Goal: Transaction & Acquisition: Purchase product/service

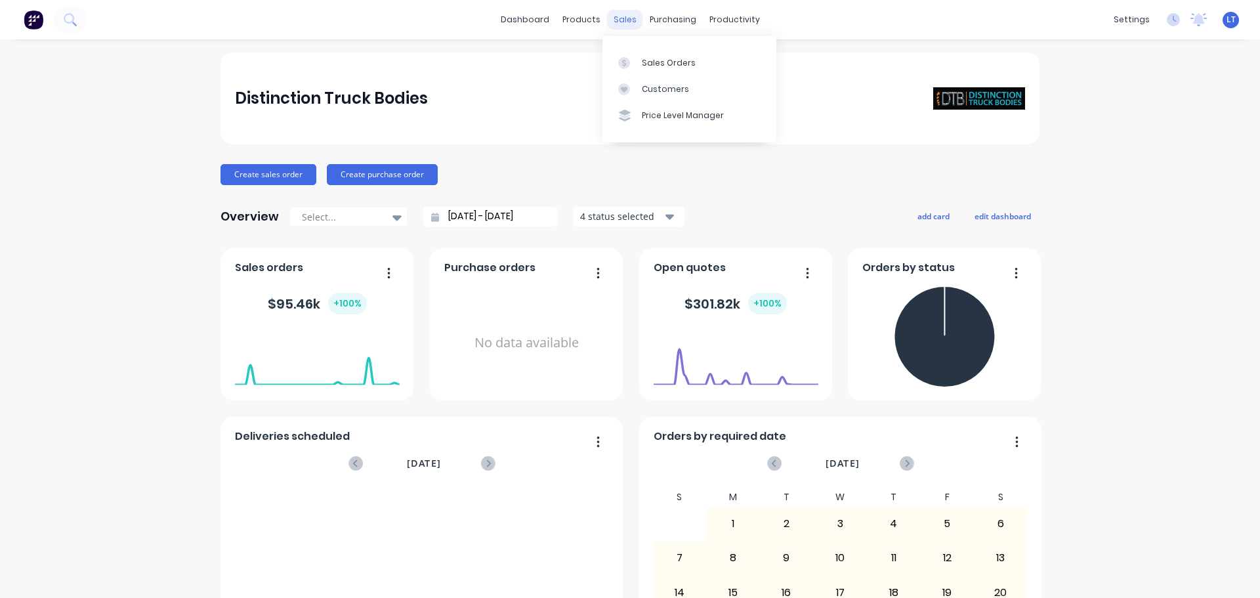
click at [613, 16] on div "sales" at bounding box center [625, 20] width 36 height 20
click at [652, 62] on div "Sales Orders" at bounding box center [669, 63] width 54 height 12
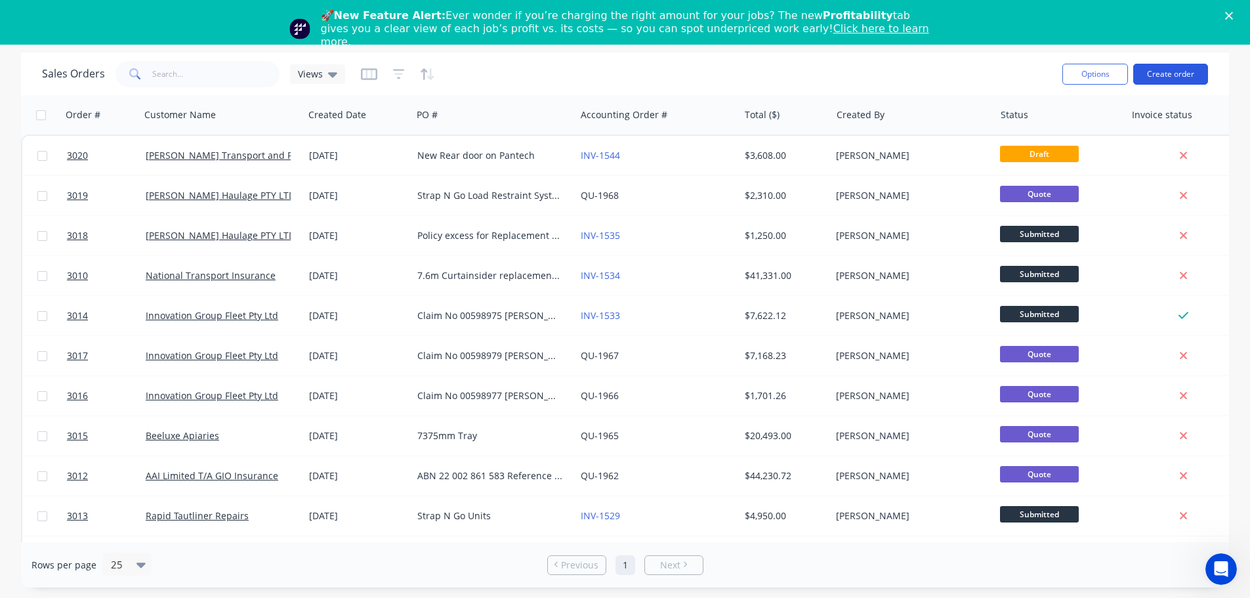
click at [1168, 72] on button "Create order" at bounding box center [1170, 74] width 75 height 21
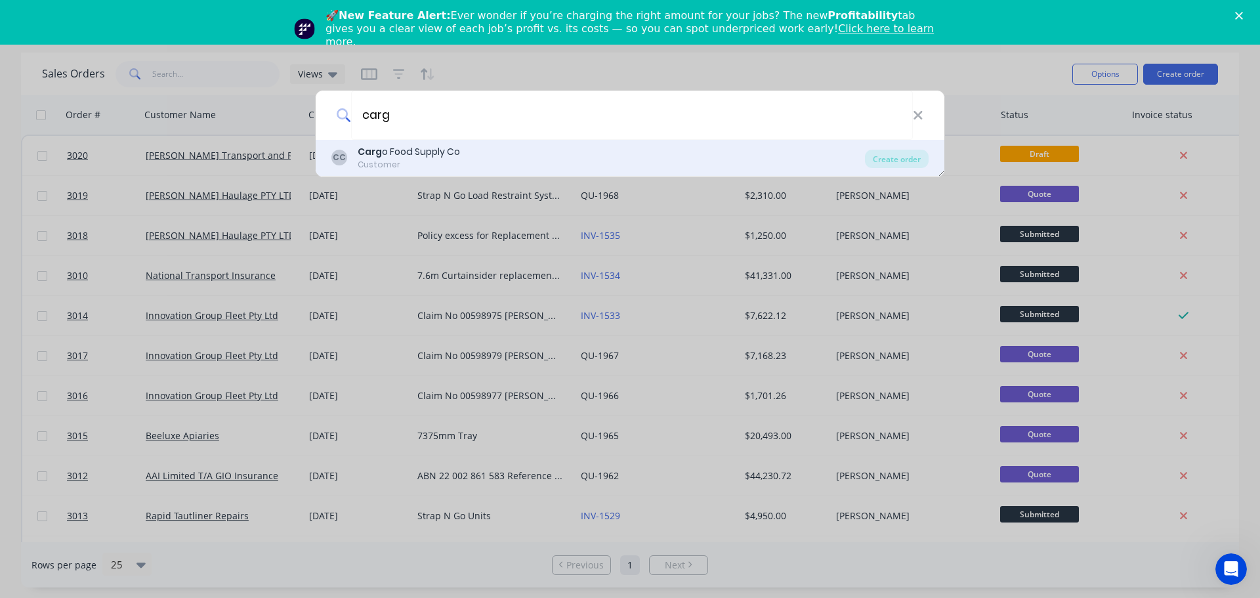
type input "carg"
click at [431, 150] on div "Carg o Food Supply Co" at bounding box center [409, 152] width 102 height 14
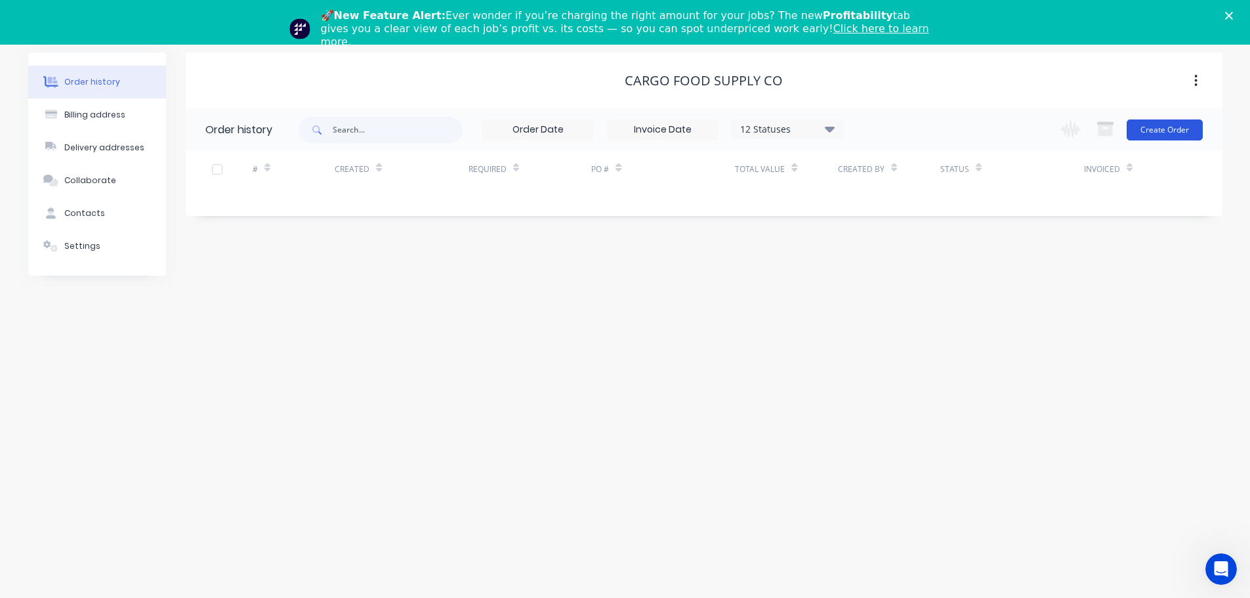
click at [1168, 128] on button "Create Order" at bounding box center [1165, 129] width 76 height 21
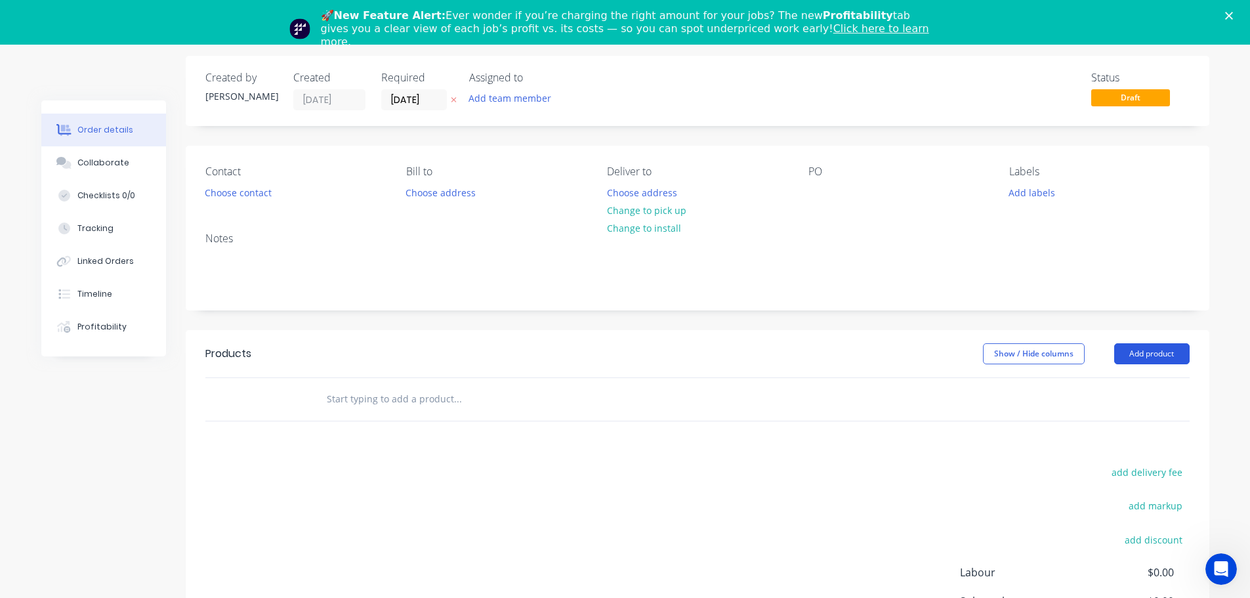
click at [1152, 350] on button "Add product" at bounding box center [1151, 353] width 75 height 21
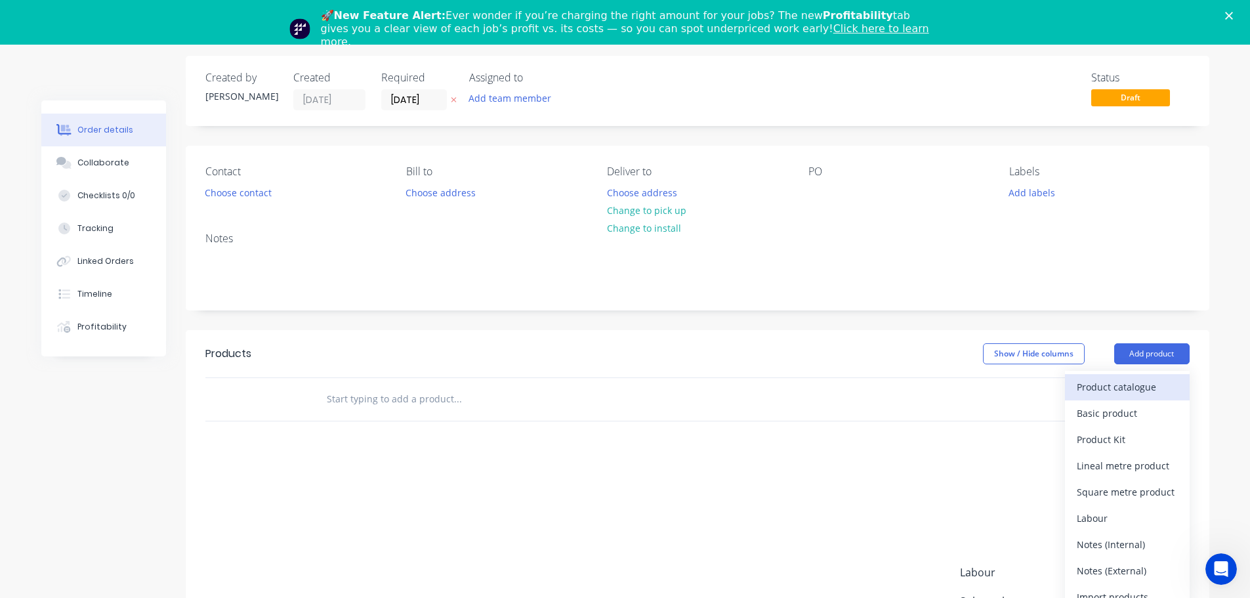
click at [1130, 378] on div "Product catalogue" at bounding box center [1127, 386] width 101 height 19
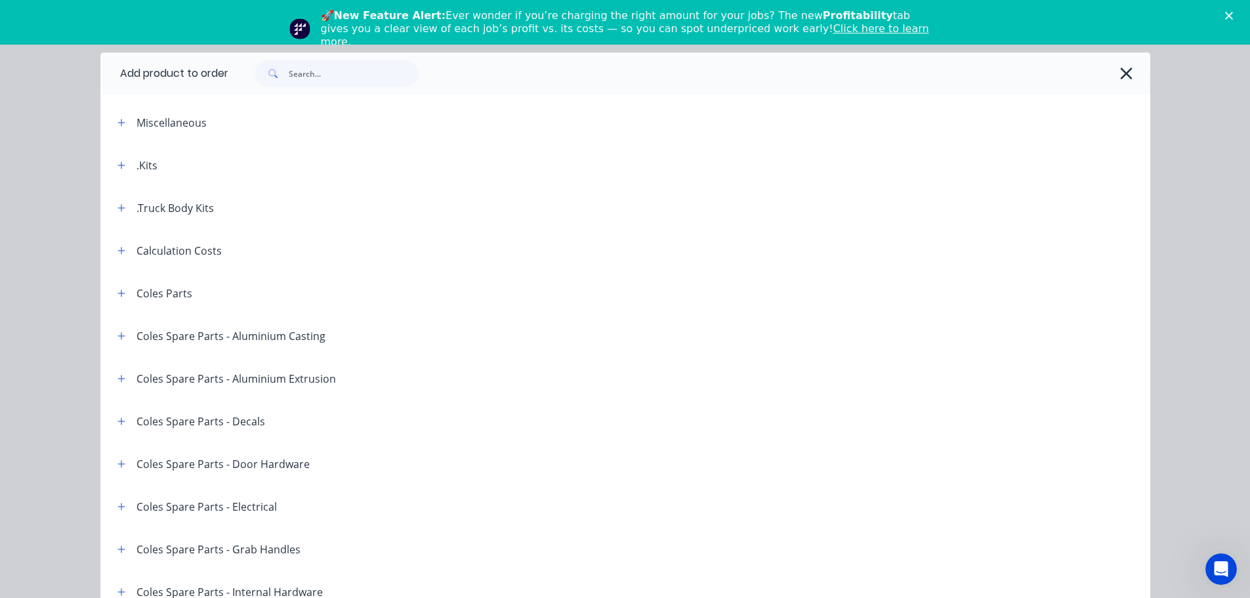
click at [148, 165] on div ".Kits" at bounding box center [146, 165] width 21 height 16
click at [117, 163] on icon "button" at bounding box center [121, 165] width 8 height 9
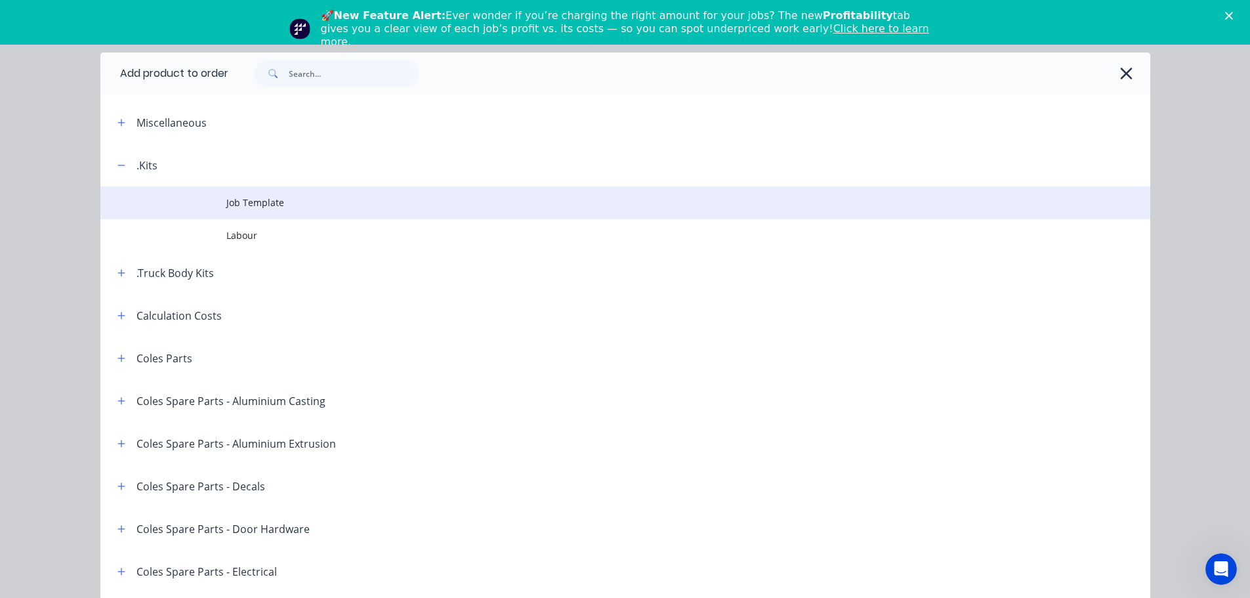
click at [257, 204] on span "Job Template" at bounding box center [595, 203] width 739 height 14
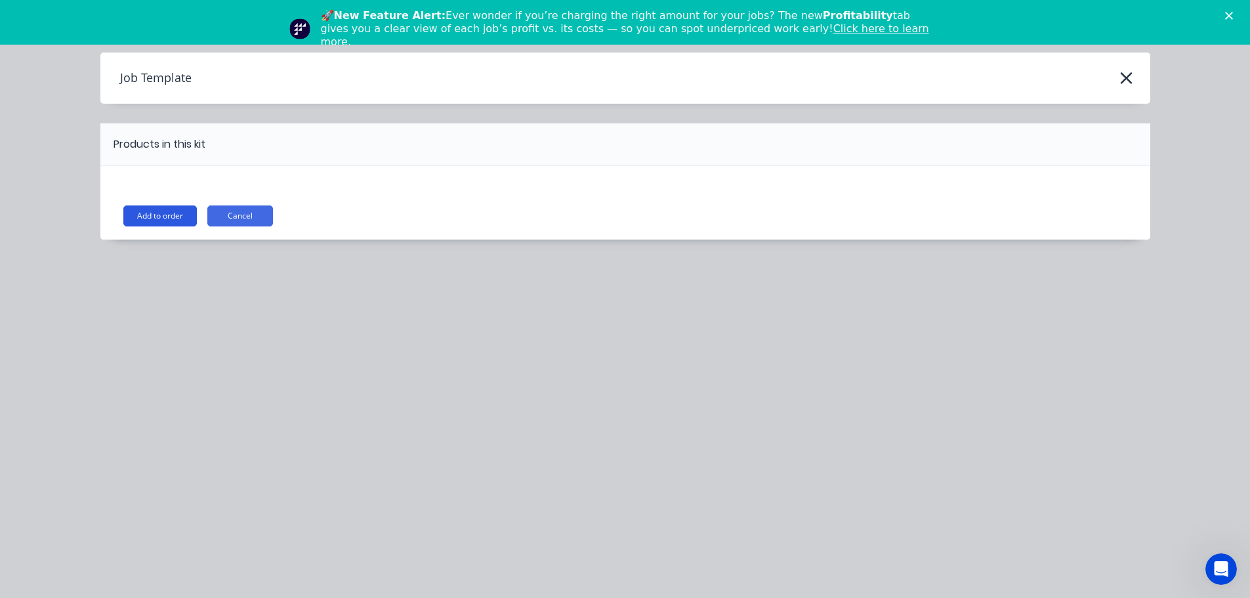
click at [155, 219] on button "Add to order" at bounding box center [159, 215] width 73 height 21
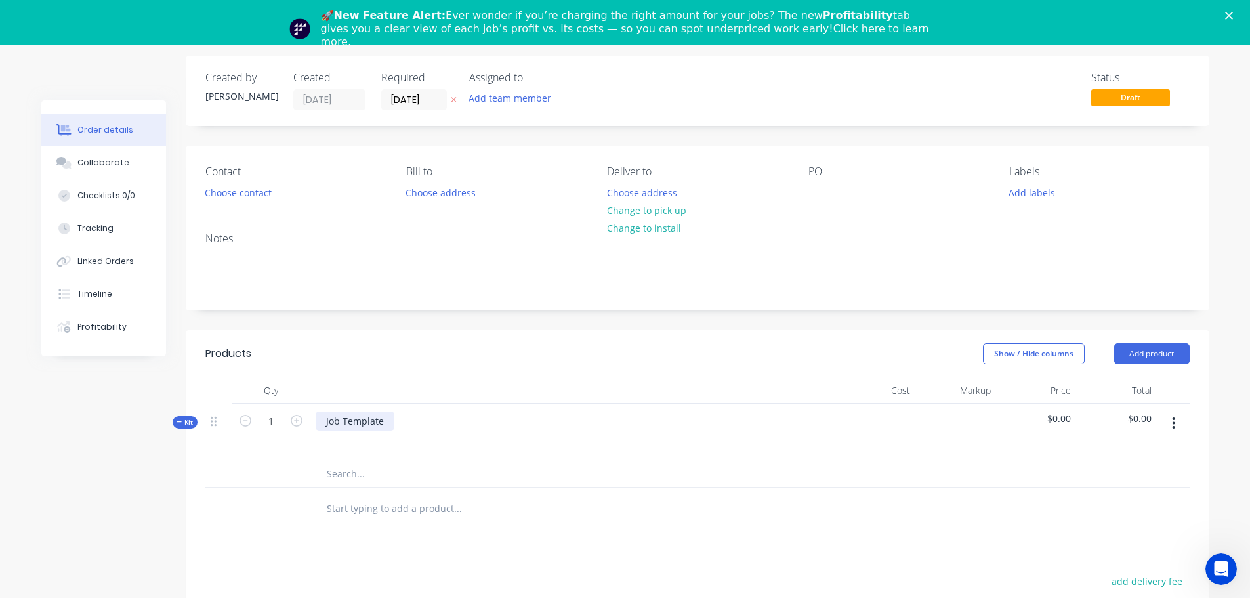
click at [389, 422] on div "Job Template" at bounding box center [355, 420] width 79 height 19
drag, startPoint x: 386, startPoint y: 421, endPoint x: 325, endPoint y: 417, distance: 61.2
click at [325, 417] on div "Job Template" at bounding box center [355, 420] width 79 height 19
click at [357, 474] on input "text" at bounding box center [457, 474] width 262 height 26
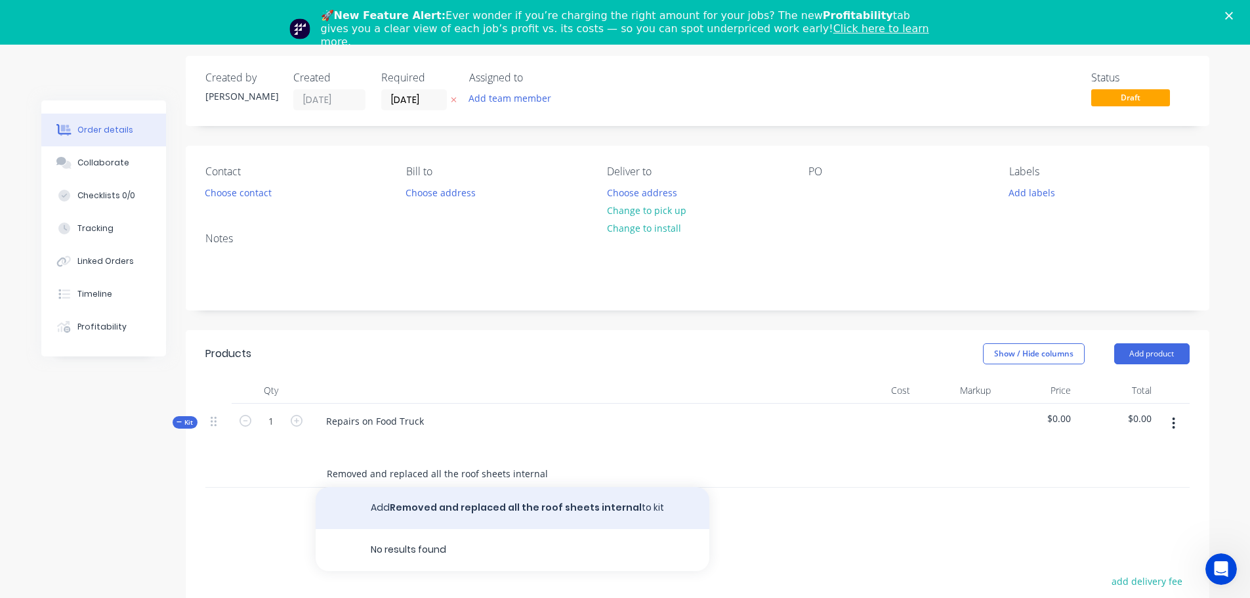
type input "Removed and replaced all the roof sheets internal"
click at [428, 505] on button "Add Removed and replaced all the roof sheets internal to kit" at bounding box center [513, 508] width 394 height 42
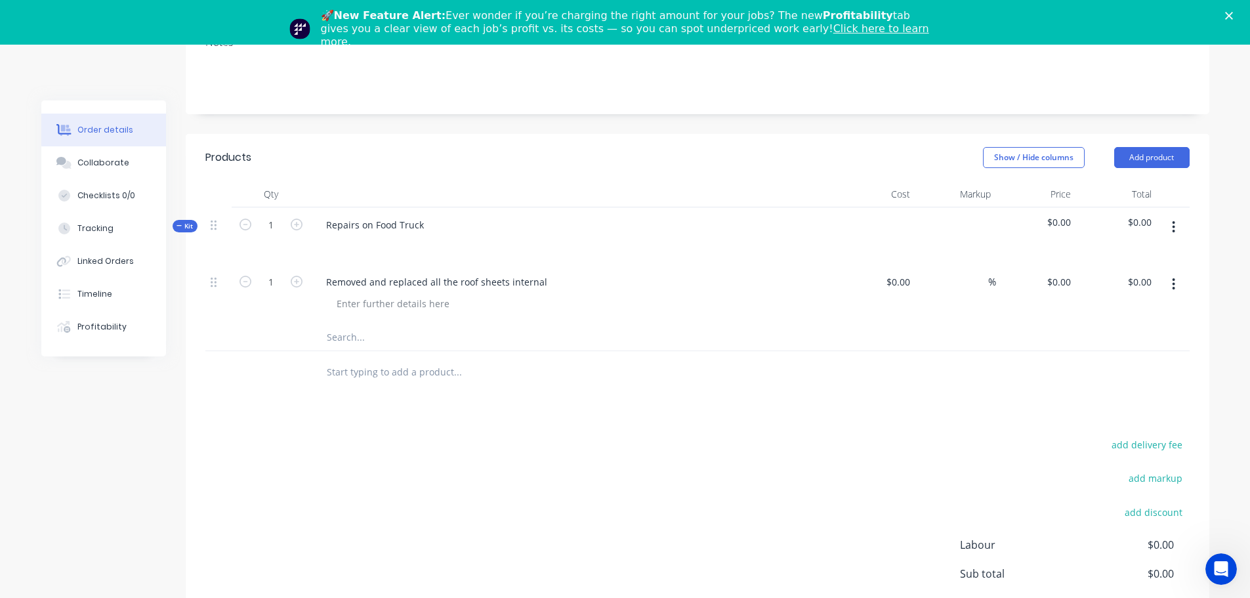
scroll to position [240, 0]
click at [365, 339] on input "text" at bounding box center [457, 338] width 262 height 26
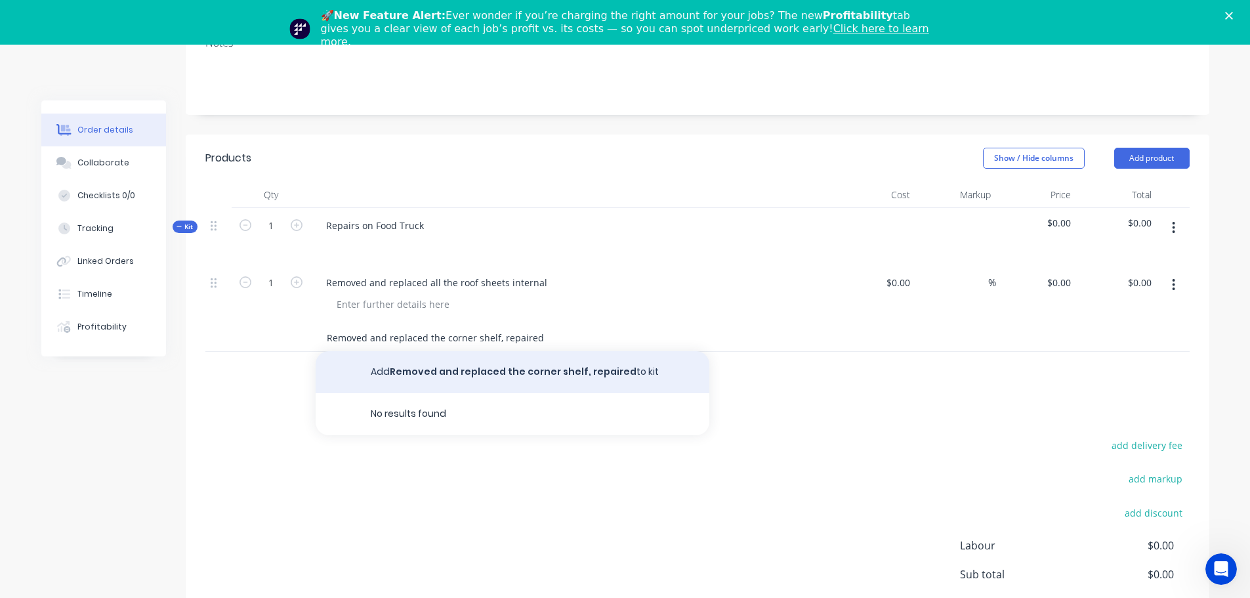
type input "Removed and replaced the corner shelf, repaired"
click at [448, 369] on button "Add Removed and replaced the corner shelf, repaired to kit" at bounding box center [513, 372] width 394 height 42
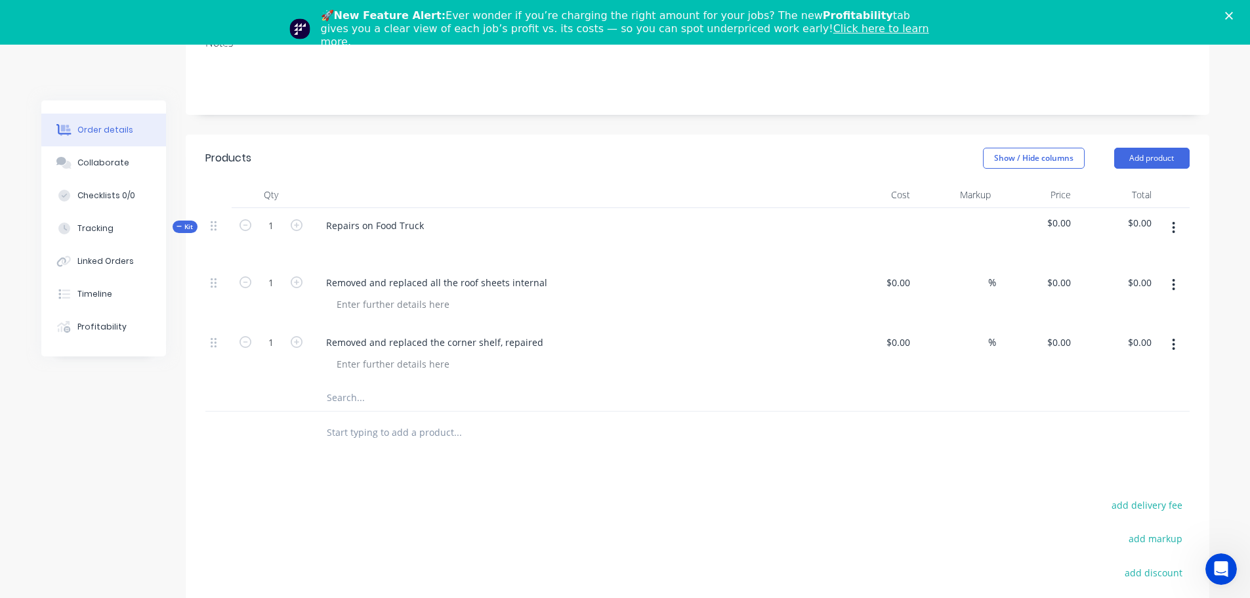
click at [395, 405] on input "text" at bounding box center [457, 398] width 262 height 26
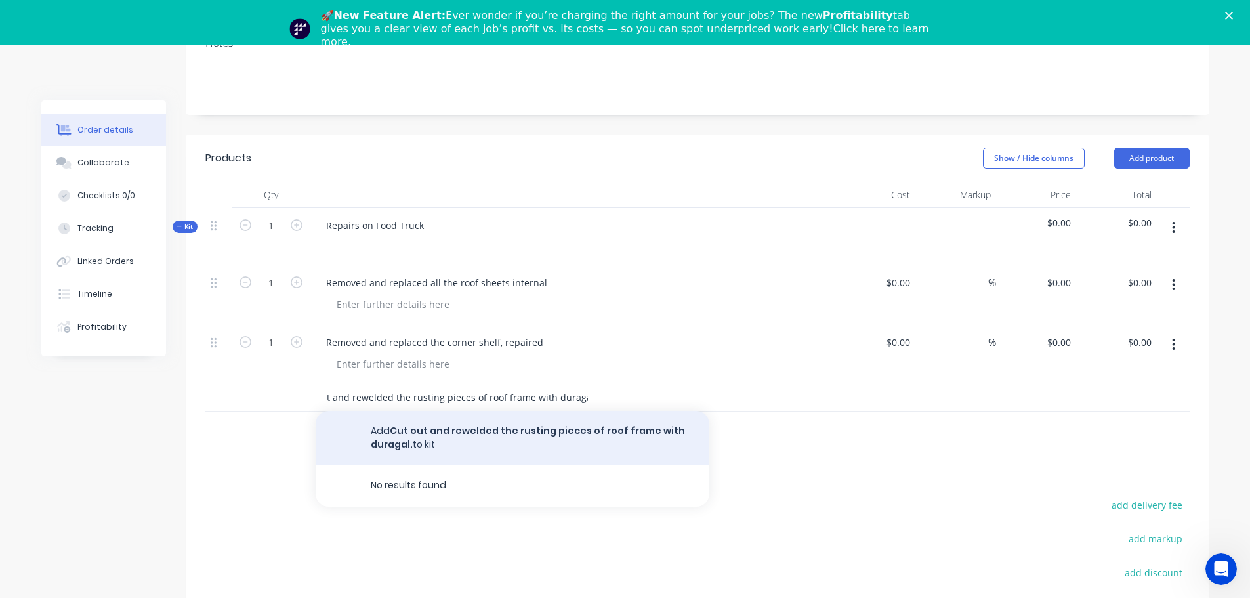
type input "Cut out and rewelded the rusting pieces of roof frame with duragal."
click at [540, 426] on button "Add Cut out and rewelded the rusting pieces of roof frame with duragal. to kit" at bounding box center [513, 438] width 394 height 54
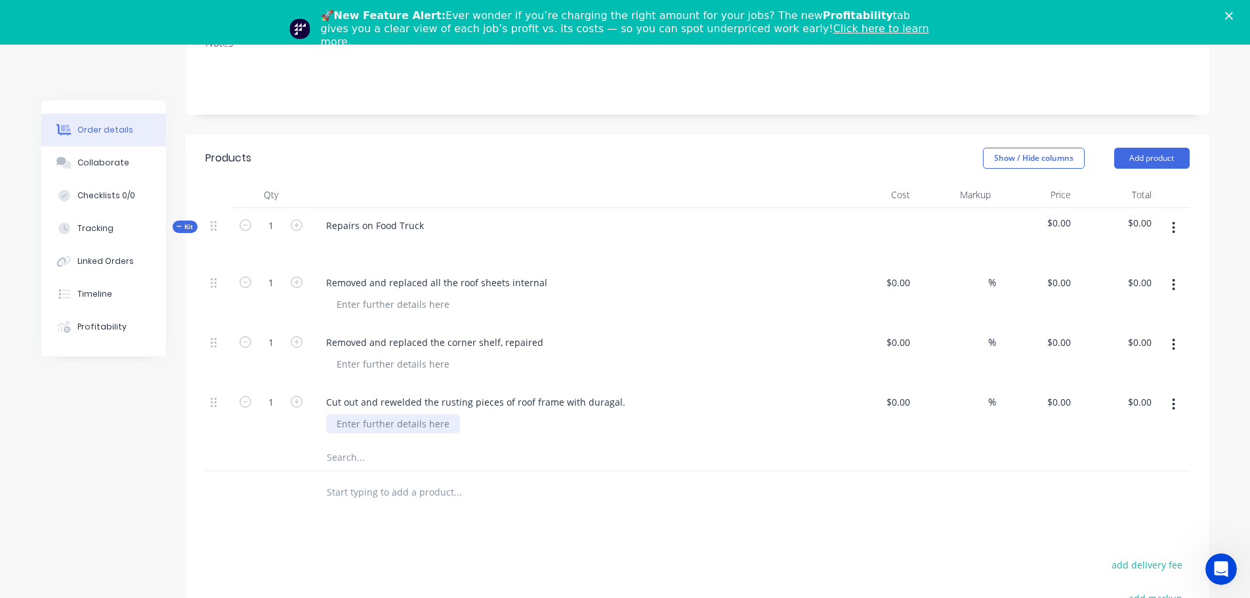
click at [385, 419] on div at bounding box center [393, 423] width 134 height 19
click at [379, 465] on input "text" at bounding box center [457, 457] width 262 height 26
click at [360, 308] on div at bounding box center [393, 304] width 134 height 19
click at [350, 453] on input "text" at bounding box center [457, 457] width 262 height 26
type input "T"
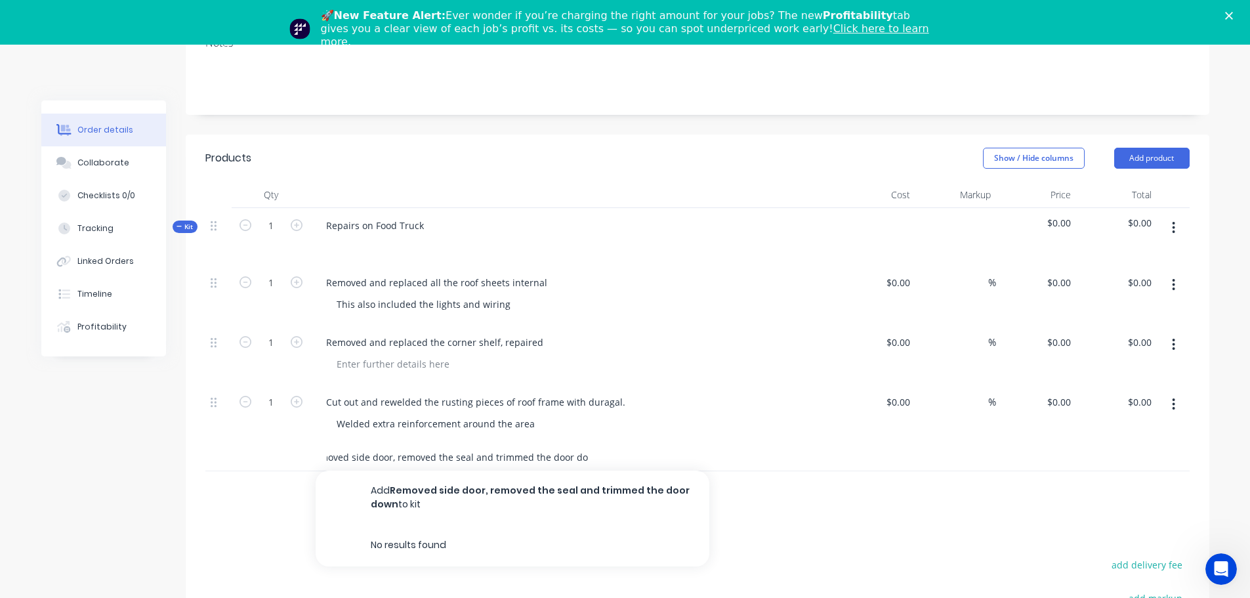
scroll to position [0, 24]
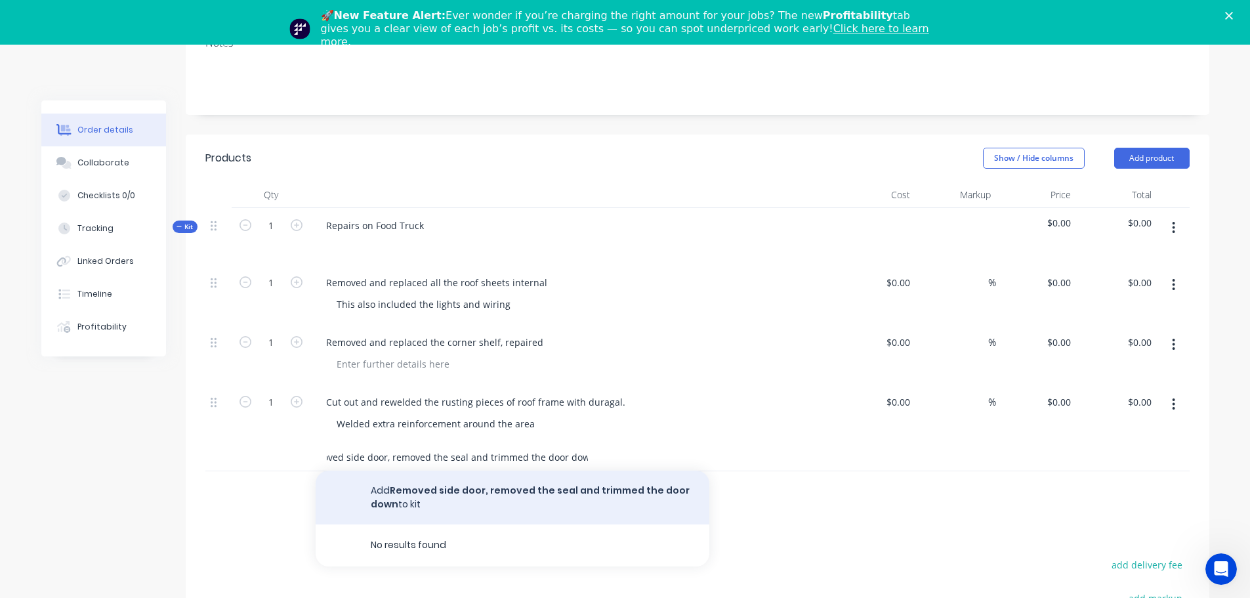
type input "Removed side door, removed the seal and trimmed the door down"
click at [551, 489] on button "Add Removed side door, removed the seal and trimmed the door down to kit" at bounding box center [513, 497] width 394 height 54
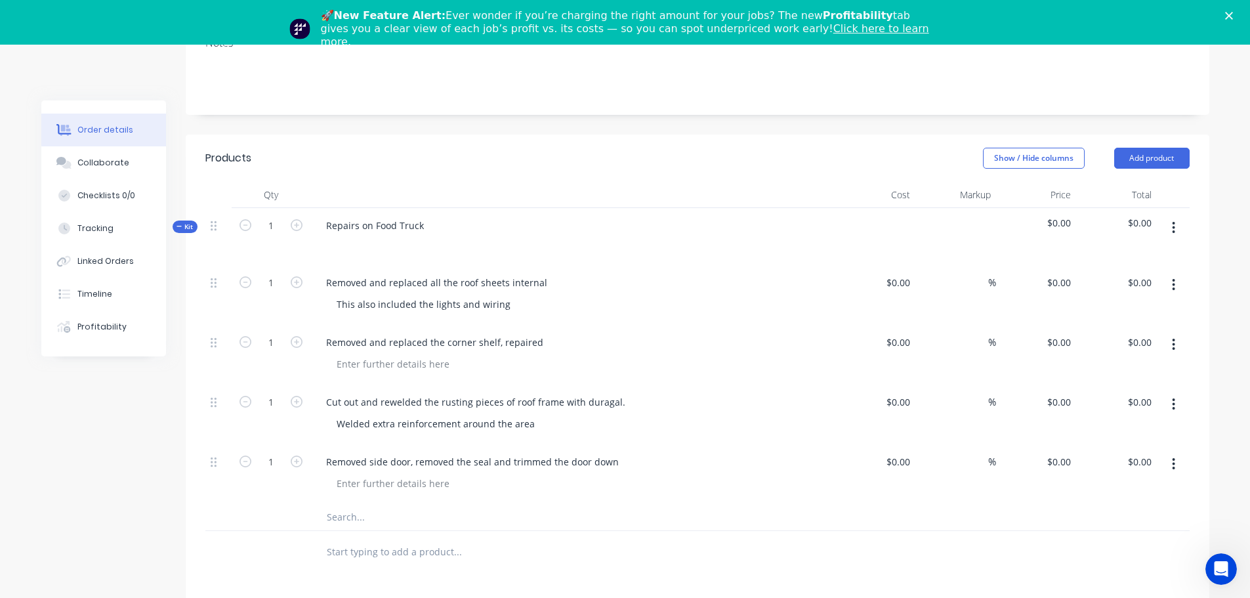
click at [348, 518] on input "text" at bounding box center [457, 517] width 262 height 26
click at [614, 462] on div "Removed side door, removed the seal and trimmed the door down" at bounding box center [473, 461] width 314 height 19
click at [381, 515] on input "text" at bounding box center [457, 517] width 262 height 26
click at [367, 514] on input "text" at bounding box center [457, 517] width 262 height 26
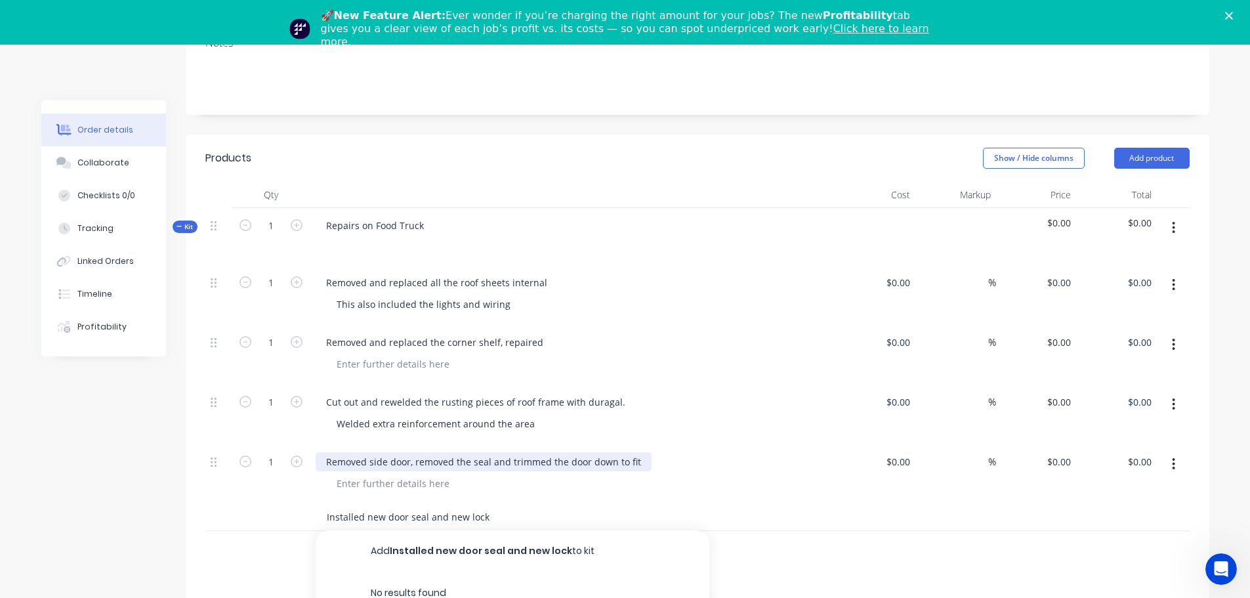
type input "Installed new door seal and new lock"
click at [369, 460] on div "Removed side door, removed the seal and trimmed the door down to fit" at bounding box center [484, 461] width 336 height 19
click at [491, 517] on input "Installed new door seal and new lock" at bounding box center [457, 517] width 262 height 26
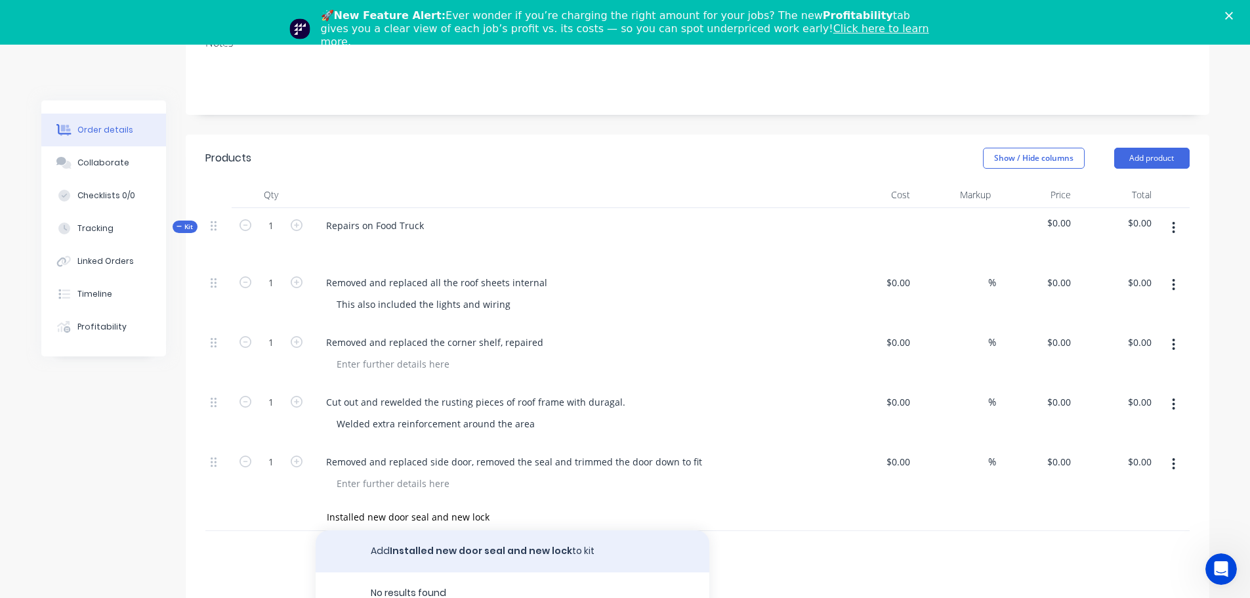
click at [504, 547] on button "Add Installed new door seal and new lock to kit" at bounding box center [513, 551] width 394 height 42
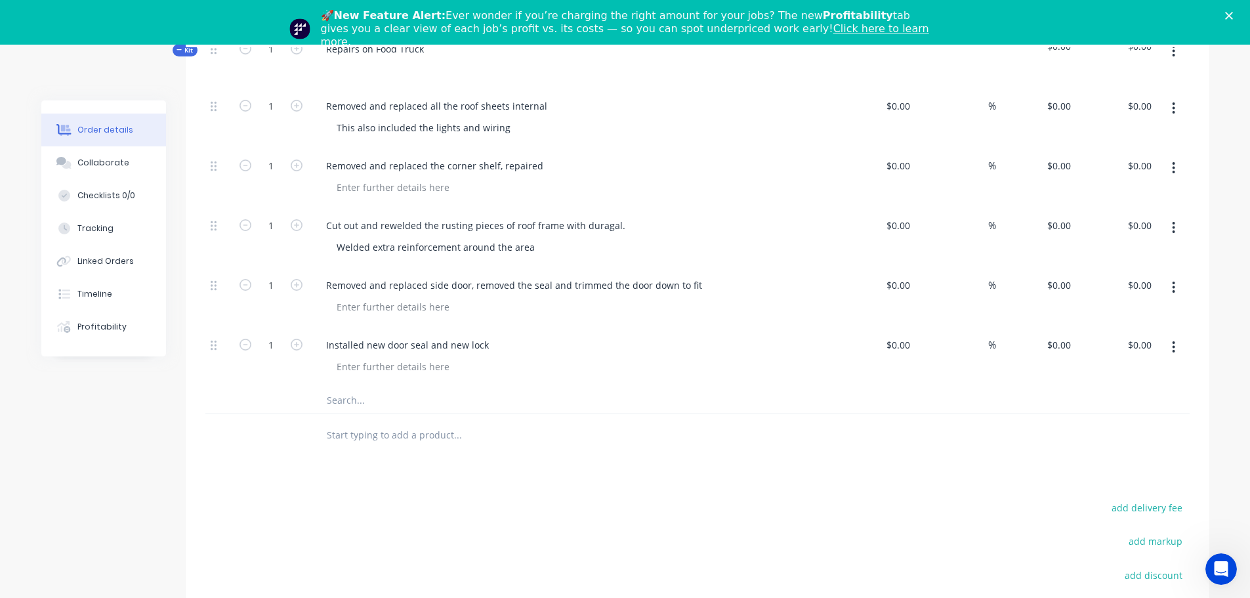
scroll to position [503, 0]
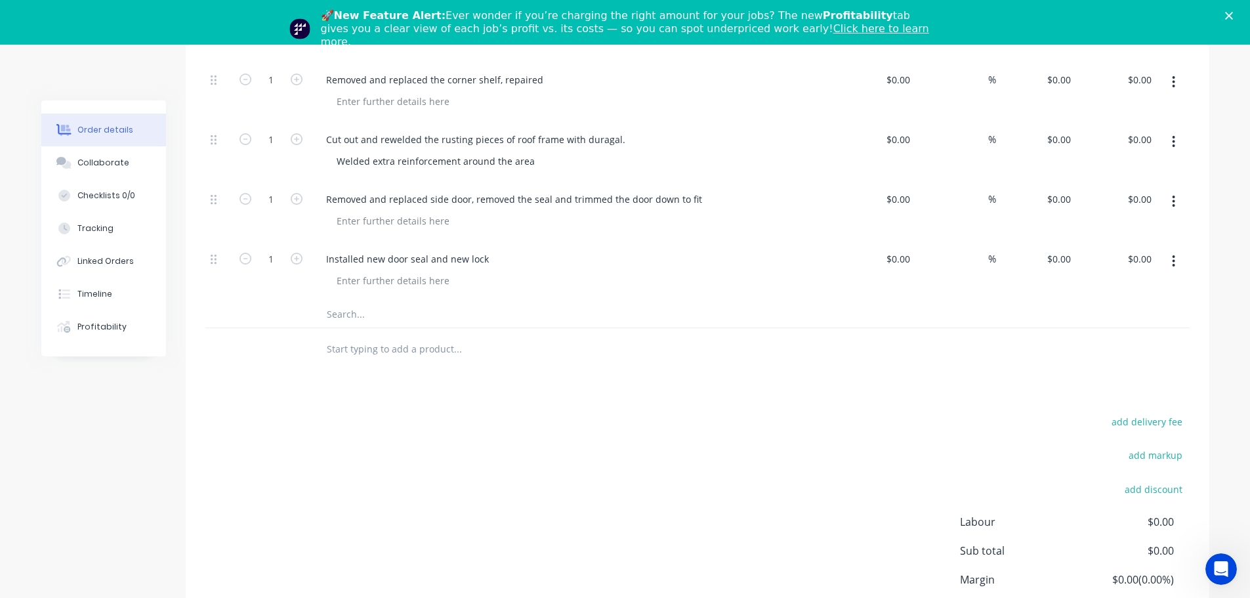
click at [343, 314] on input "text" at bounding box center [457, 314] width 262 height 26
click at [351, 281] on div at bounding box center [393, 280] width 134 height 19
click at [372, 322] on input "text" at bounding box center [457, 314] width 262 height 26
click at [491, 260] on div "Installed new door seal and new lock" at bounding box center [408, 258] width 184 height 19
click at [369, 313] on input "text" at bounding box center [457, 314] width 262 height 26
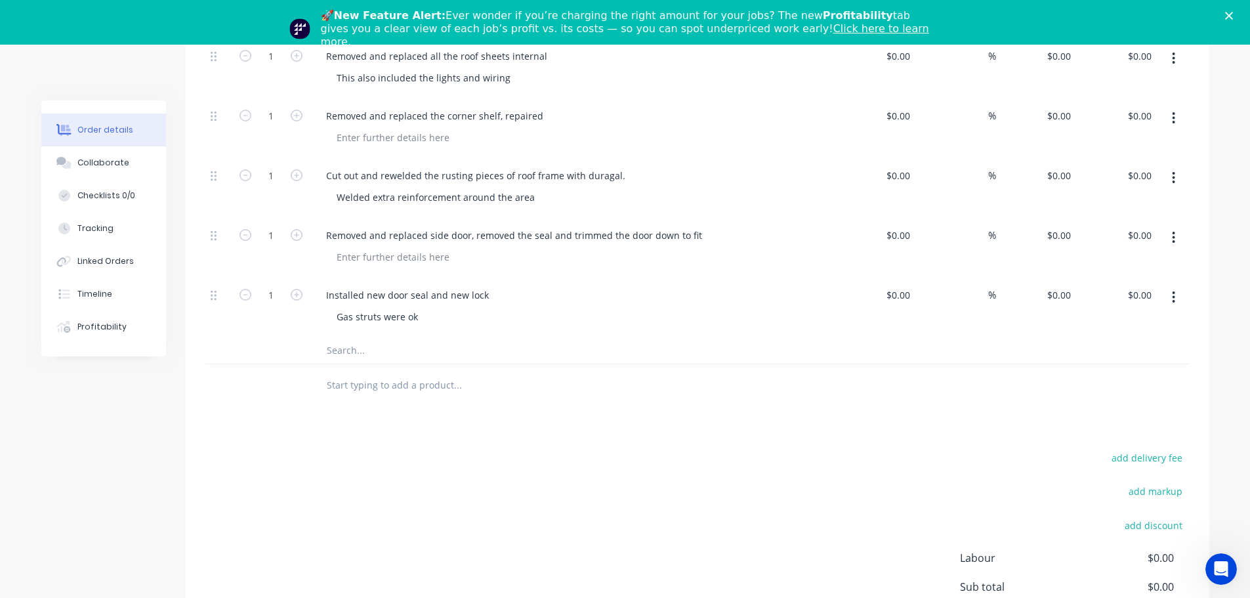
scroll to position [371, 0]
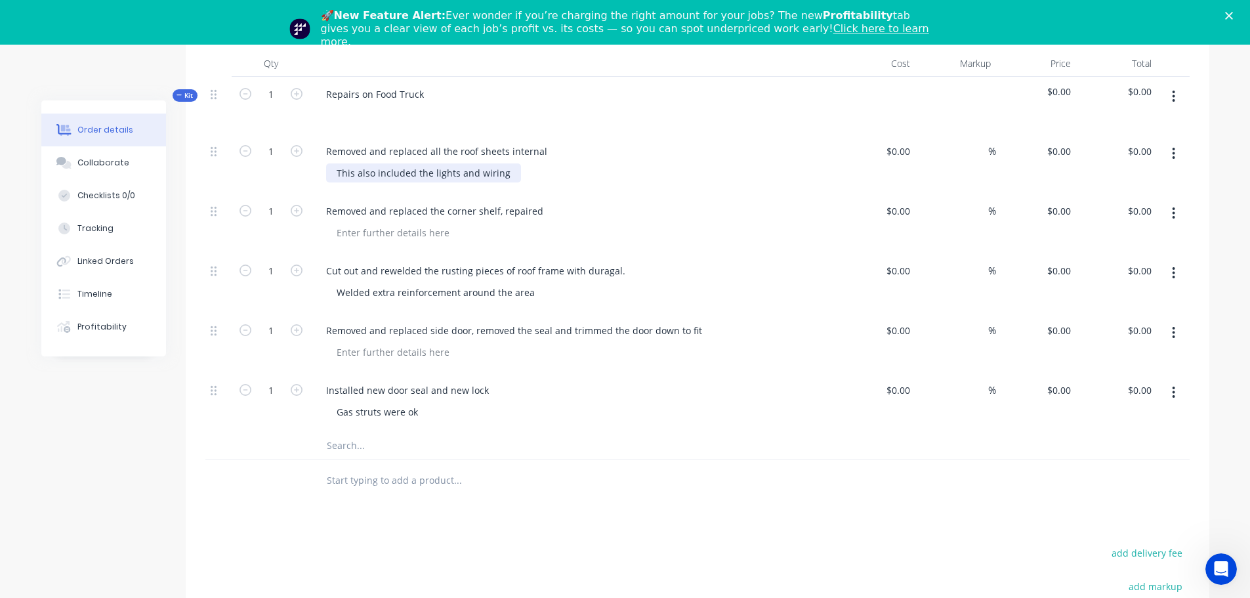
click at [509, 173] on div "This also included the lights and wiring" at bounding box center [423, 172] width 195 height 19
click at [341, 349] on div at bounding box center [393, 352] width 134 height 19
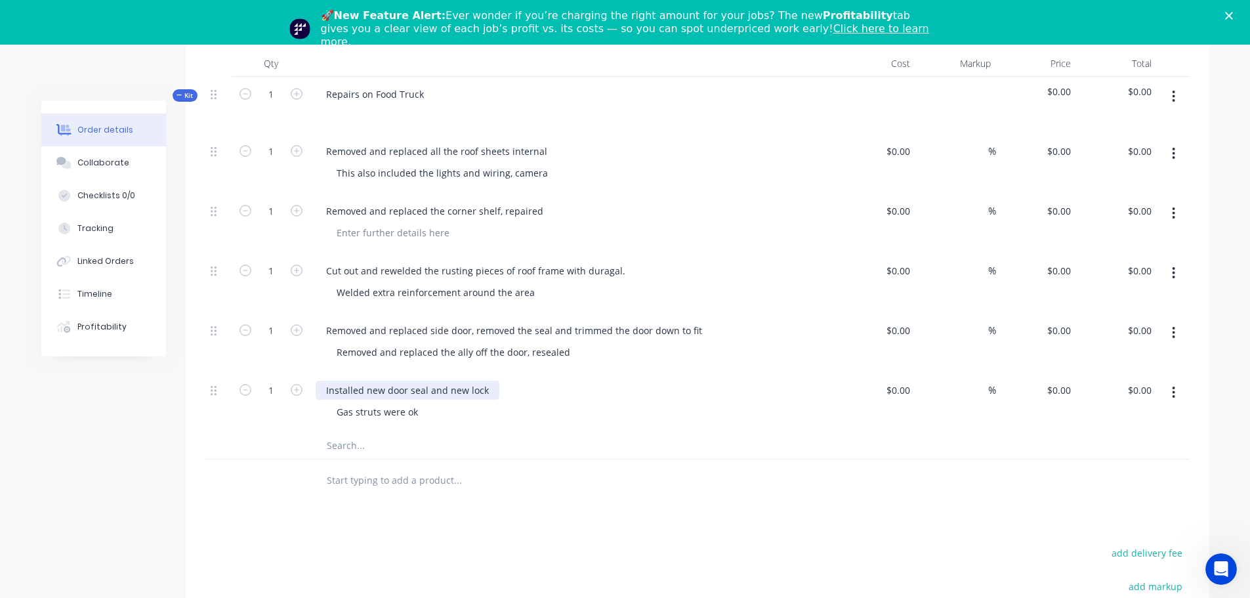
click at [488, 388] on div "Installed new door seal and new lock" at bounding box center [408, 390] width 184 height 19
click at [492, 398] on div "Installed new door seal and new lock on servery door" at bounding box center [443, 390] width 255 height 19
click at [493, 411] on div "Gas struts were ok" at bounding box center [578, 411] width 504 height 19
click at [355, 444] on input "text" at bounding box center [457, 445] width 262 height 26
type input "R"
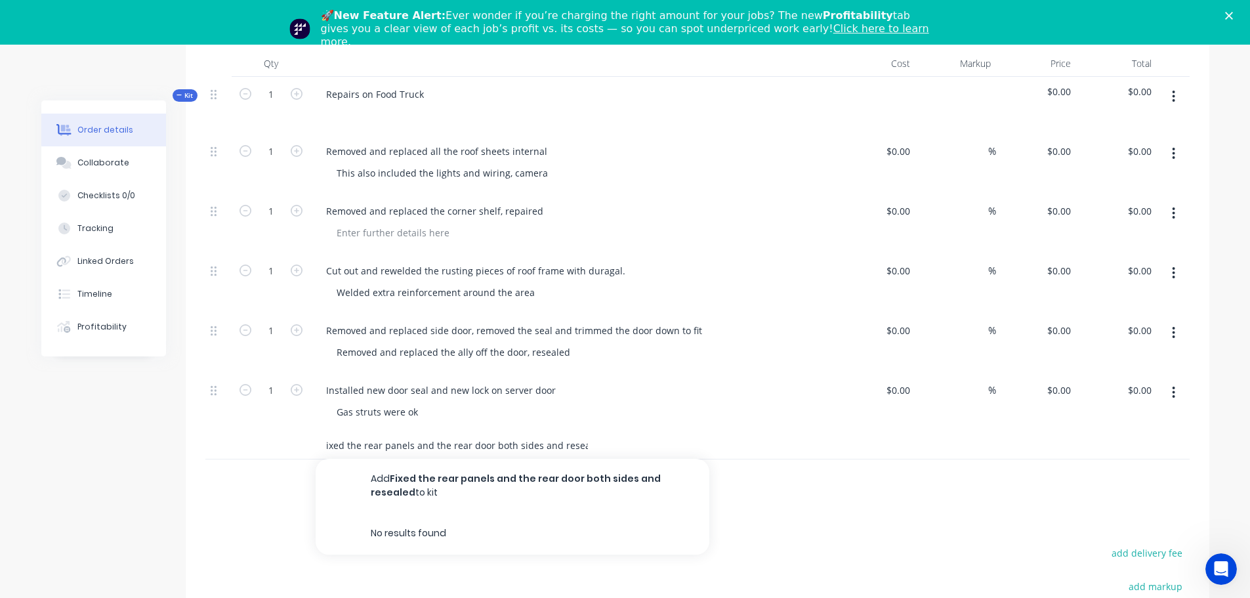
scroll to position [0, 10]
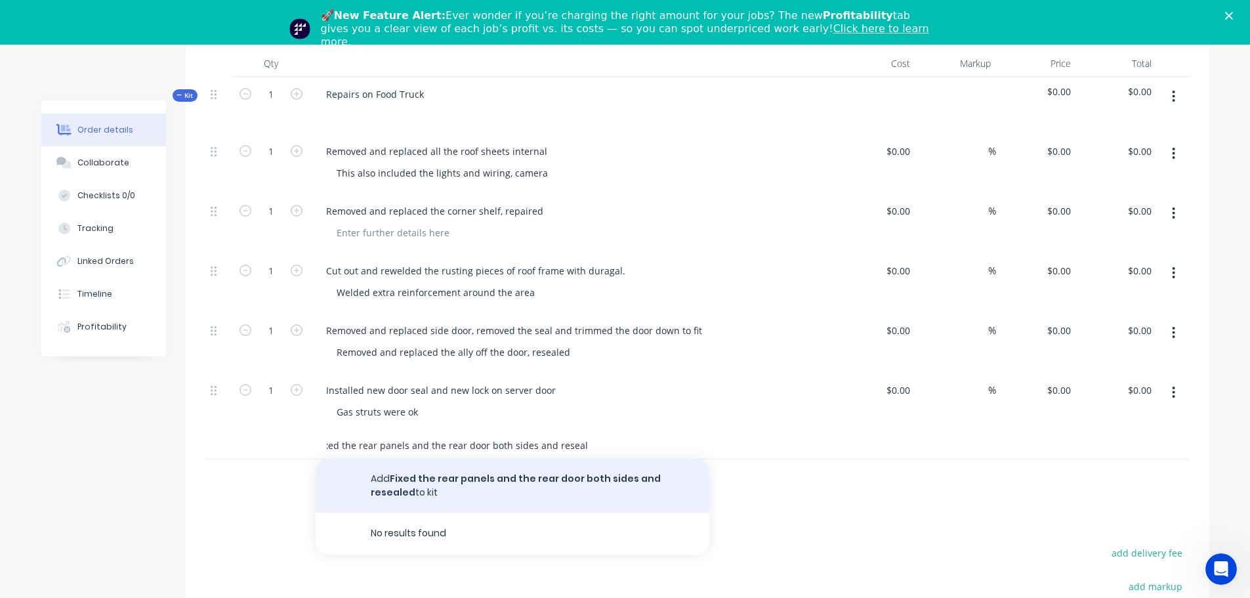
type input "Fixed the rear panels and the rear door both sides and resealed"
click at [534, 481] on button "Add Fixed the rear panels and the rear door both sides and resealed to kit" at bounding box center [513, 486] width 394 height 54
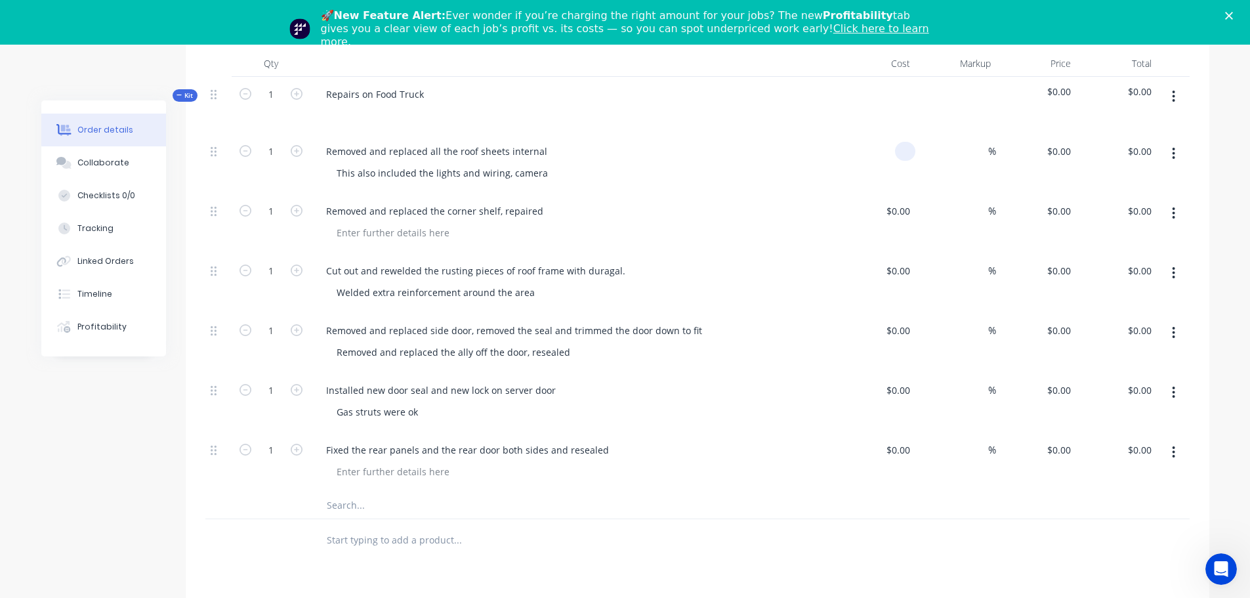
click at [914, 154] on input at bounding box center [907, 151] width 15 height 19
type input "$0.00"
click at [360, 506] on input "text" at bounding box center [457, 505] width 262 height 26
click at [341, 504] on input "Fix top step" at bounding box center [457, 505] width 262 height 26
click at [358, 505] on input "Fix top step" at bounding box center [457, 505] width 262 height 26
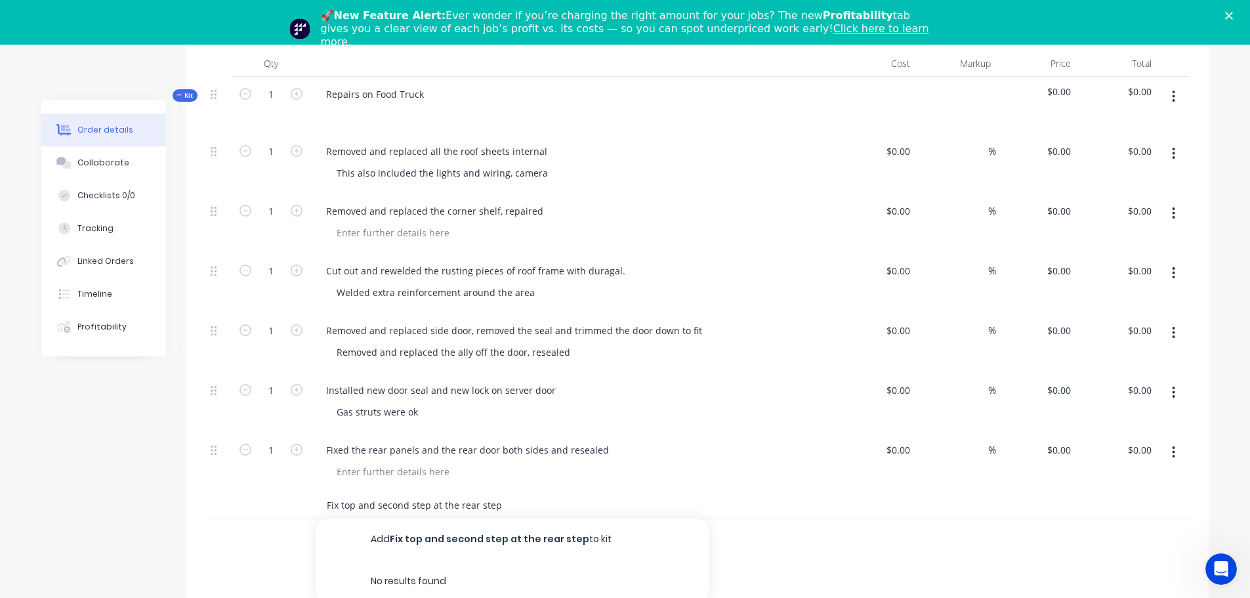
click at [498, 504] on input "Fix top and second step at the rear step" at bounding box center [457, 505] width 262 height 26
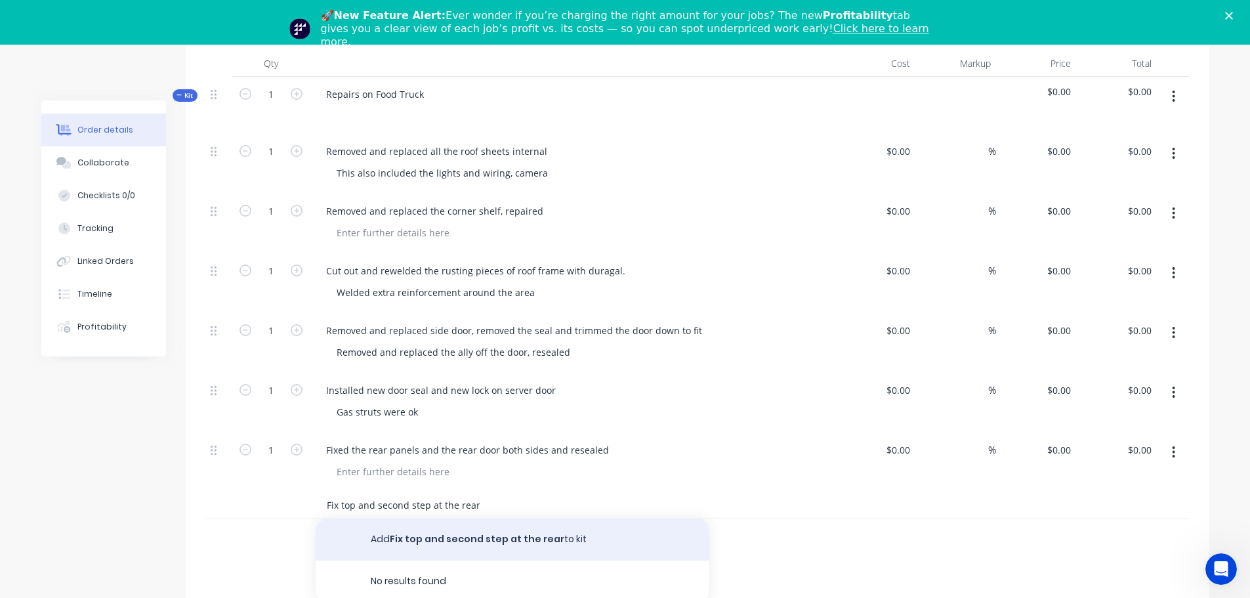
type input "Fix top and second step at the rear"
click at [438, 539] on button "Add Fix top and second step at the rear to kit" at bounding box center [513, 539] width 394 height 42
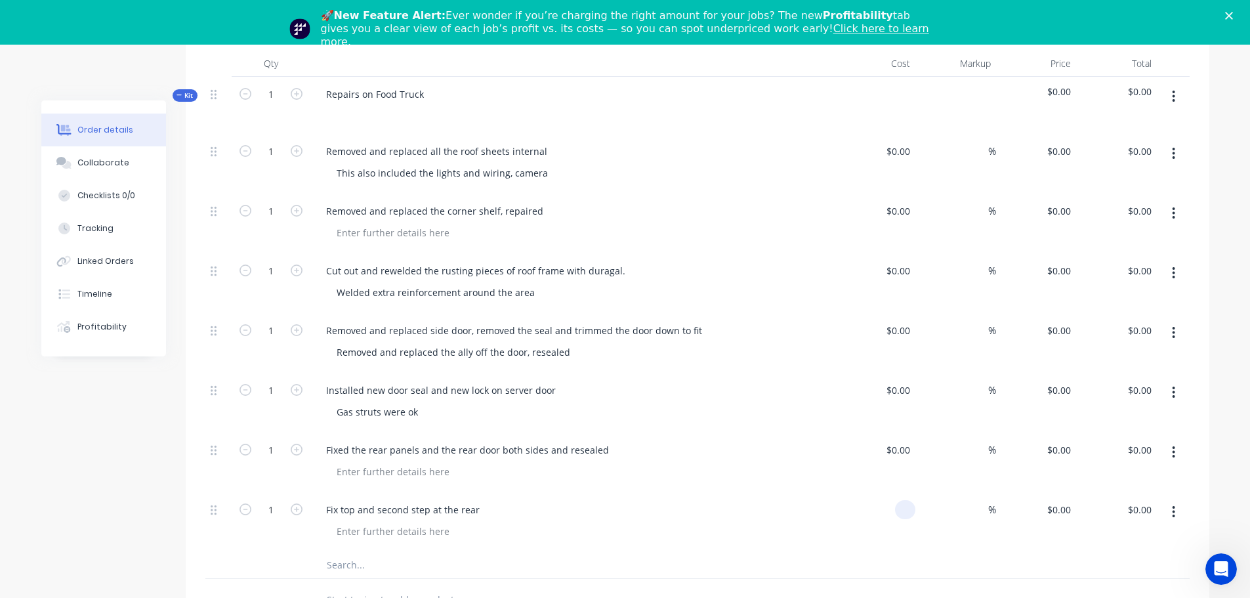
click at [915, 510] on input at bounding box center [907, 509] width 15 height 19
type input "$140.00"
click at [337, 567] on input "text" at bounding box center [457, 565] width 262 height 26
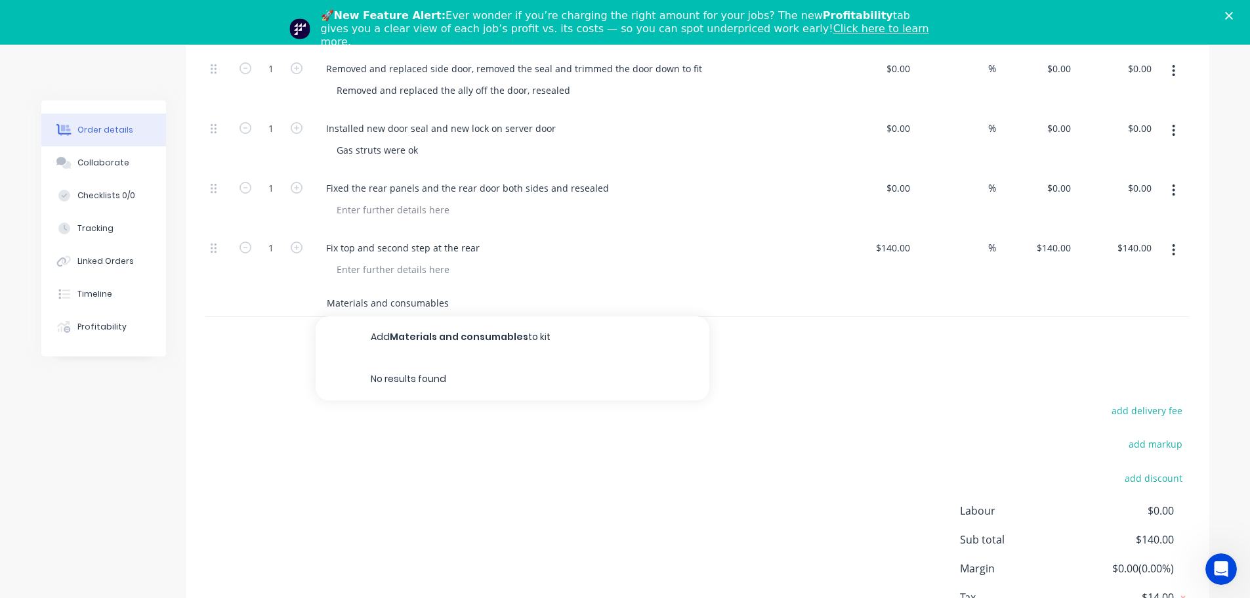
scroll to position [634, 0]
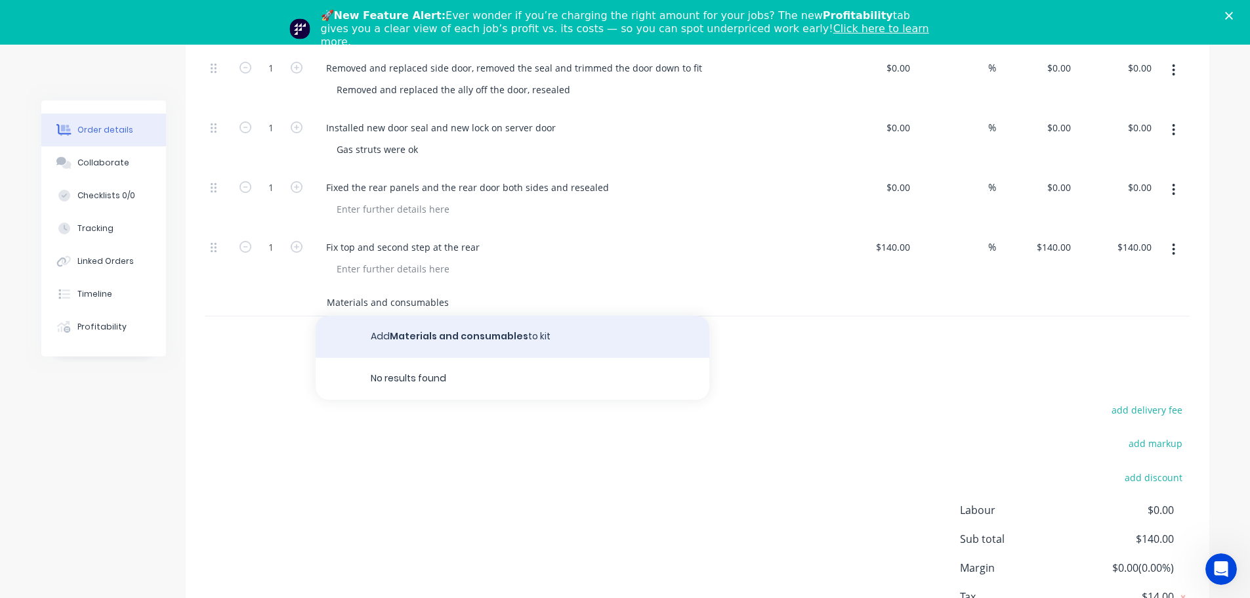
type input "Materials and consumables"
click at [463, 333] on button "Add Materials and consumables to kit" at bounding box center [513, 337] width 394 height 42
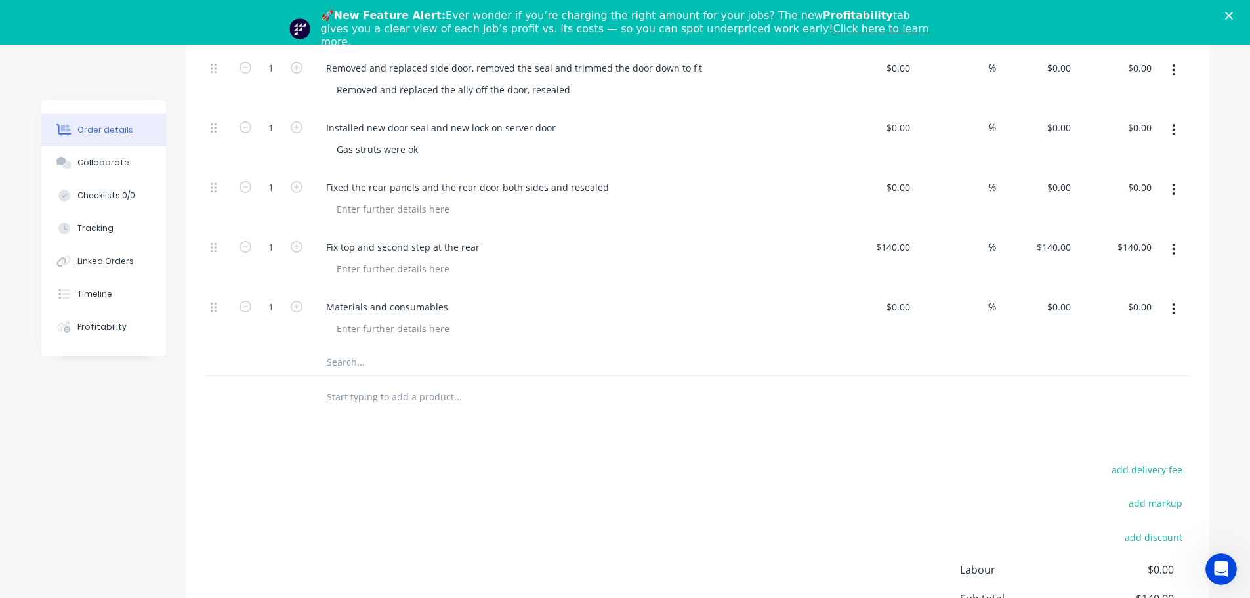
click at [504, 344] on div "Materials and consumables" at bounding box center [572, 319] width 525 height 60
click at [902, 190] on input at bounding box center [907, 187] width 15 height 19
type input "140"
type input "$140.00"
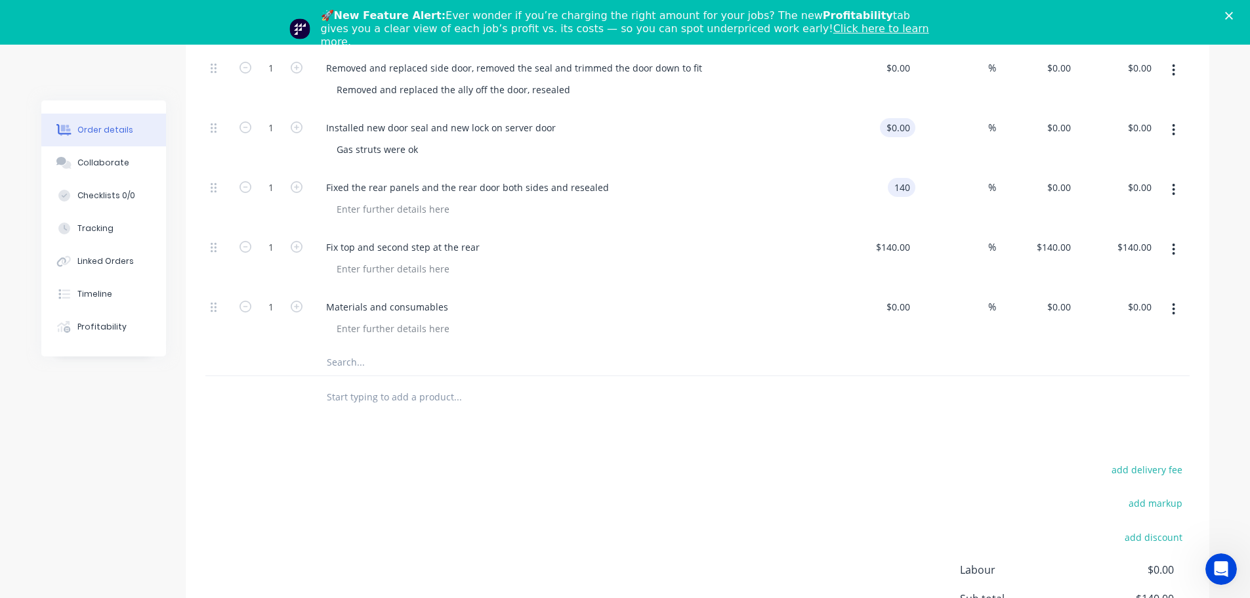
type input "$140.00"
click at [904, 125] on input at bounding box center [907, 127] width 15 height 19
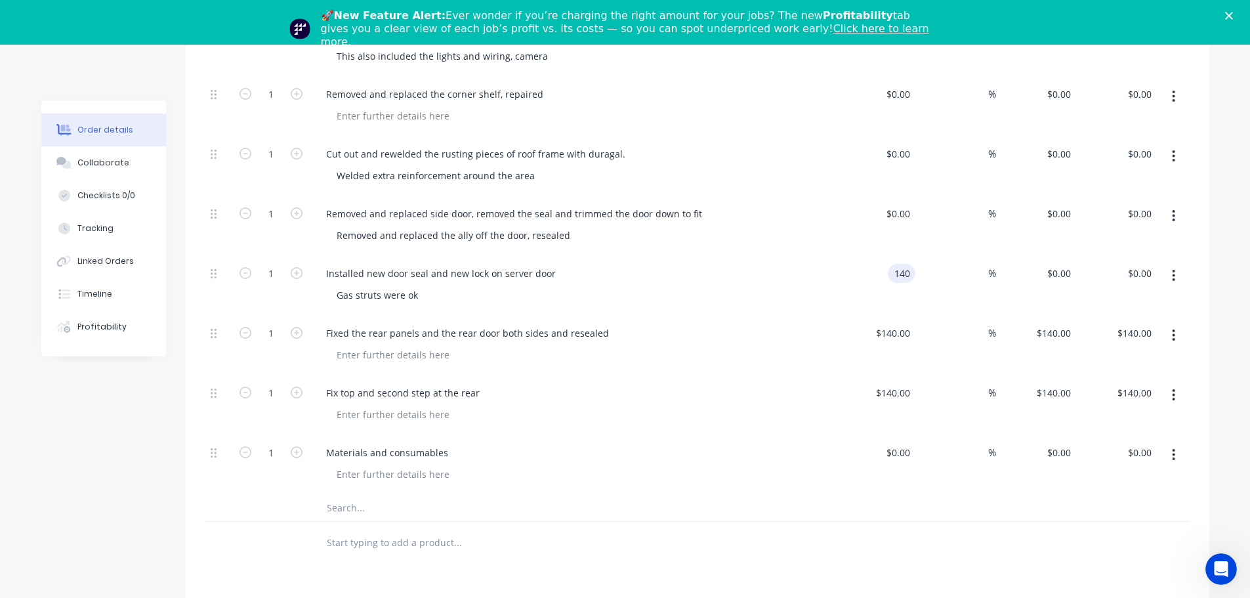
scroll to position [437, 0]
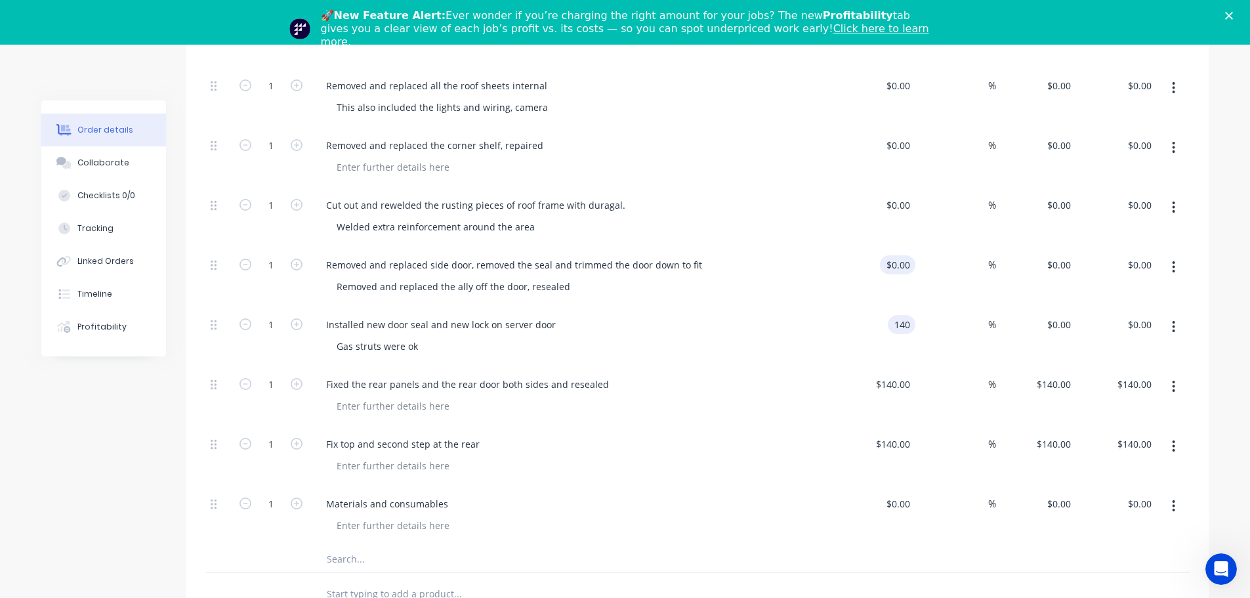
type input "140"
type input "$140.00"
click at [892, 272] on div "$0.00" at bounding box center [875, 277] width 81 height 60
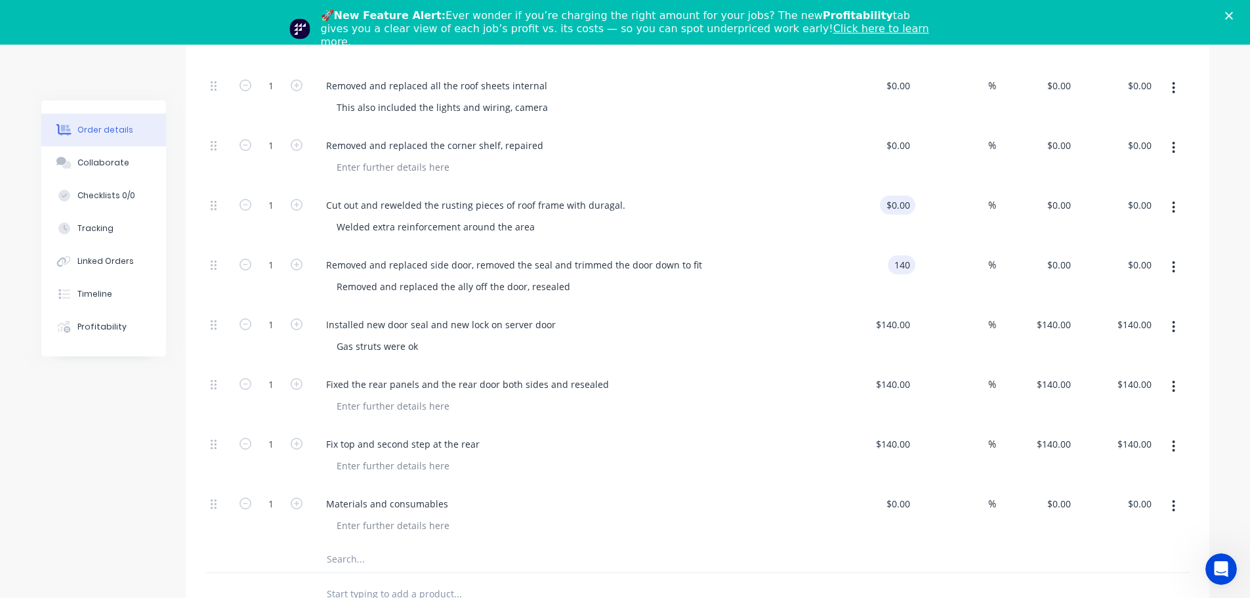
type input "140"
type input "$140.00"
click at [898, 203] on div at bounding box center [905, 205] width 20 height 19
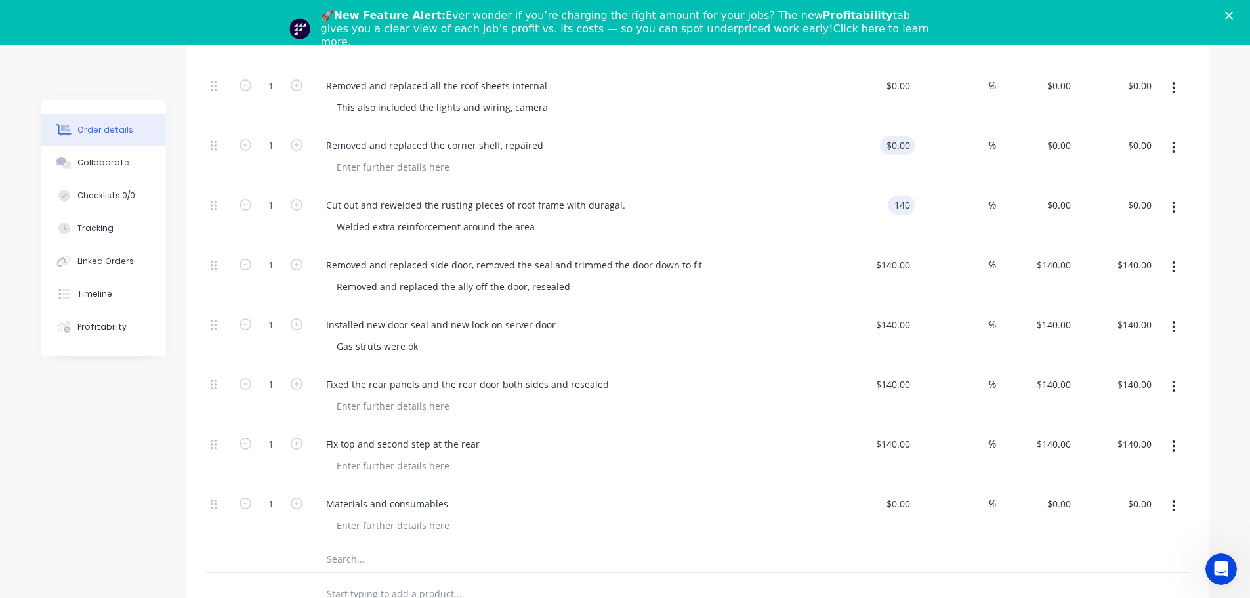
type input "140"
type input "$140.00"
click at [889, 148] on div at bounding box center [875, 158] width 81 height 60
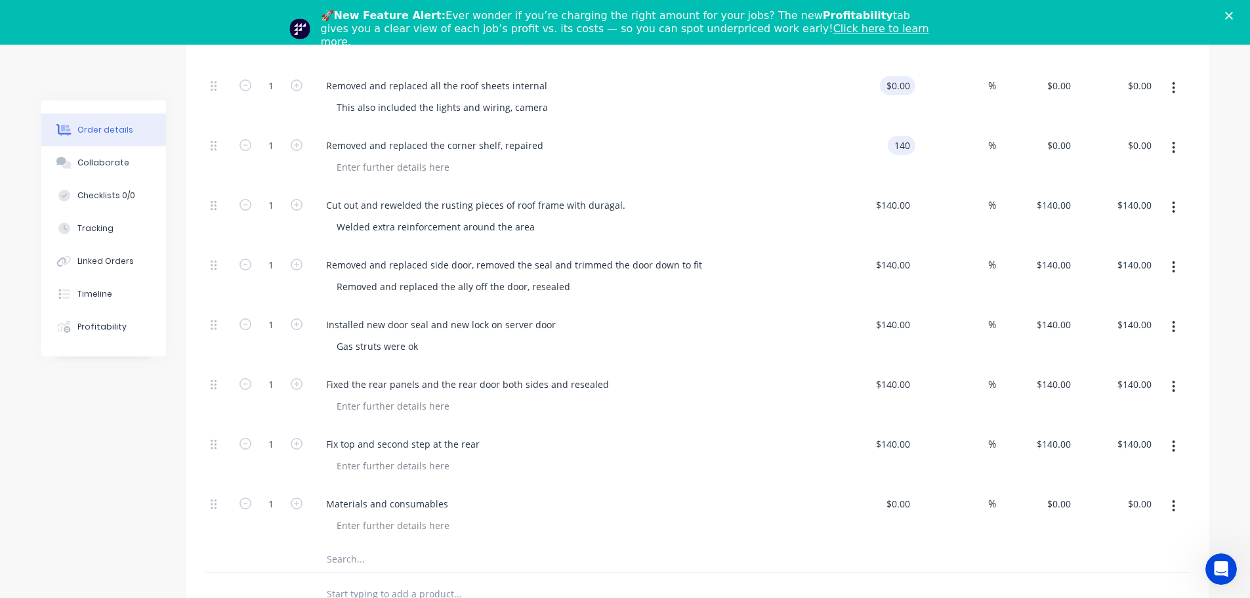
type input "140"
type input "0"
type input "$140.00"
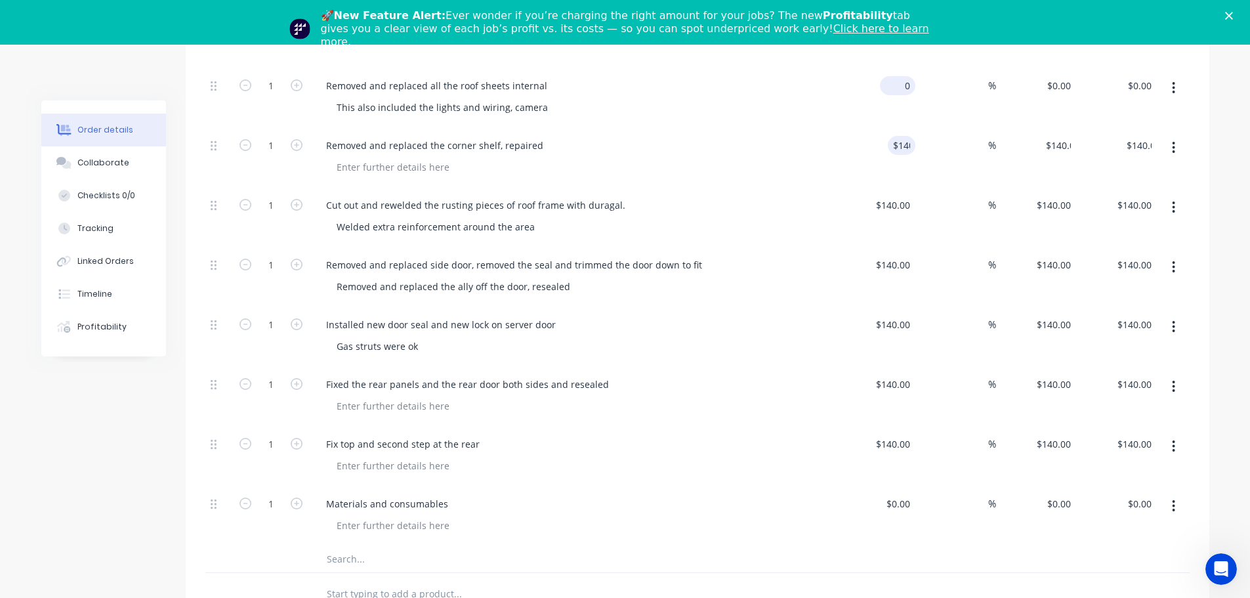
click at [895, 83] on div "0 $0.00" at bounding box center [897, 85] width 35 height 19
type input "$140.00"
click at [873, 115] on div "$140.00 $140.00" at bounding box center [875, 98] width 81 height 60
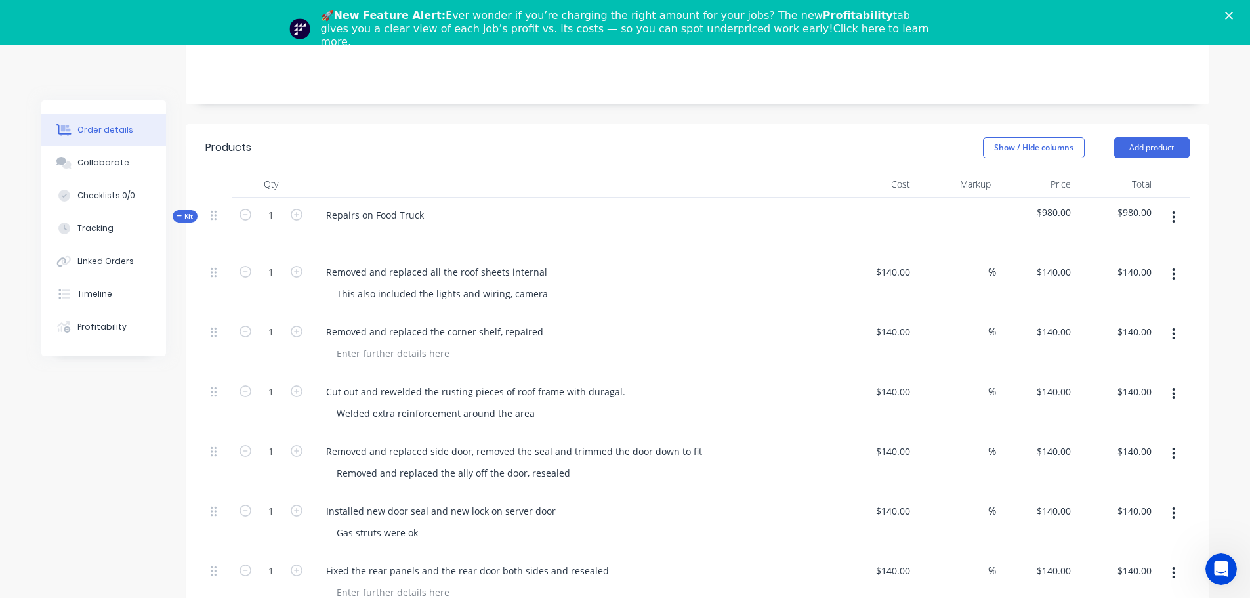
scroll to position [240, 0]
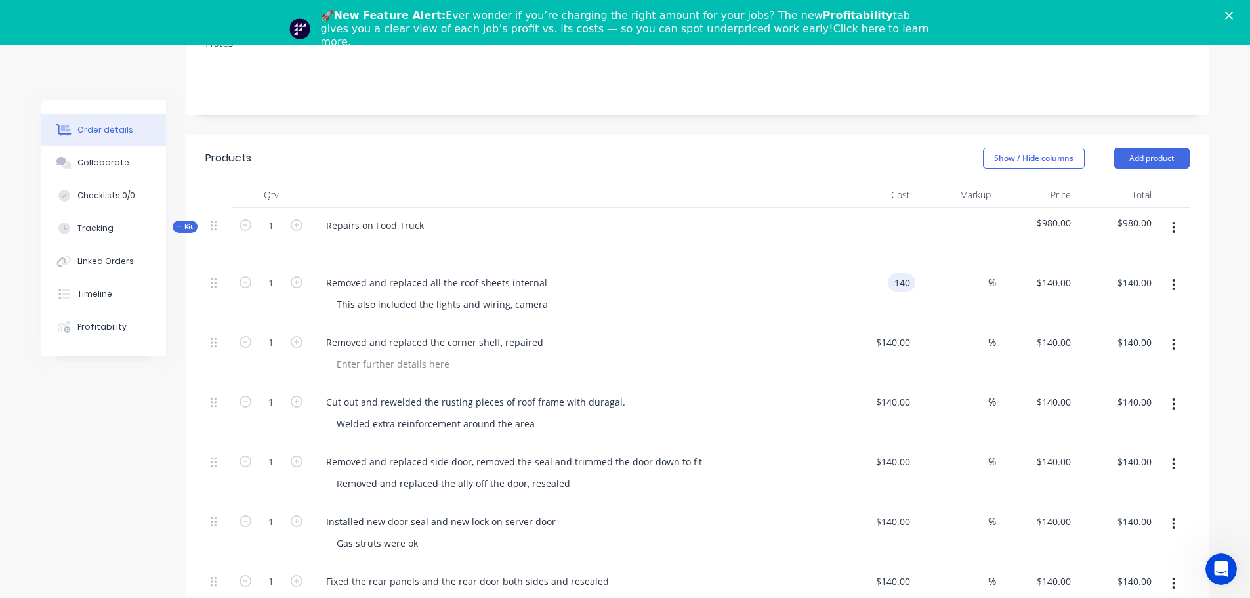
click at [902, 283] on input "140" at bounding box center [904, 282] width 22 height 19
type input "$100.00"
type input "140"
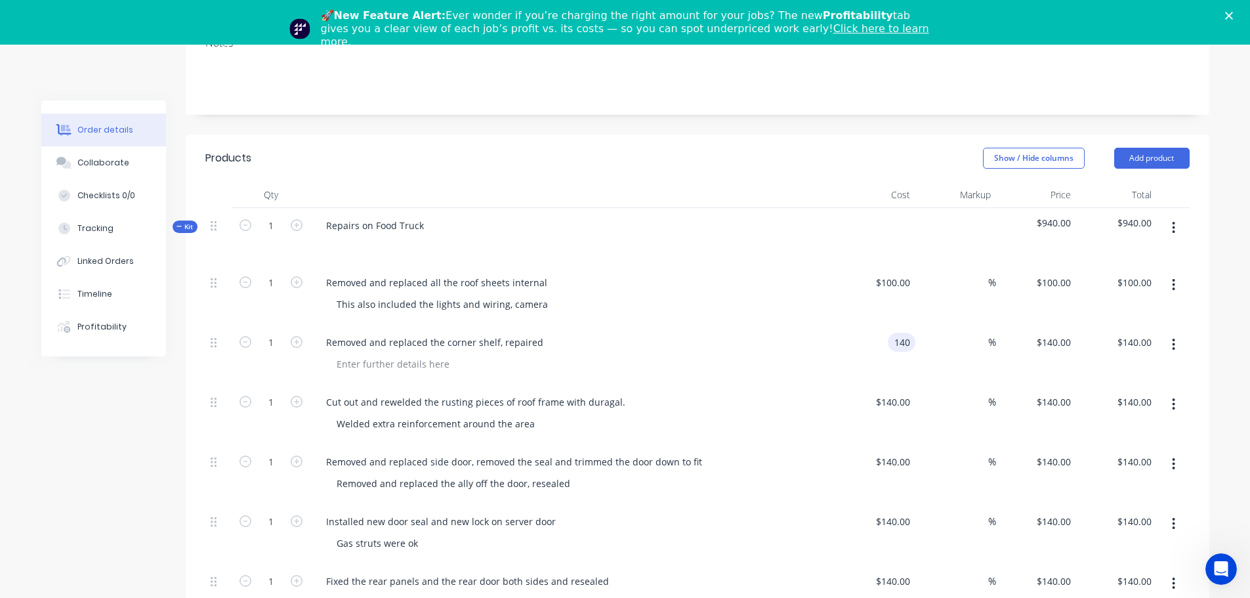
click at [888, 340] on div "140 140" at bounding box center [902, 342] width 28 height 19
type input "100"
type input "$140.00"
click at [1048, 281] on div "100 100" at bounding box center [1036, 295] width 81 height 60
type input "140"
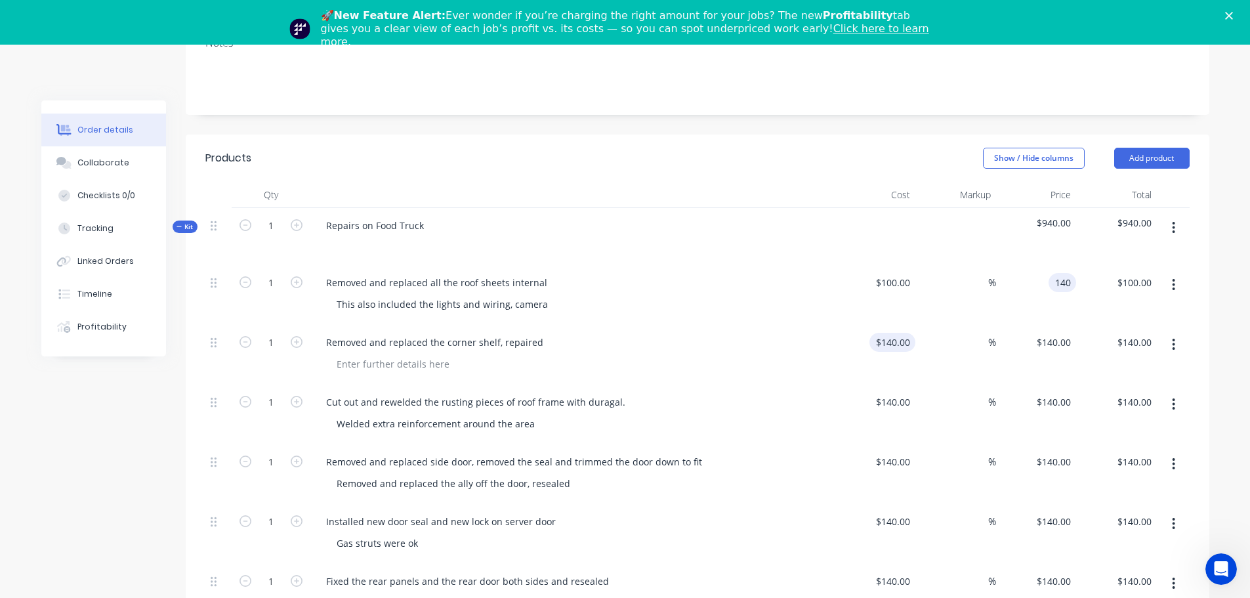
type input "40"
type input "$140.00"
click at [896, 337] on input "140" at bounding box center [904, 342] width 22 height 19
type input "$100.00"
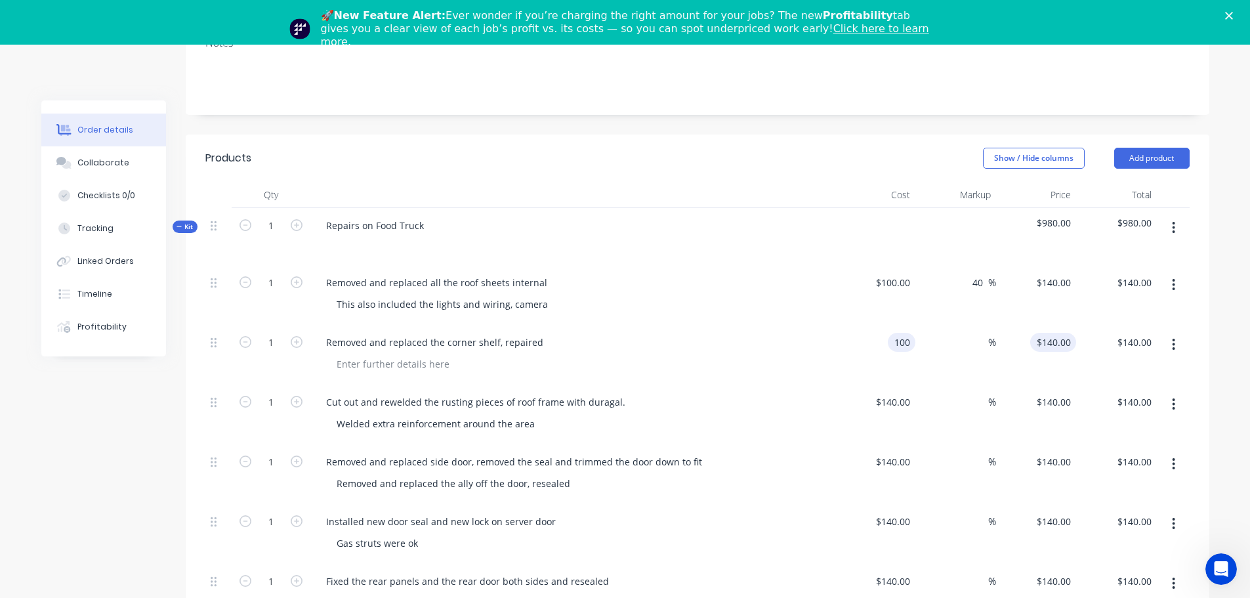
type input "100"
type input "$100.00"
click at [1065, 340] on input "100" at bounding box center [1055, 342] width 41 height 19
type input "140"
type input "40"
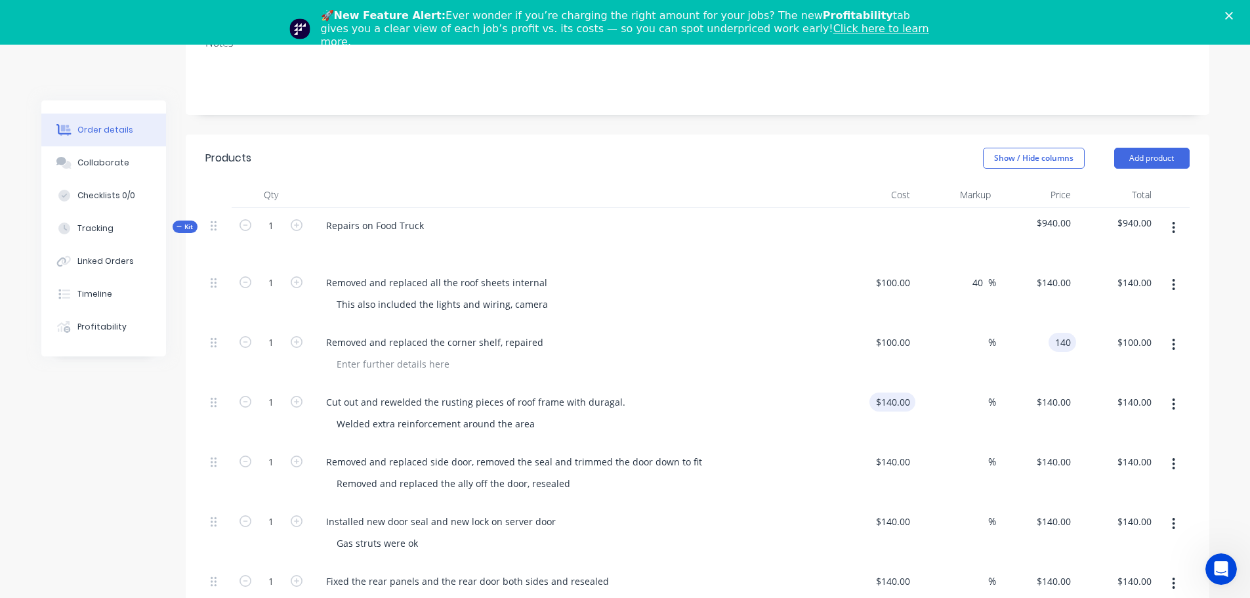
type input "$140.00"
click at [886, 404] on div "140 $140.00" at bounding box center [875, 415] width 81 height 60
click at [909, 403] on input "100140" at bounding box center [896, 401] width 38 height 19
type input "$100.00"
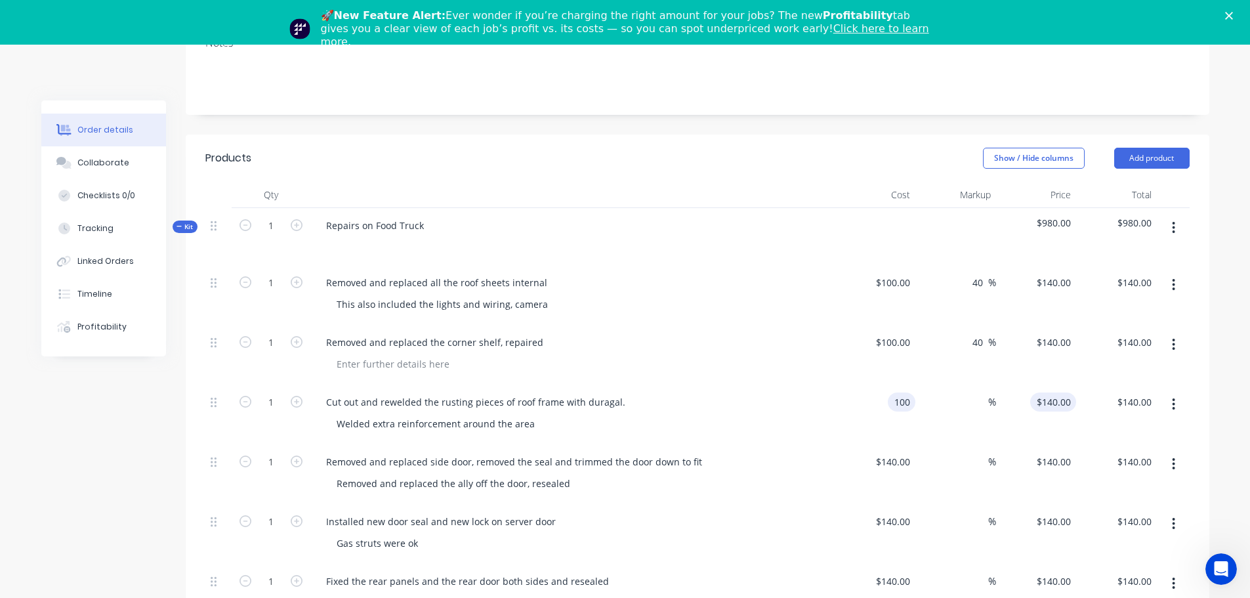
type input "100"
type input "$100.00"
click at [1051, 400] on div "100 $140.00" at bounding box center [1053, 401] width 46 height 19
type input "140"
type input "40"
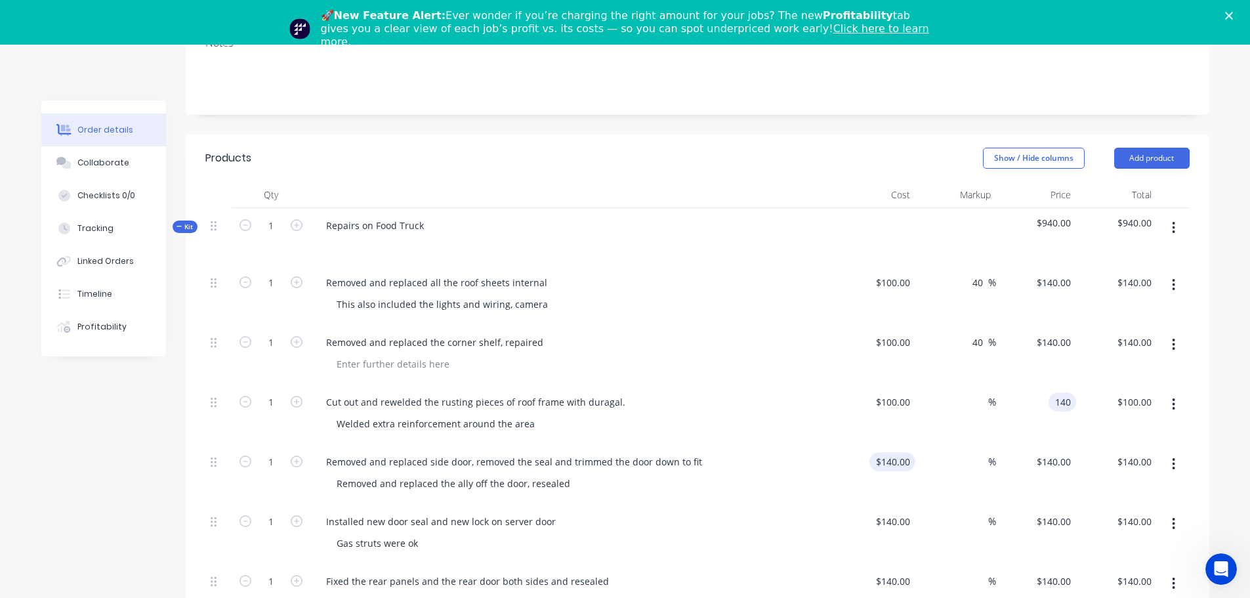
type input "$140.00"
click at [907, 467] on input "140" at bounding box center [895, 461] width 41 height 19
type input "$100.00"
type input "100"
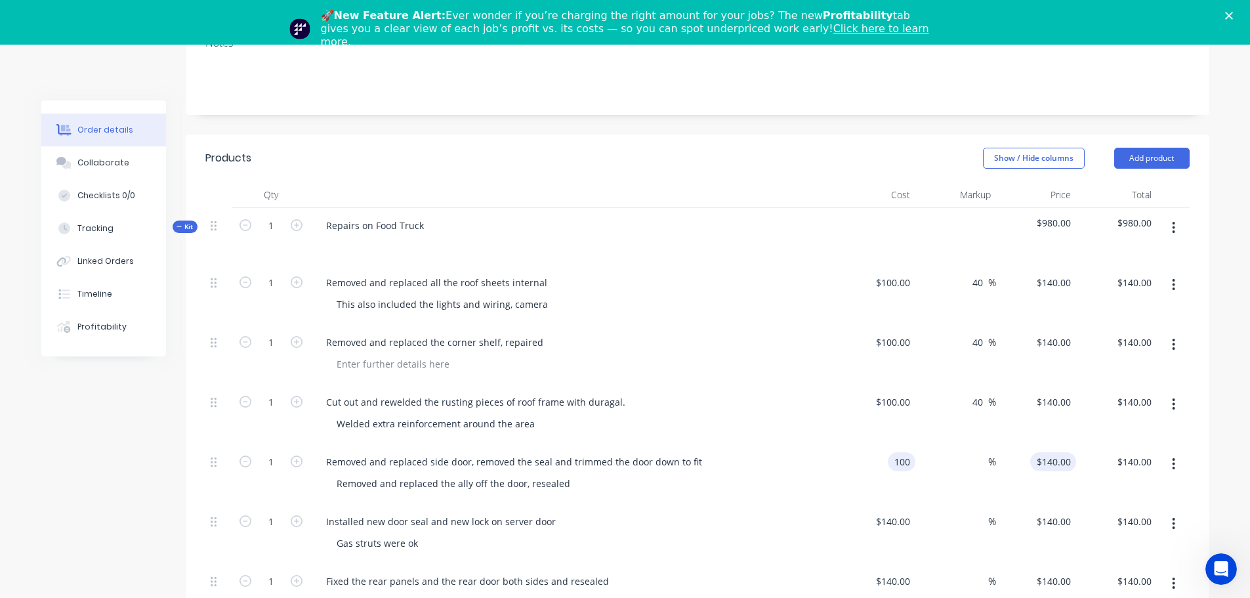
type input "$100.00"
click at [1058, 457] on input "100" at bounding box center [1065, 461] width 22 height 19
type input "140"
type input "40"
type input "$140.00"
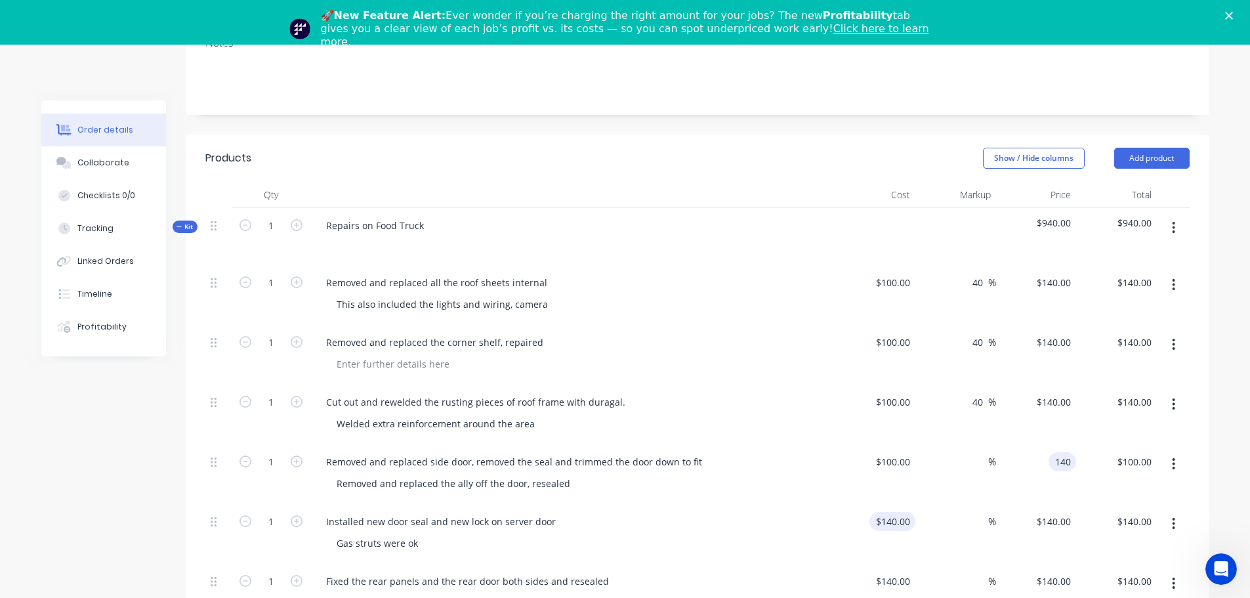
type input "$140.00"
click at [896, 518] on input "140" at bounding box center [895, 521] width 41 height 19
type input "$100.00"
type input "100"
type input "$100.00"
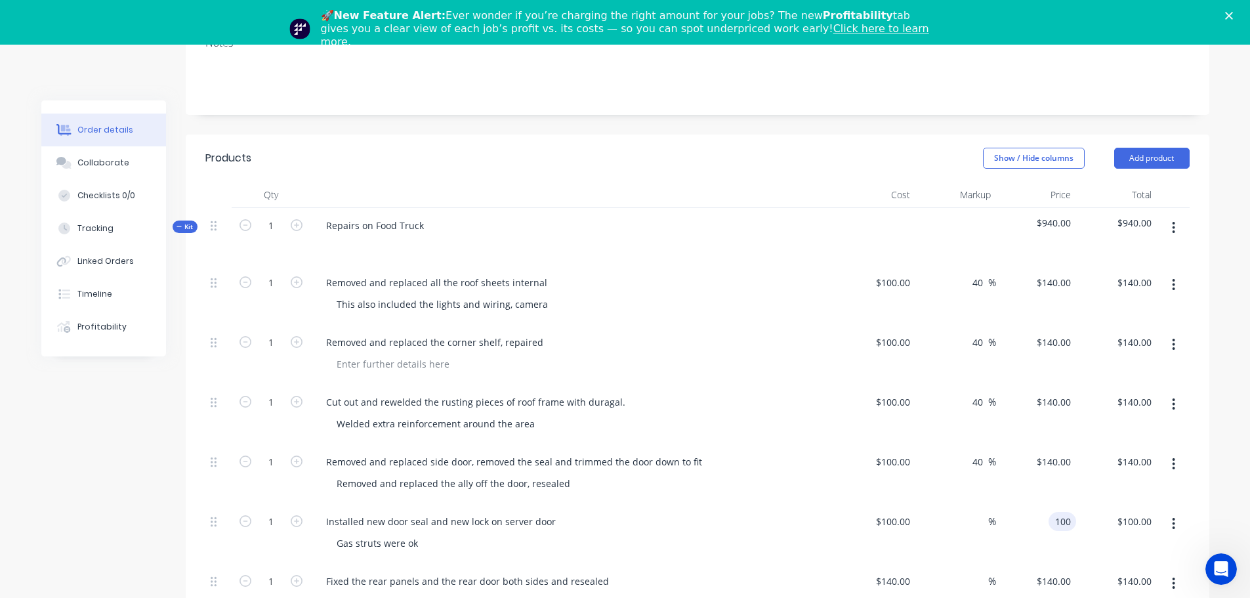
click at [1064, 515] on input "100" at bounding box center [1065, 521] width 22 height 19
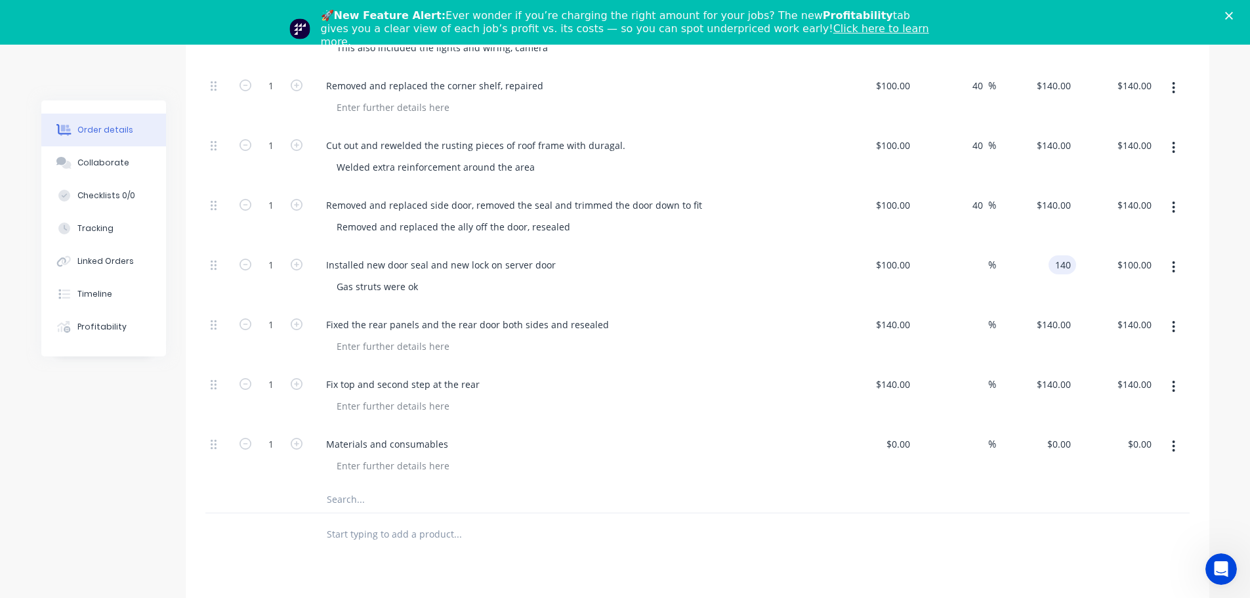
scroll to position [503, 0]
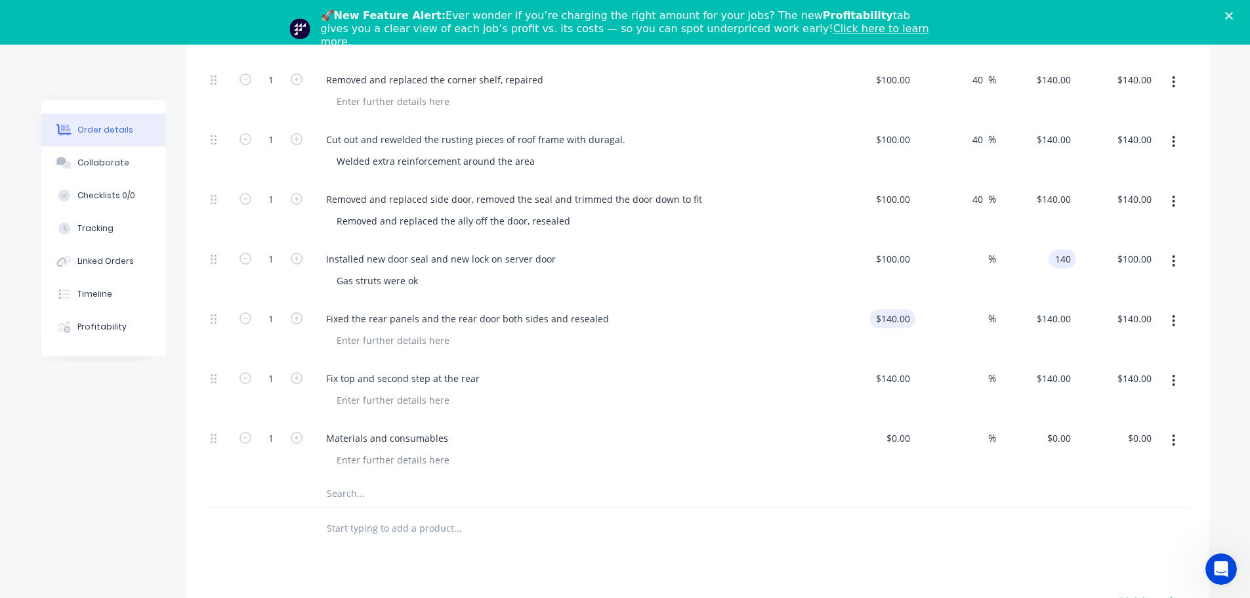
type input "140"
type input "40"
type input "$140.00"
click at [898, 322] on input "140" at bounding box center [895, 318] width 41 height 19
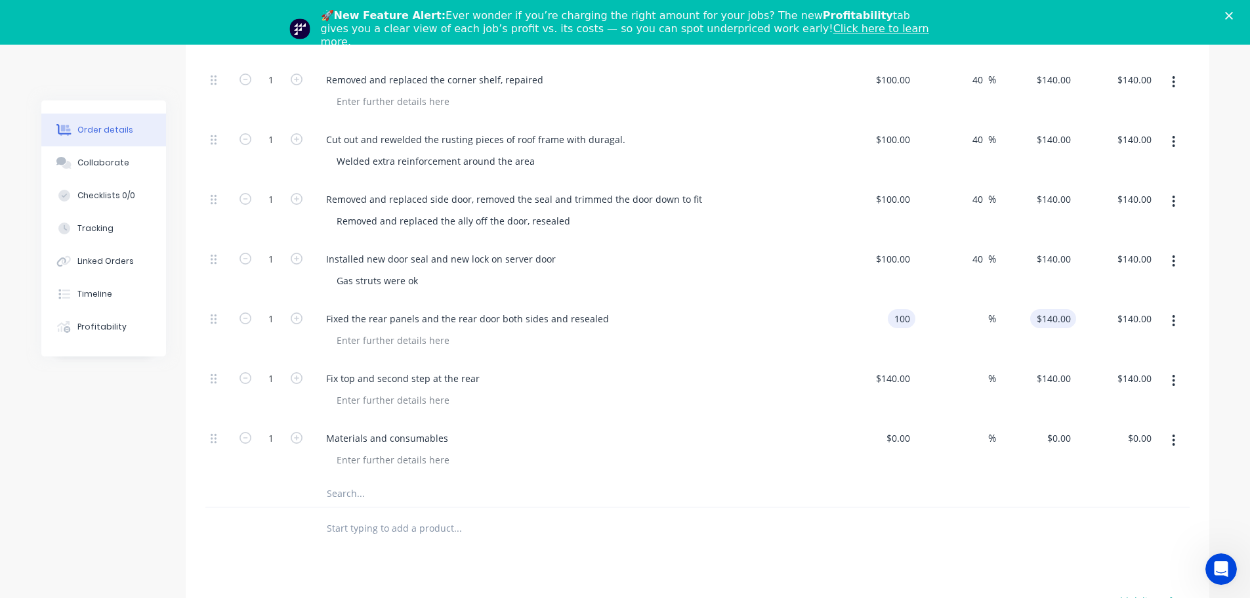
type input "$100.00"
type input "100"
type input "$100.00"
click at [1060, 320] on input "100" at bounding box center [1055, 318] width 41 height 19
type input "140"
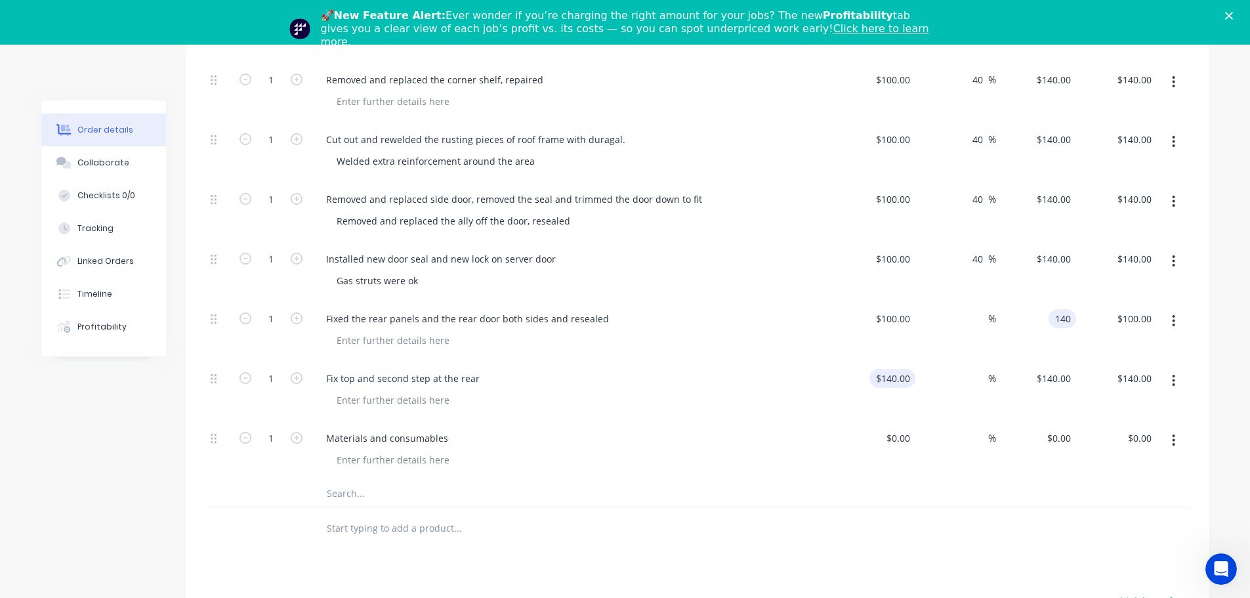
type input "40"
type input "$140.00"
click at [905, 382] on input "140" at bounding box center [895, 378] width 41 height 19
type input "$100.00"
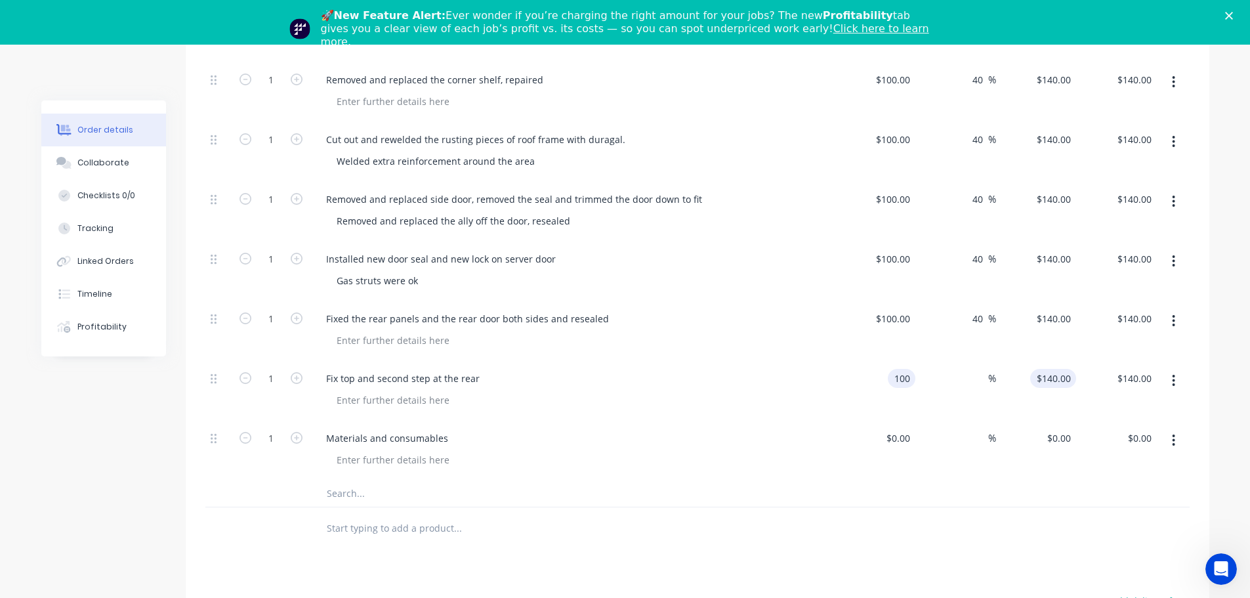
type input "100"
type input "$100.00"
click at [1066, 384] on input "100" at bounding box center [1065, 378] width 22 height 19
type input "140"
type input "40"
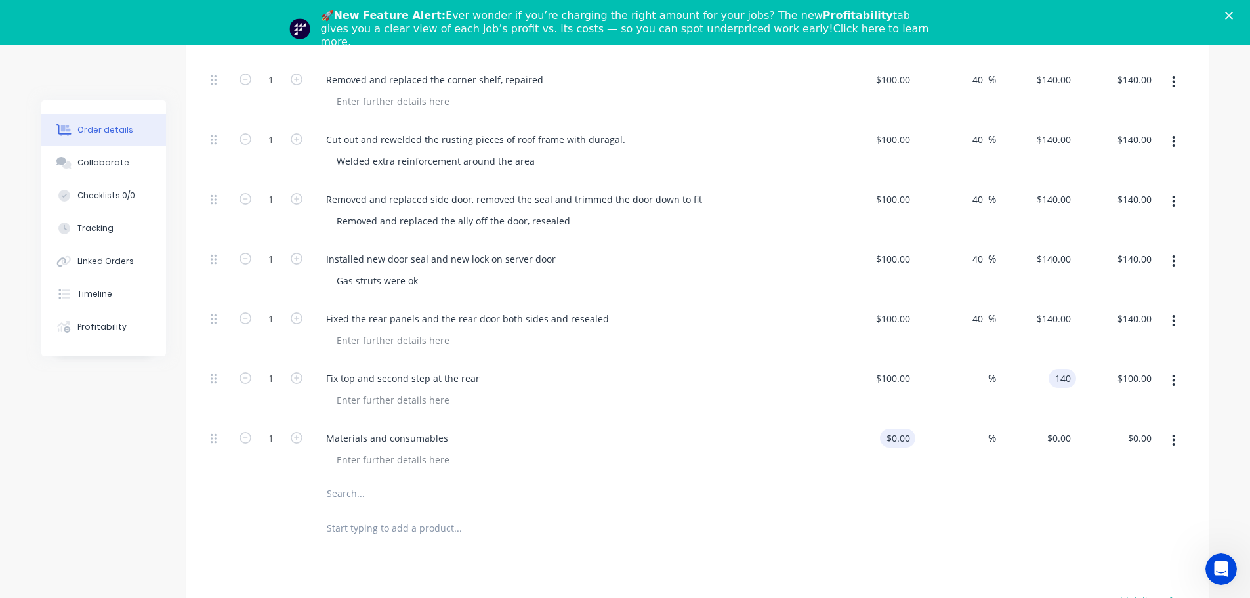
type input "$140.00"
click at [902, 428] on div "$0.00" at bounding box center [900, 437] width 30 height 19
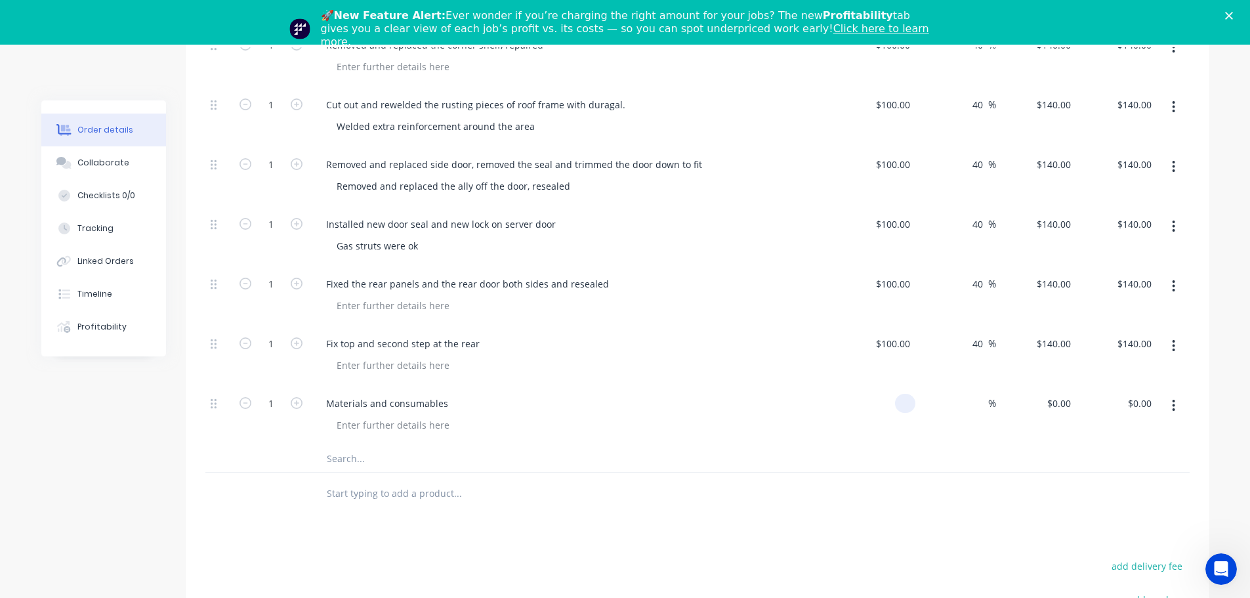
scroll to position [568, 0]
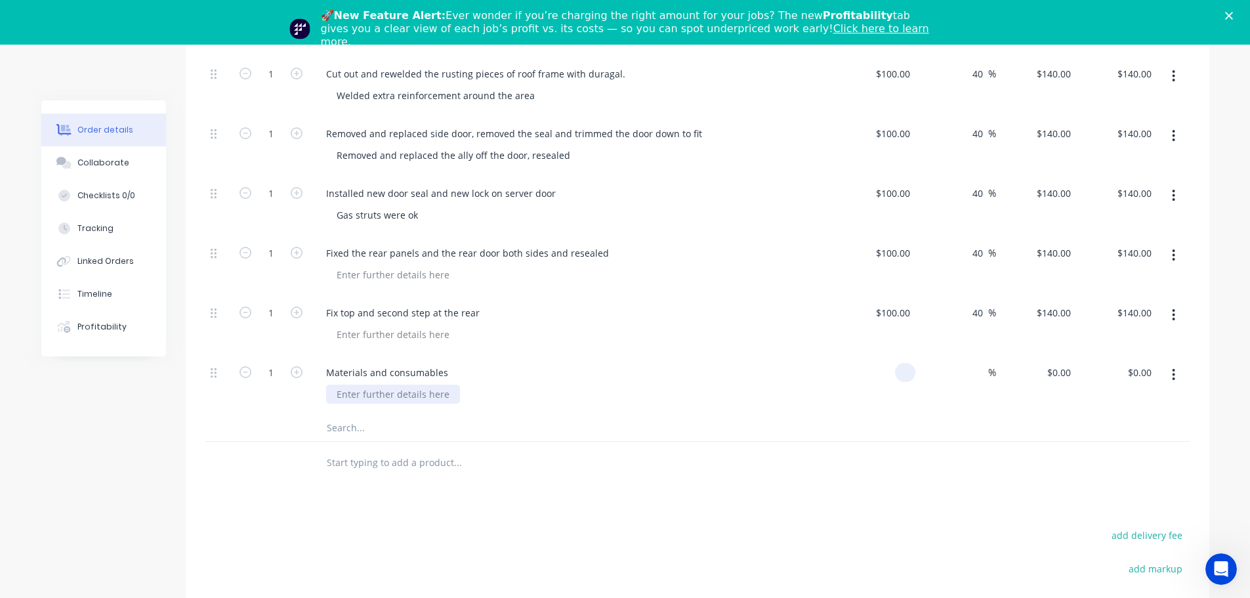
type input "$0.00"
click at [341, 396] on div at bounding box center [393, 394] width 134 height 19
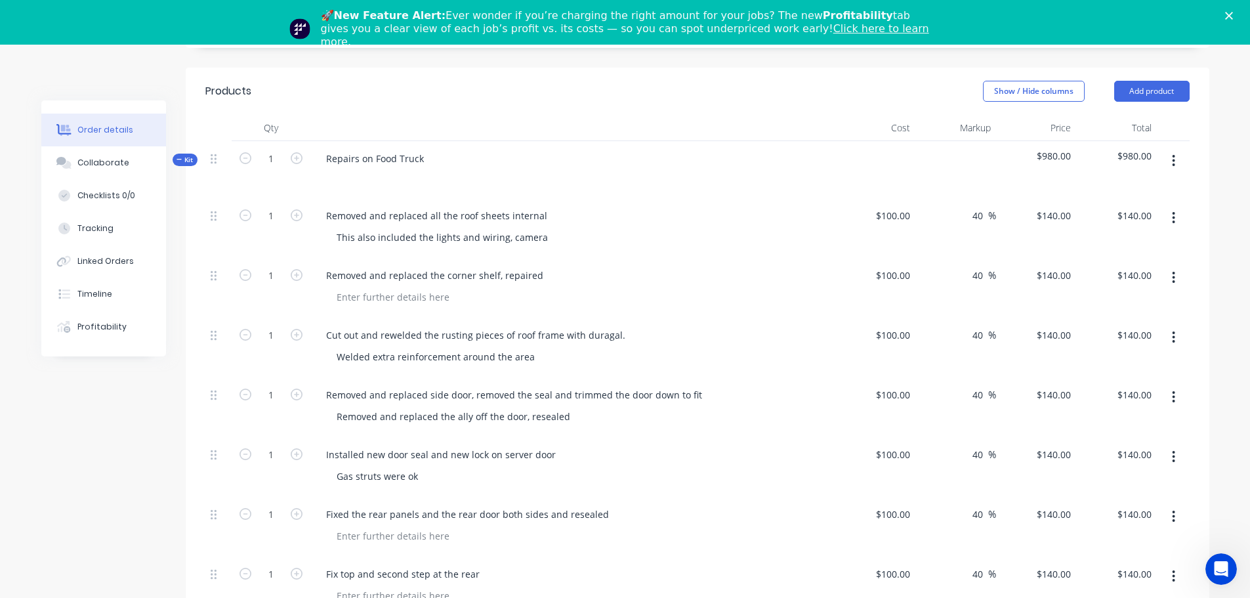
scroll to position [306, 0]
click at [275, 219] on input "1" at bounding box center [271, 217] width 34 height 20
type input "7"
type input "$980.00"
click at [274, 227] on input "1" at bounding box center [271, 217] width 34 height 20
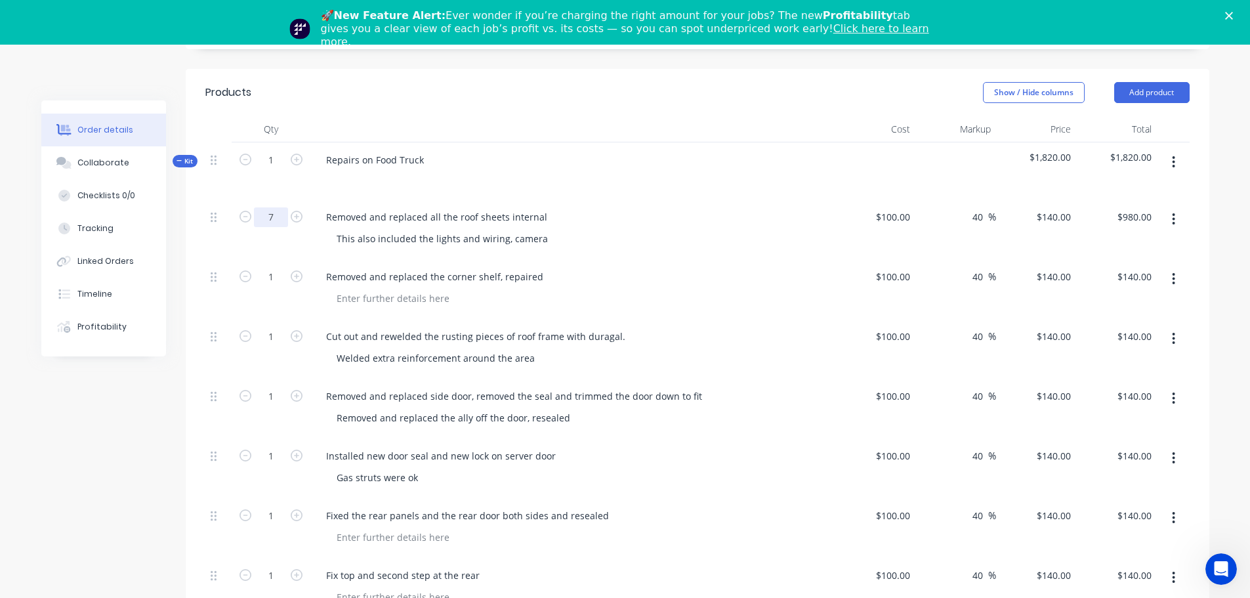
click at [272, 217] on input "7" at bounding box center [271, 217] width 34 height 20
type input "9"
type input "$1,260.00"
click at [274, 227] on input "1" at bounding box center [271, 217] width 34 height 20
type input "1.5"
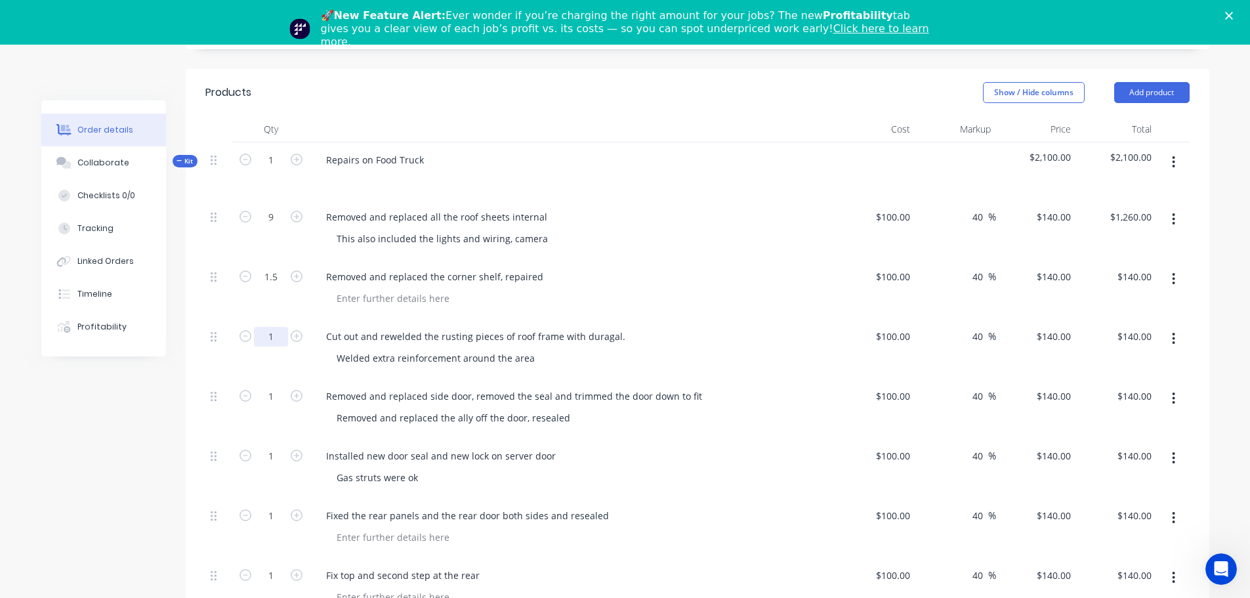
type input "$210.00"
click at [276, 227] on input "1" at bounding box center [271, 217] width 34 height 20
click at [272, 216] on input "9" at bounding box center [271, 217] width 34 height 20
type input "7"
type input "$980.00"
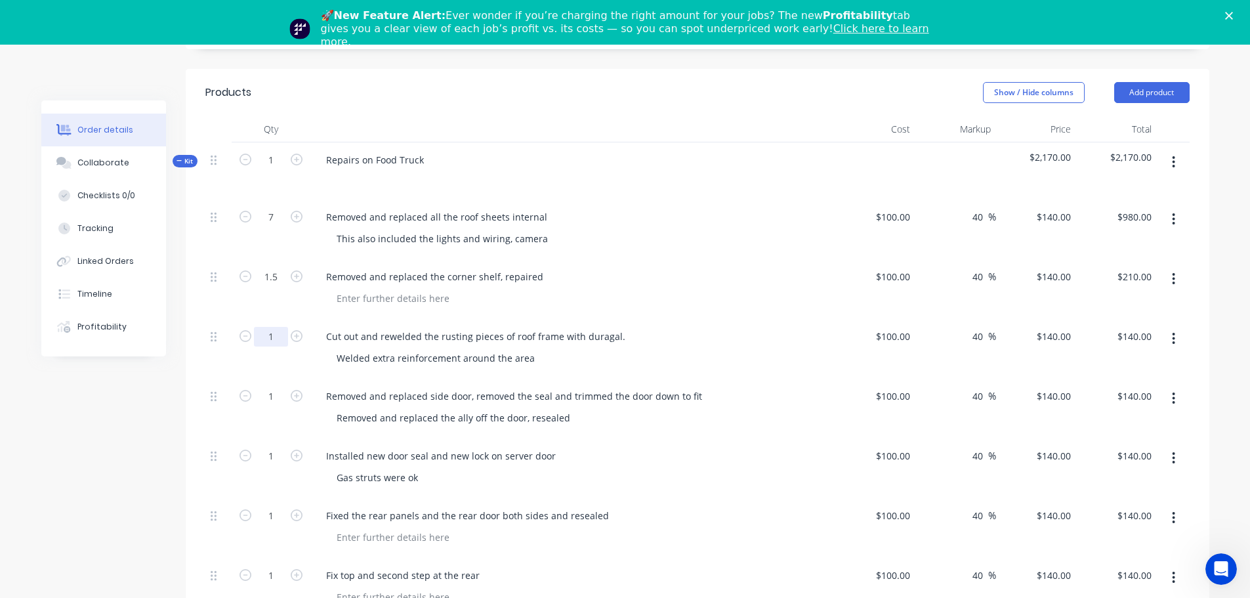
click at [276, 227] on input "1" at bounding box center [271, 217] width 34 height 20
type input "7"
type input "$980.00"
click at [276, 227] on input "1" at bounding box center [271, 217] width 34 height 20
type input "7"
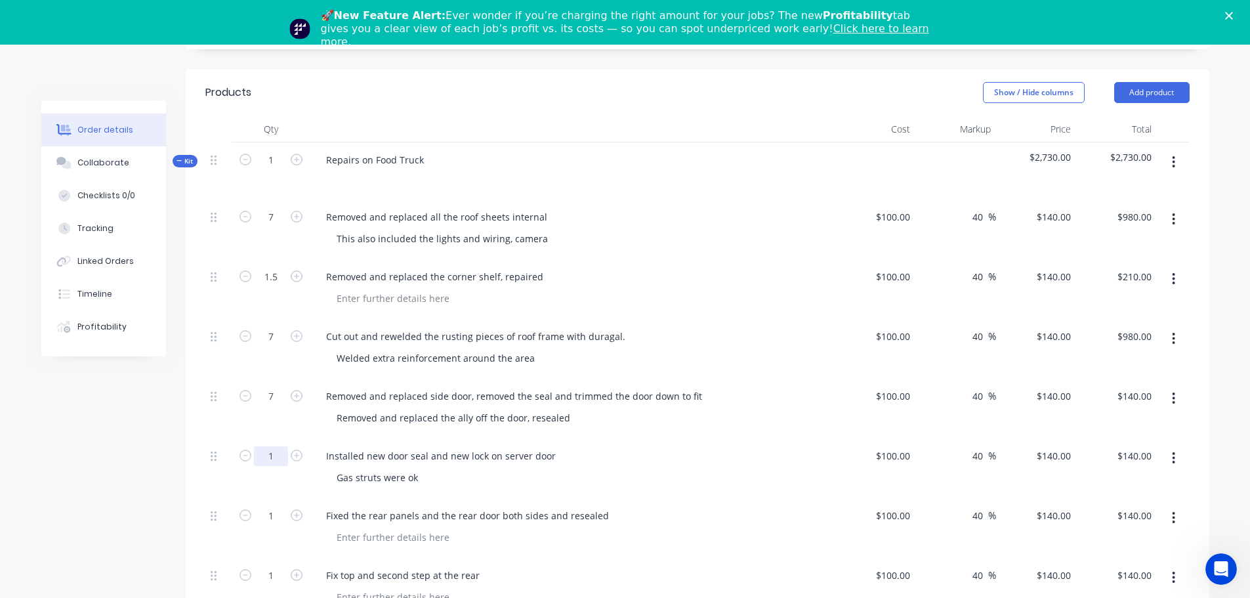
type input "$980.00"
click at [279, 227] on input "1" at bounding box center [271, 217] width 34 height 20
click at [276, 227] on input "7" at bounding box center [271, 217] width 34 height 20
type input "5"
type input "$700.00"
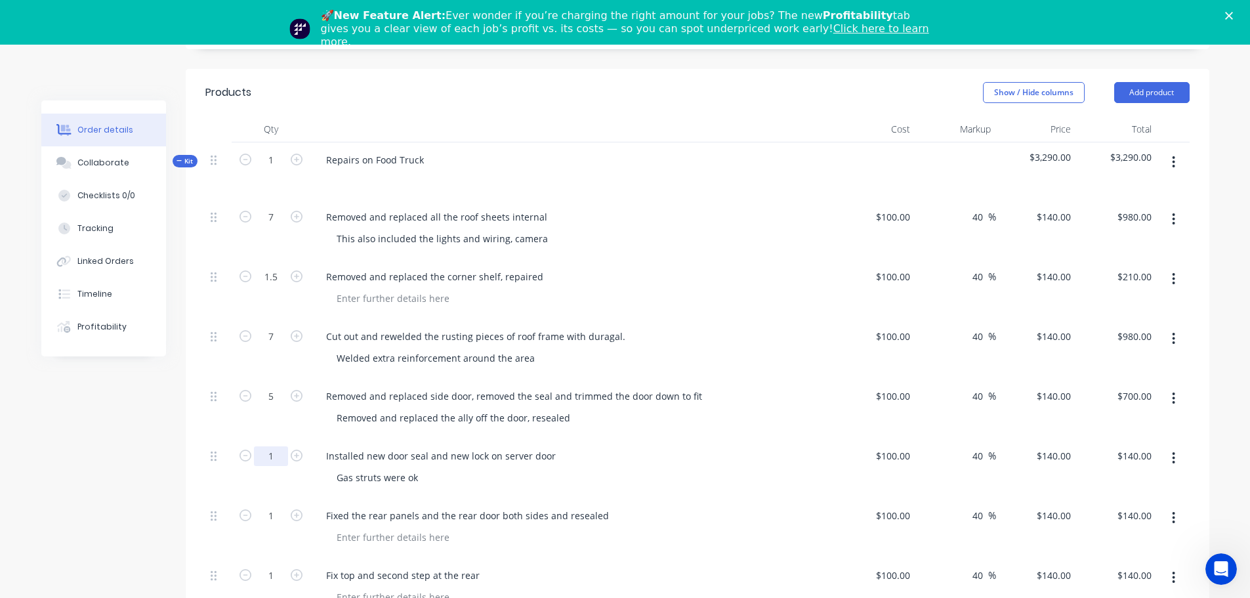
click at [276, 227] on input "1" at bounding box center [271, 217] width 34 height 20
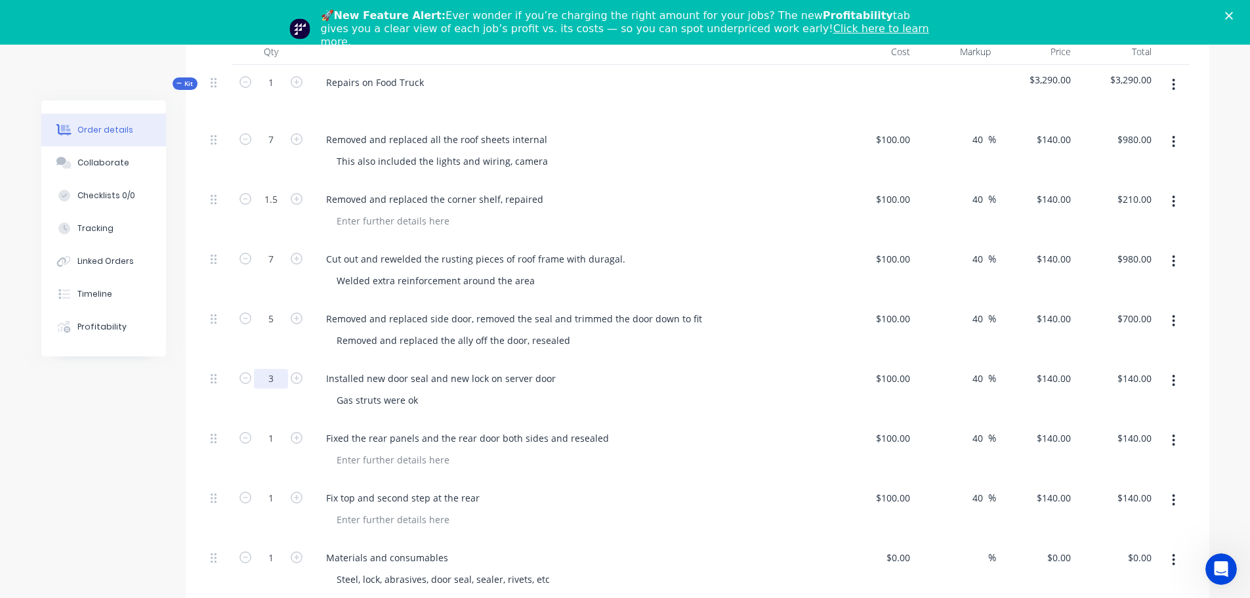
scroll to position [503, 0]
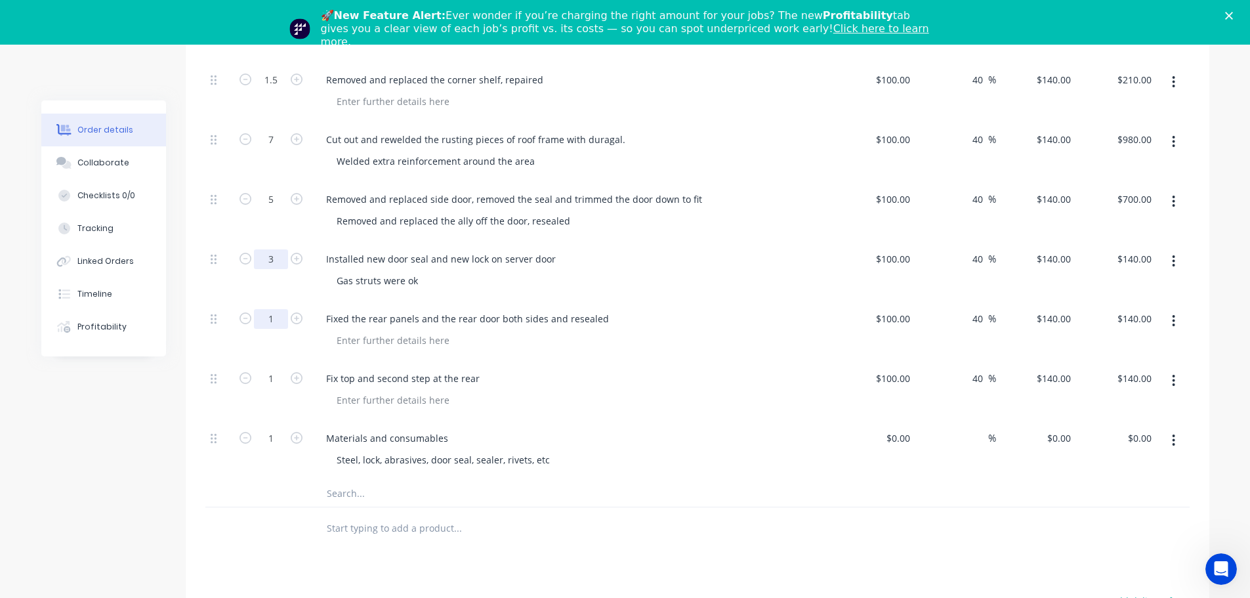
type input "3"
type input "$420.00"
click at [274, 30] on input "1" at bounding box center [271, 20] width 34 height 20
type input "2"
type input "$280.00"
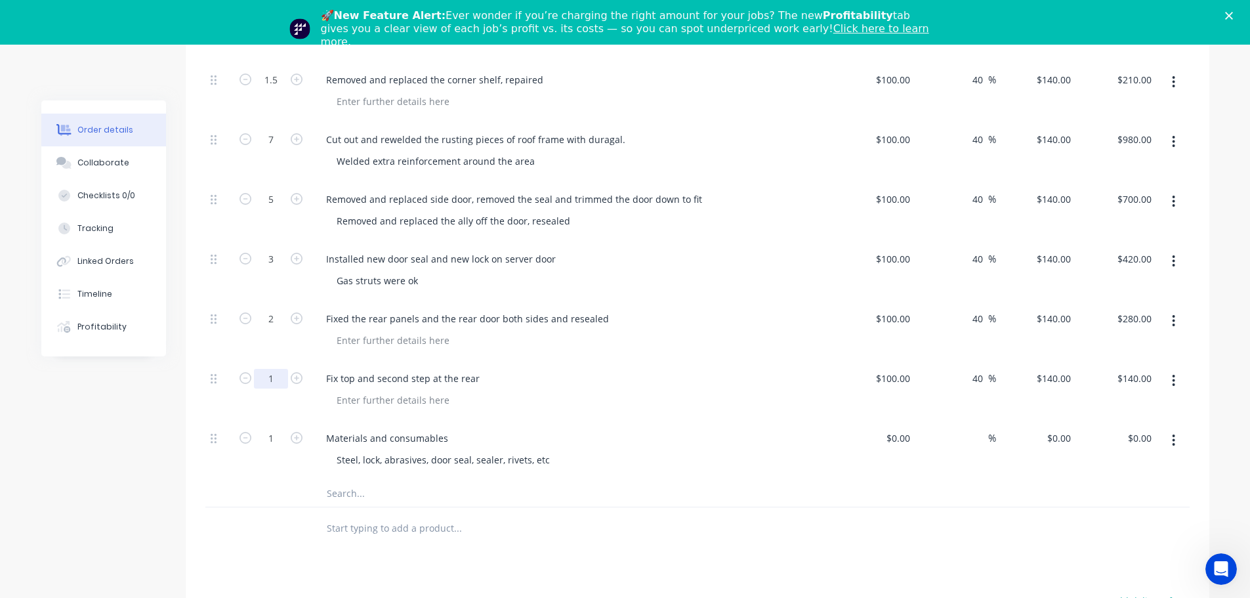
click at [272, 30] on input "1" at bounding box center [271, 20] width 34 height 20
click at [524, 419] on div "Fix top and second step at the rear" at bounding box center [572, 391] width 525 height 60
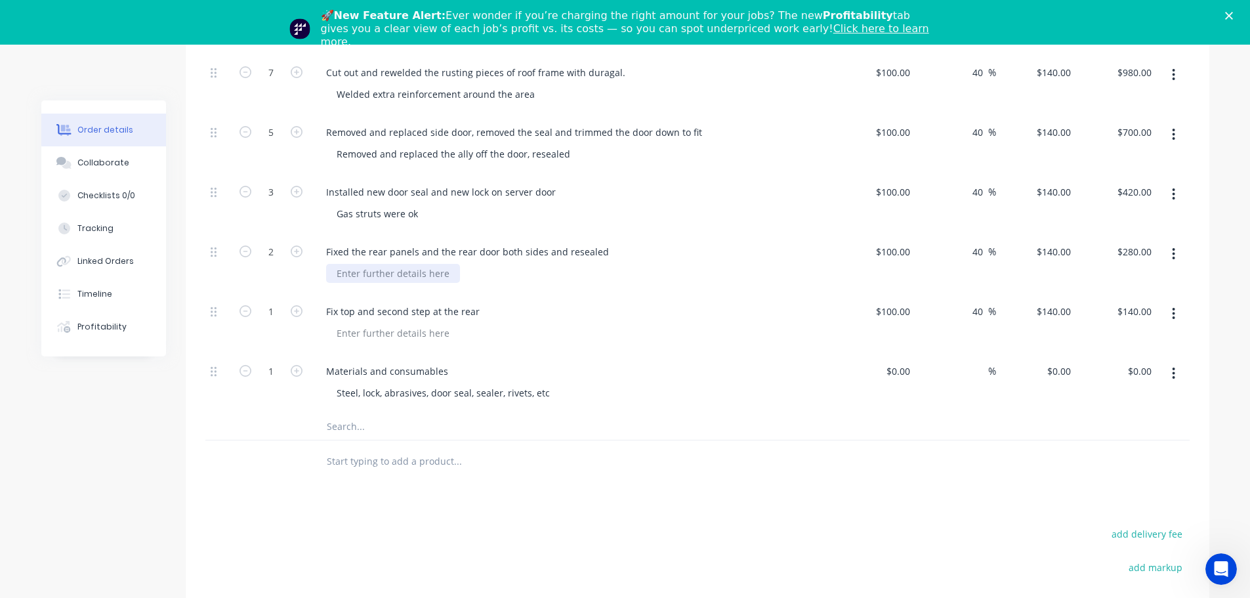
scroll to position [568, 0]
click at [896, 368] on div "0 0" at bounding box center [905, 372] width 20 height 19
type input "$500.00"
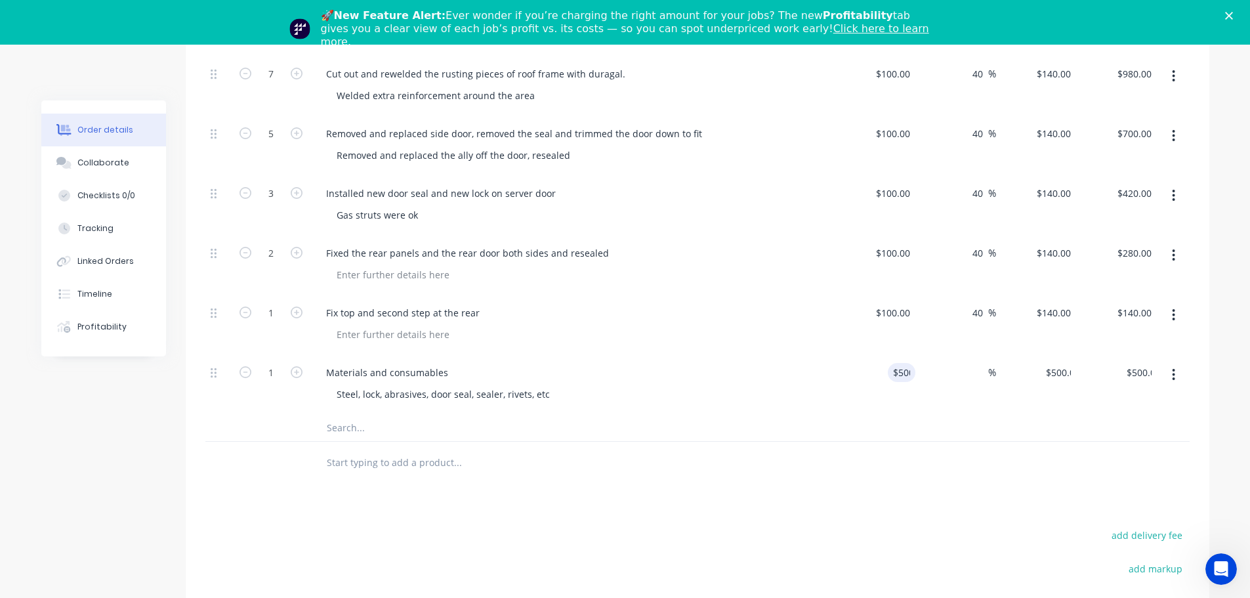
click at [579, 434] on input "text" at bounding box center [457, 428] width 262 height 26
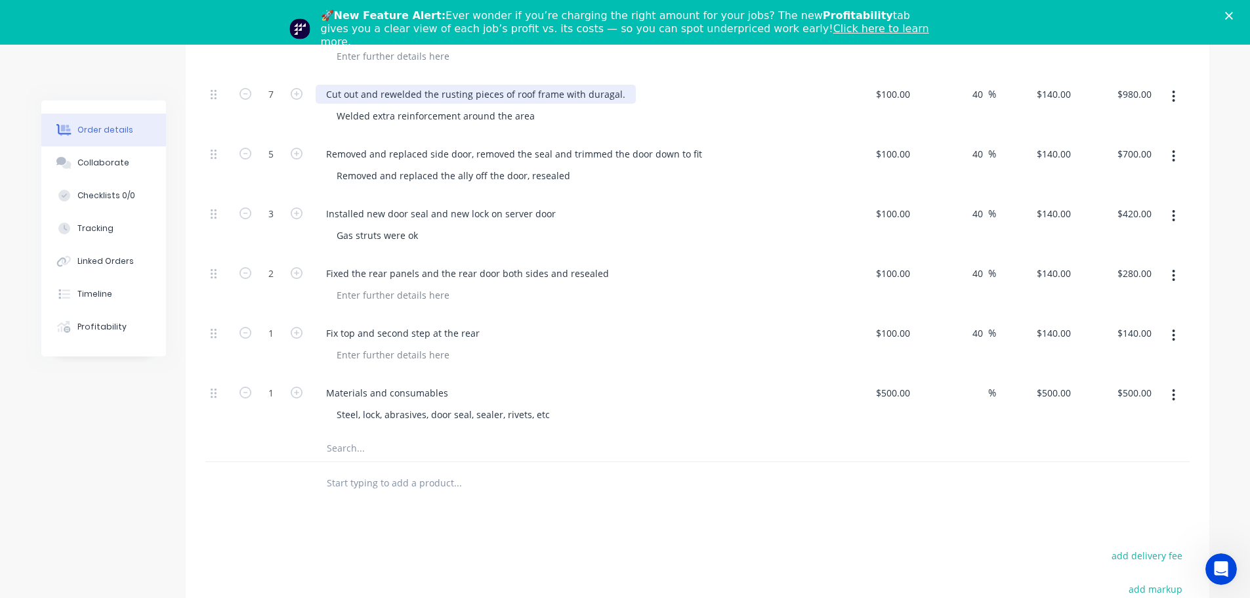
scroll to position [593, 0]
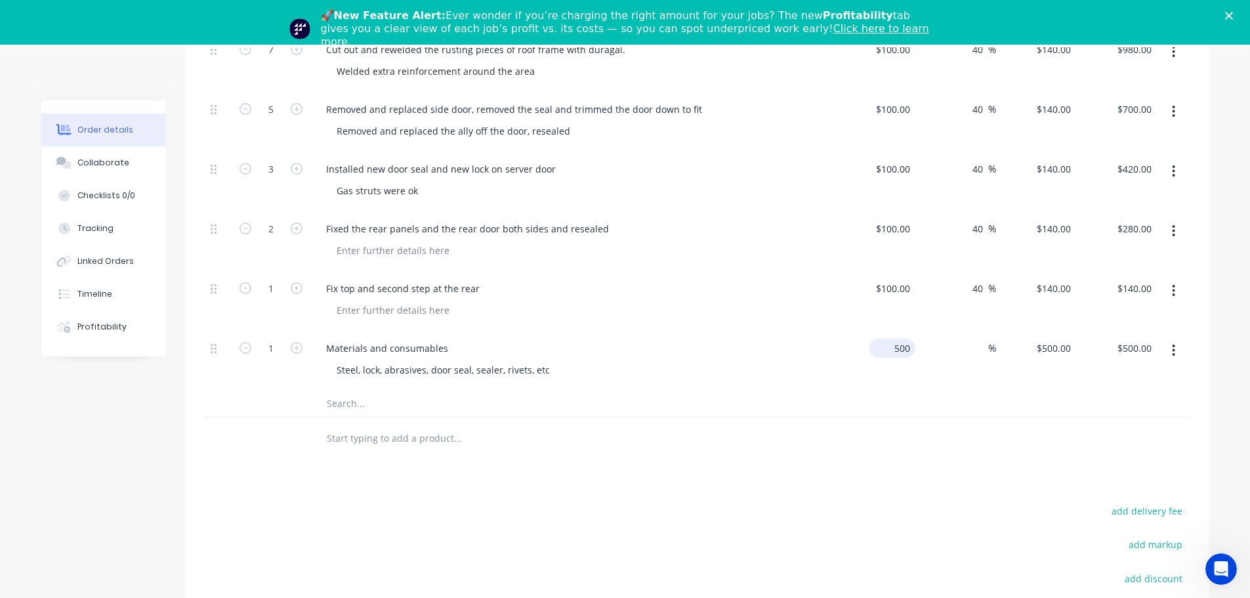
click at [893, 350] on input "500" at bounding box center [895, 348] width 41 height 19
type input "$630.00"
click at [847, 366] on div "$630.00 630" at bounding box center [875, 361] width 81 height 60
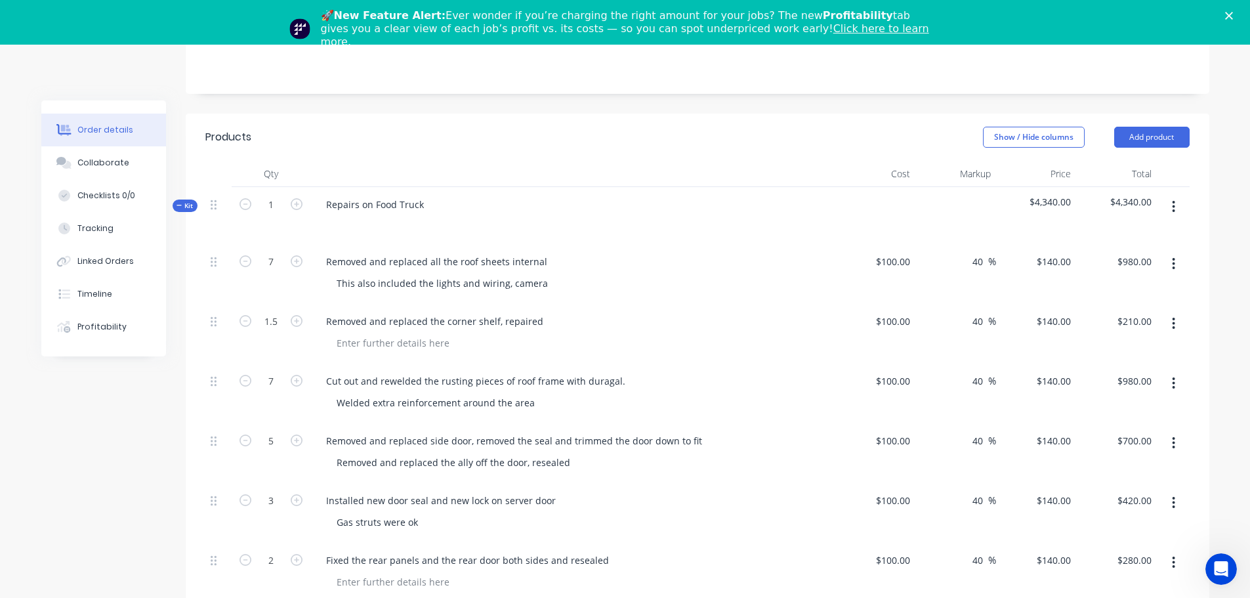
scroll to position [0, 0]
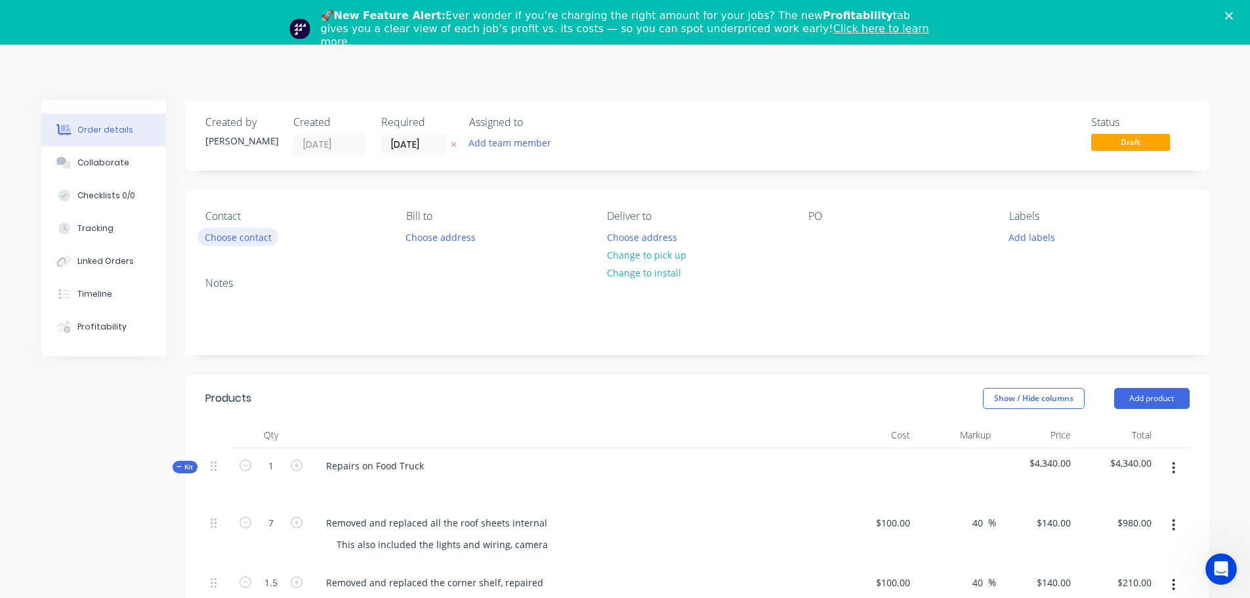
click at [229, 237] on button "Choose contact" at bounding box center [238, 237] width 81 height 18
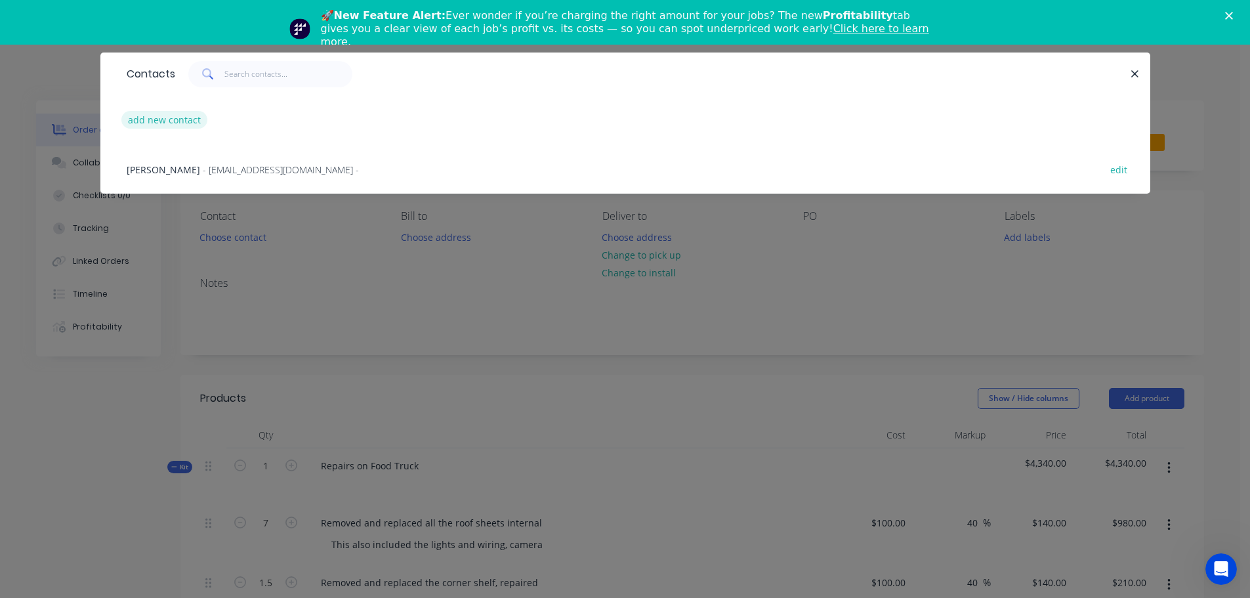
click at [150, 120] on button "add new contact" at bounding box center [164, 120] width 87 height 18
select select "AU"
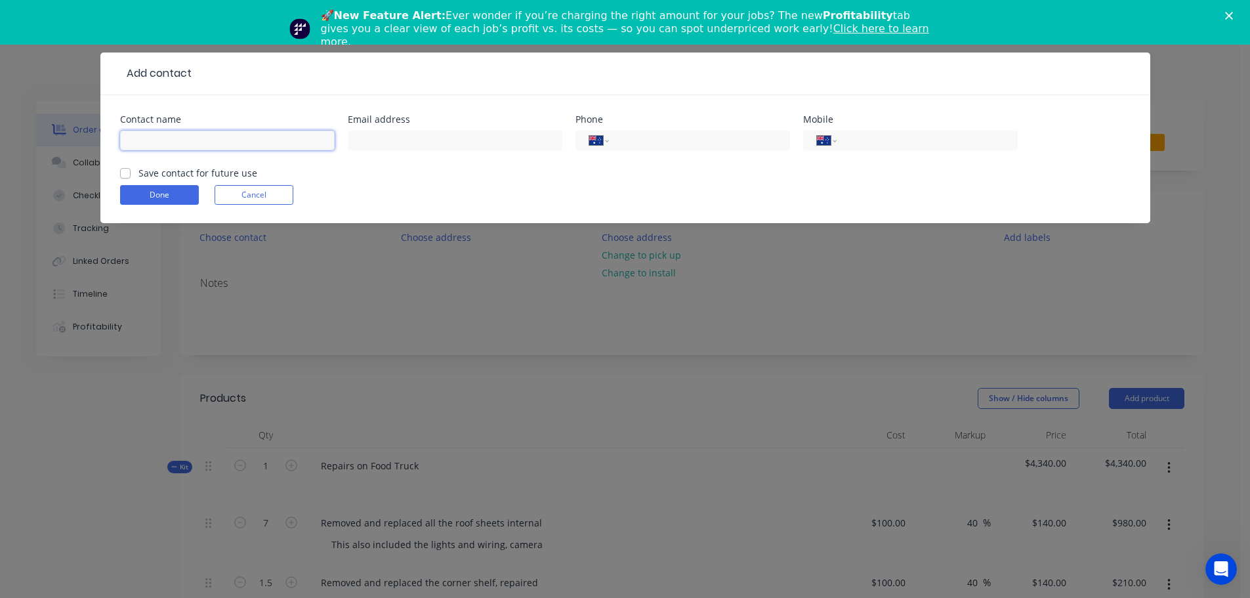
click at [177, 146] on input "text" at bounding box center [227, 141] width 215 height 20
click at [169, 140] on input "[PERSON_NAME]" at bounding box center [227, 141] width 215 height 20
type input "[PERSON_NAME]"
click at [382, 142] on input "text" at bounding box center [455, 141] width 215 height 20
click at [444, 136] on input "text" at bounding box center [455, 141] width 215 height 20
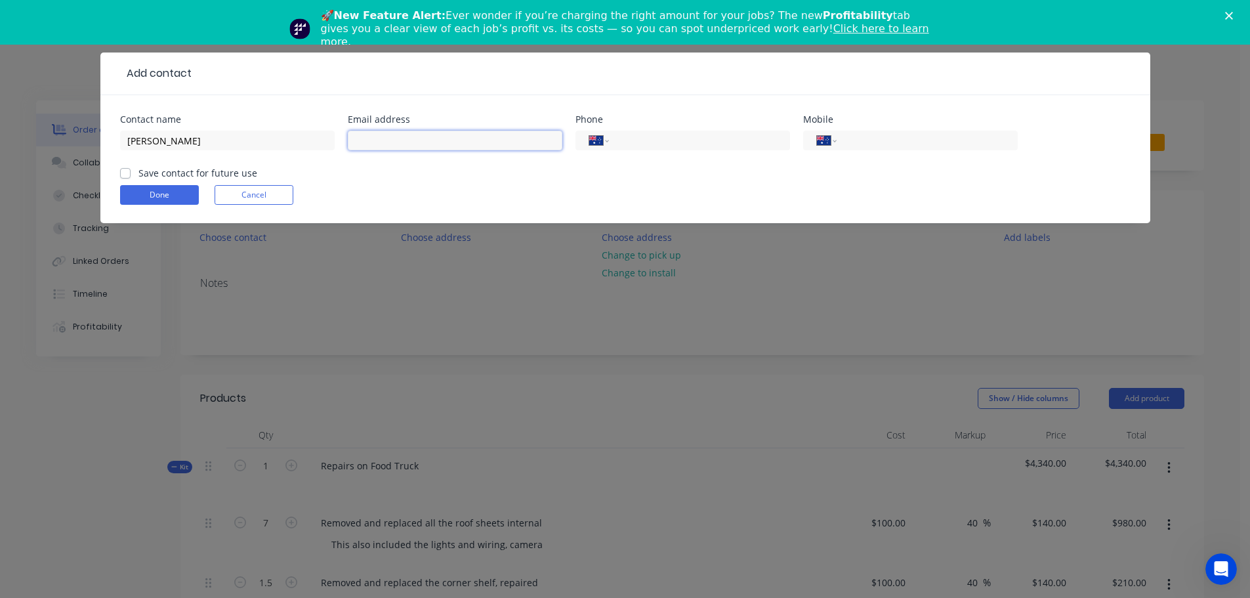
paste input "[PERSON_NAME] <[EMAIL_ADDRESS][DOMAIN_NAME]>"
click at [428, 142] on input "[PERSON_NAME] <[EMAIL_ADDRESS][DOMAIN_NAME]>" at bounding box center [455, 141] width 215 height 20
click at [467, 140] on input "[EMAIL_ADDRESS][DOMAIN_NAME]>" at bounding box center [455, 141] width 215 height 20
type input "[EMAIL_ADDRESS][DOMAIN_NAME]"
click at [865, 140] on input "tel" at bounding box center [924, 140] width 157 height 15
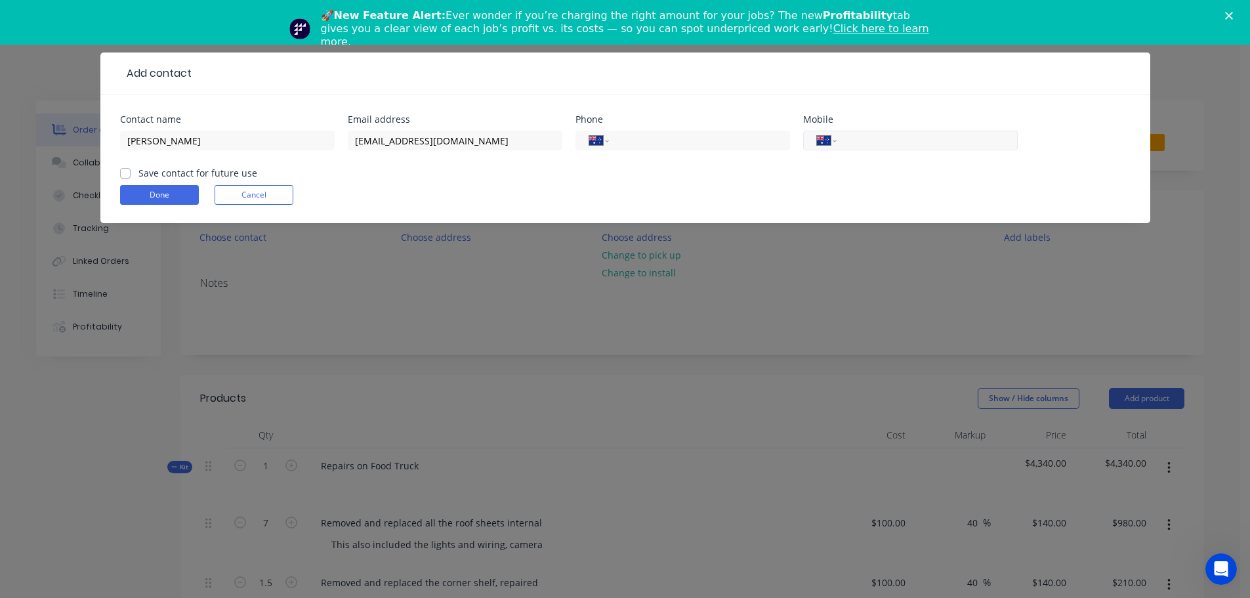
paste input "0411 984 079"
type input "0411 984 079"
click at [138, 169] on label "Save contact for future use" at bounding box center [197, 173] width 119 height 14
click at [123, 169] on input "Save contact for future use" at bounding box center [125, 172] width 10 height 12
checkbox input "true"
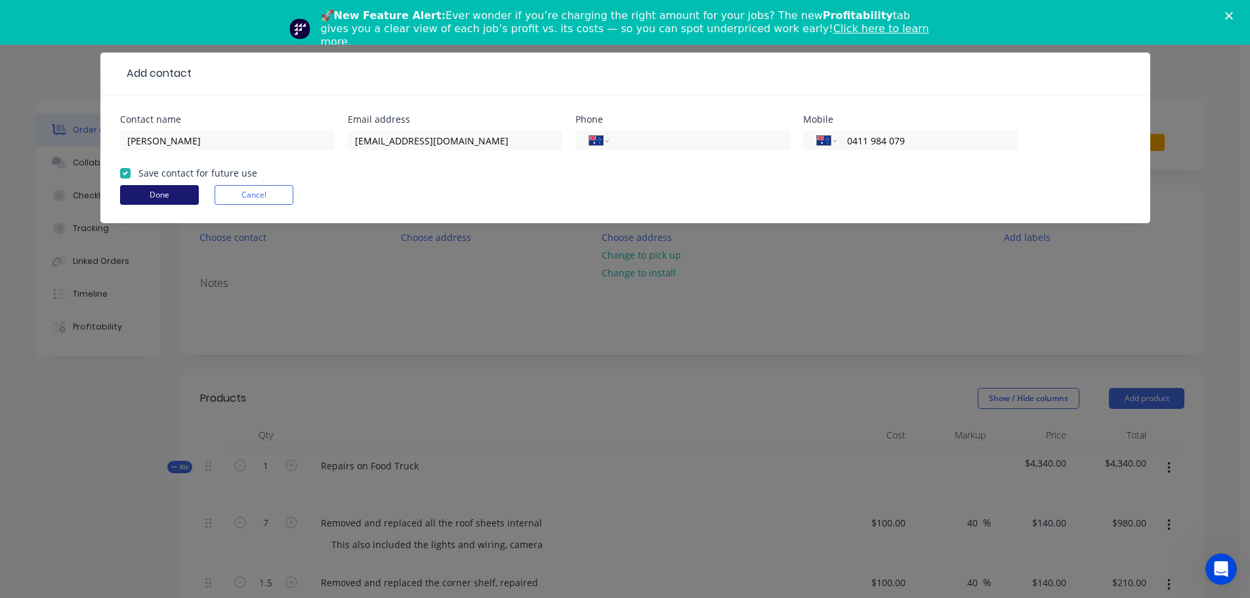
click at [158, 194] on button "Done" at bounding box center [159, 195] width 79 height 20
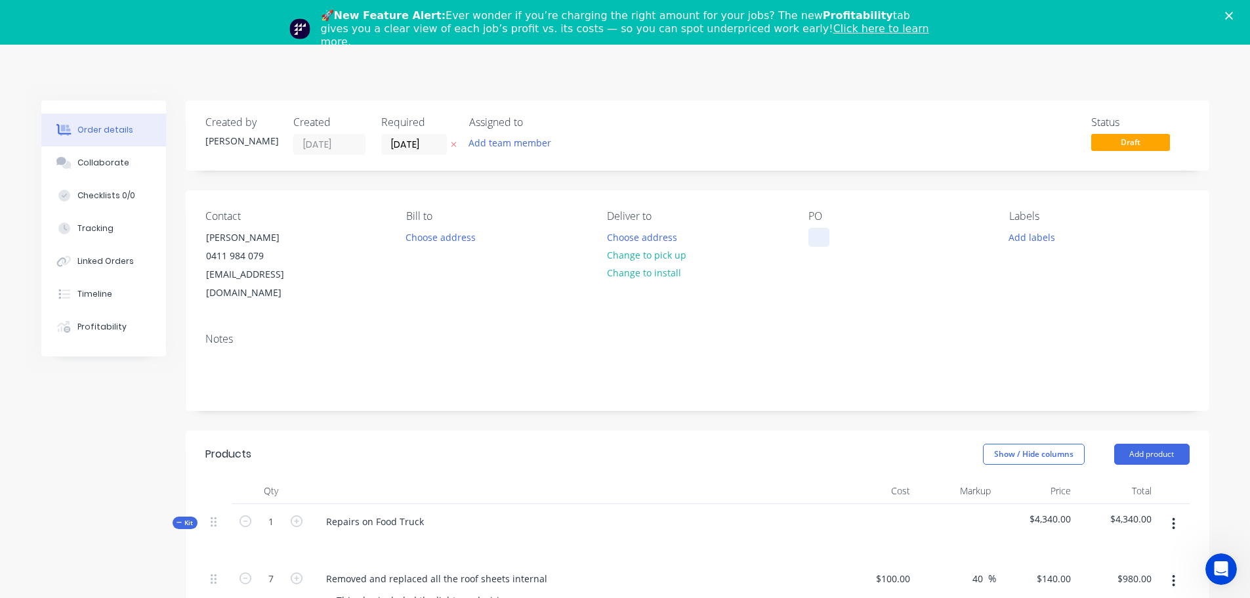
click at [820, 228] on div "PO" at bounding box center [898, 256] width 180 height 93
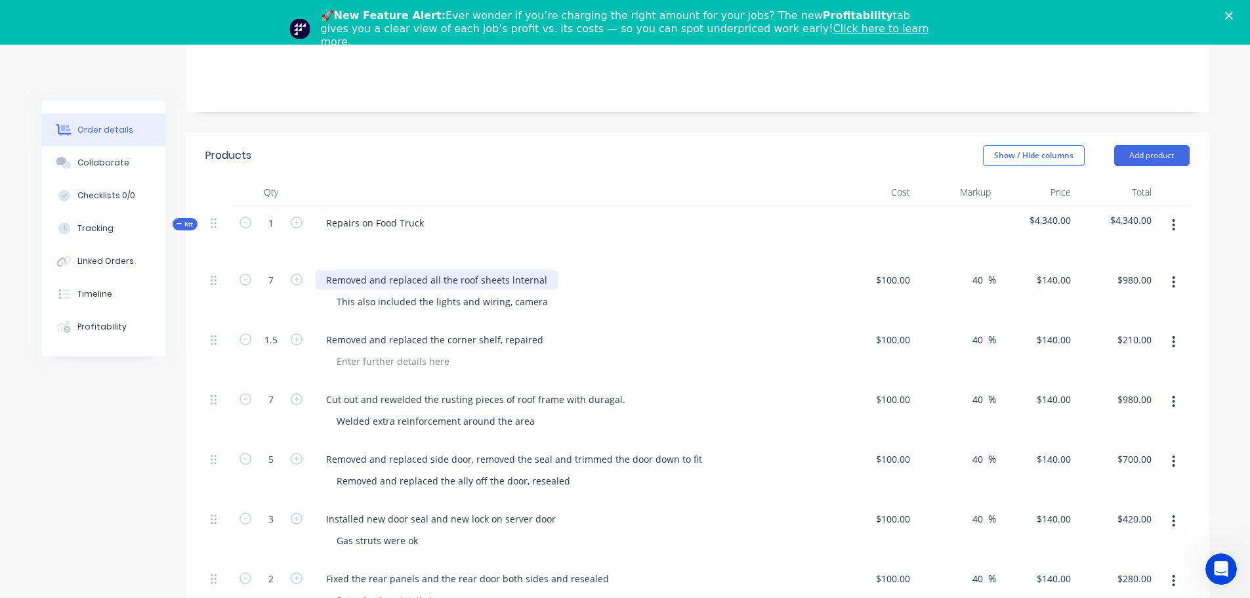
scroll to position [328, 0]
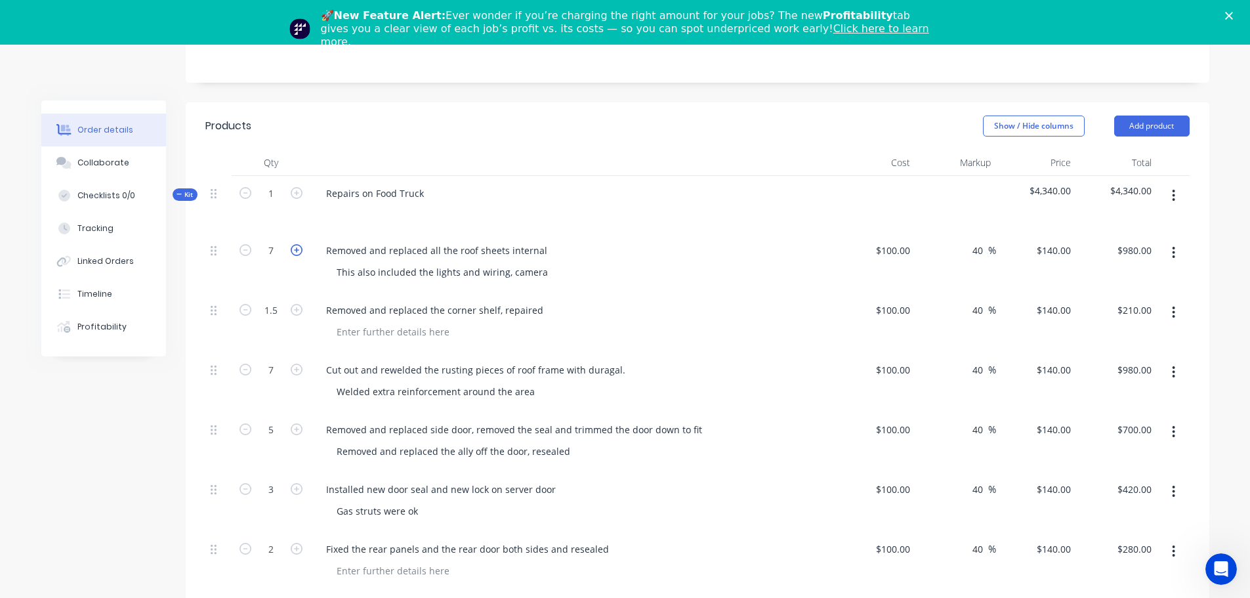
click at [293, 244] on icon "button" at bounding box center [297, 250] width 12 height 12
type input "8"
type input "$1,120.00"
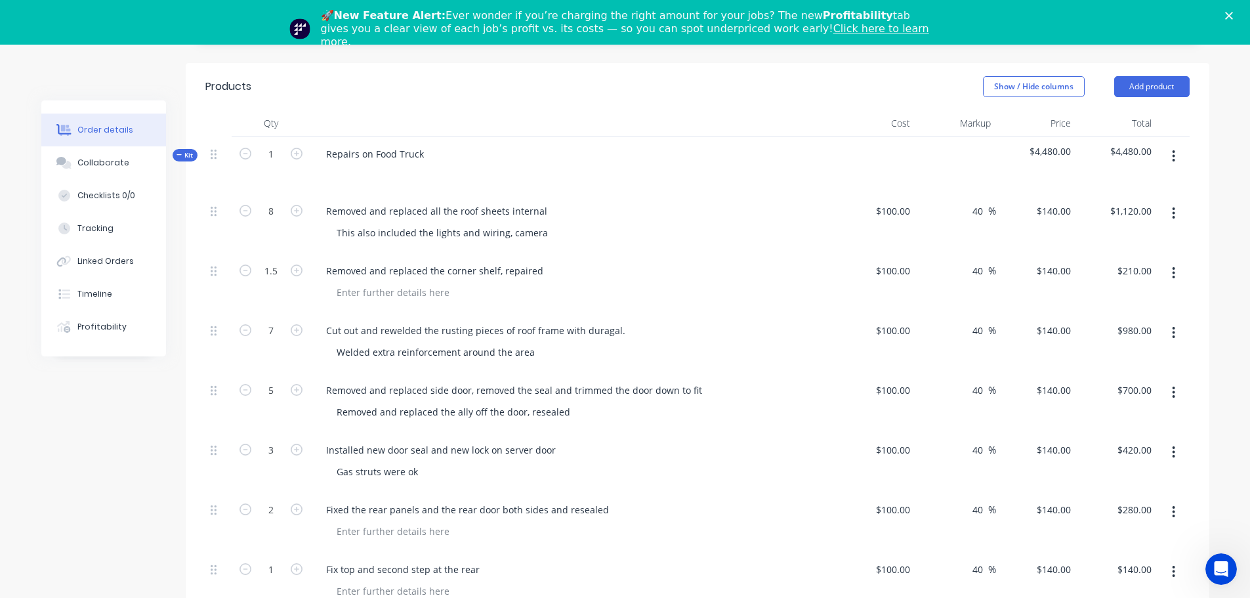
scroll to position [0, 0]
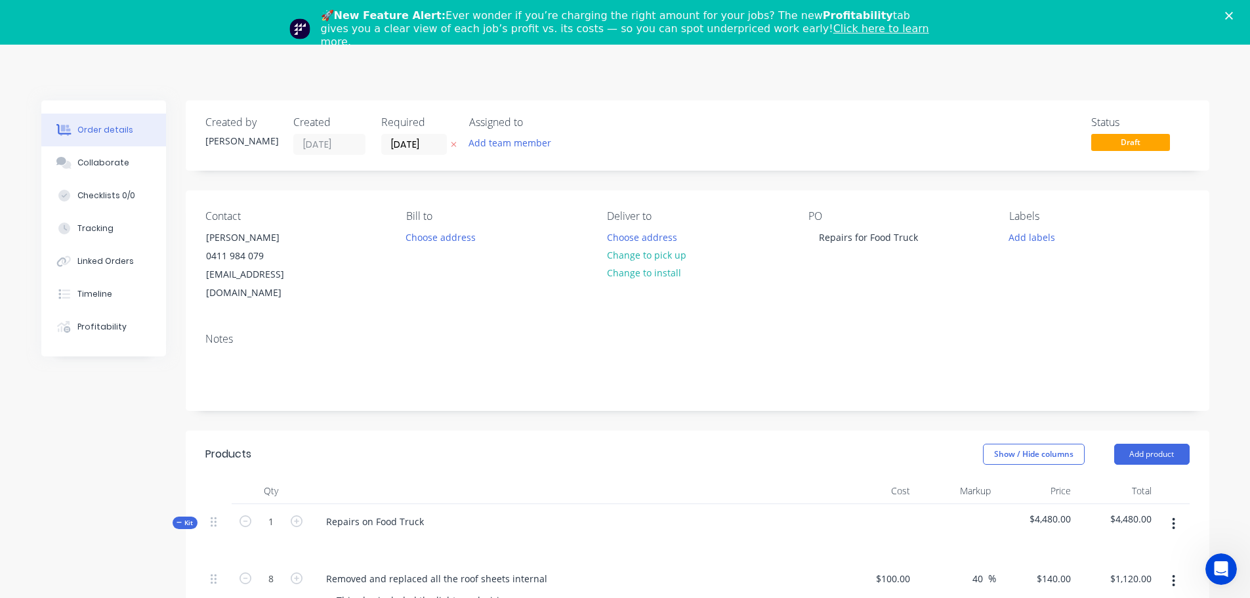
click at [1233, 12] on icon "Close" at bounding box center [1229, 16] width 8 height 8
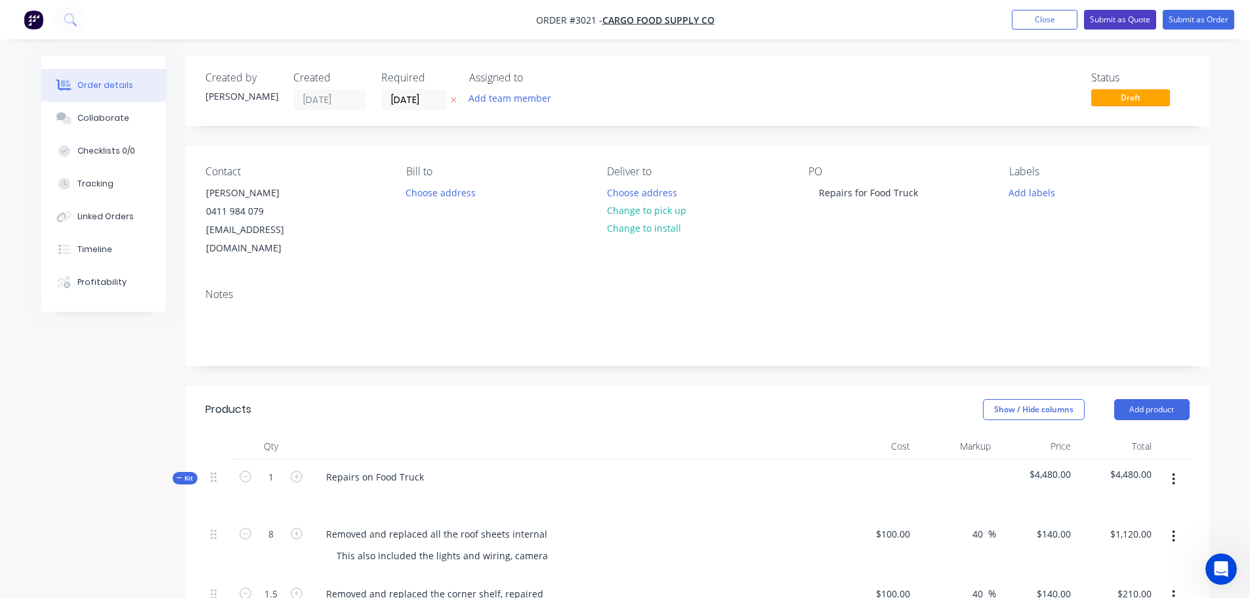
click at [1121, 17] on button "Submit as Quote" at bounding box center [1120, 20] width 72 height 20
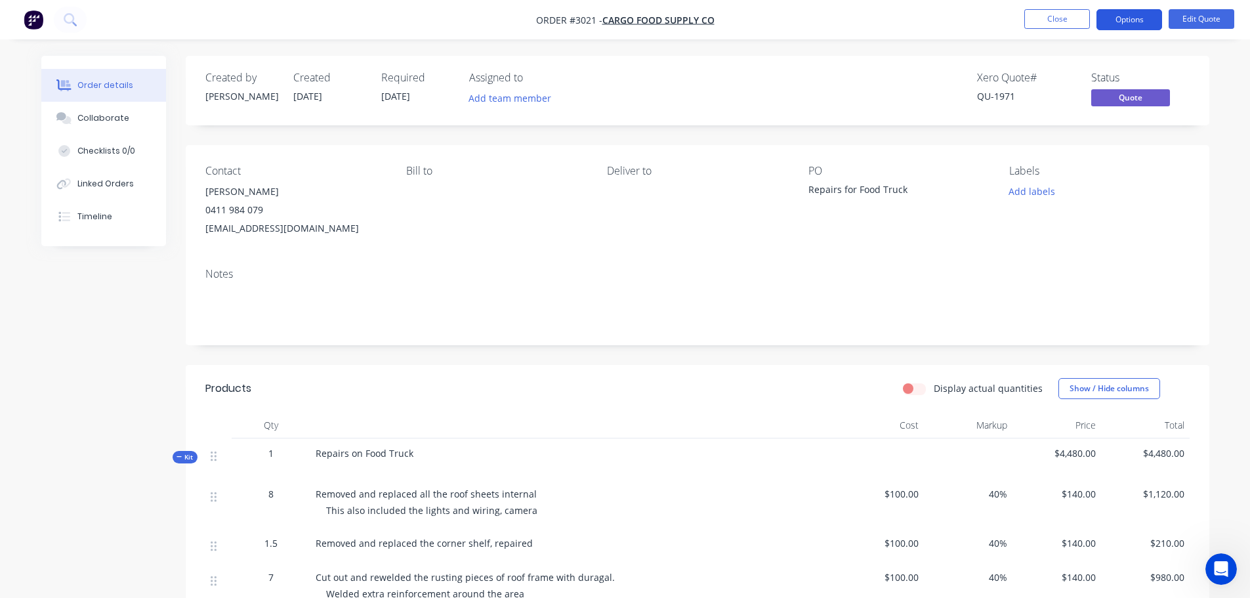
click at [1131, 22] on button "Options" at bounding box center [1129, 19] width 66 height 21
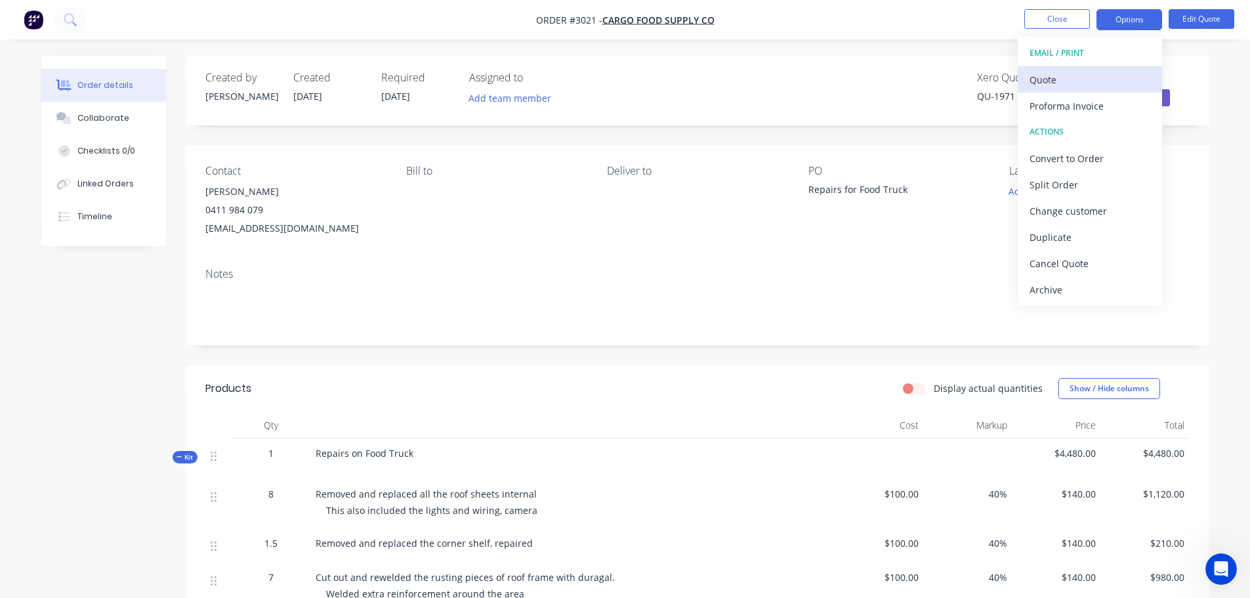
click at [1056, 76] on div "Quote" at bounding box center [1090, 79] width 121 height 19
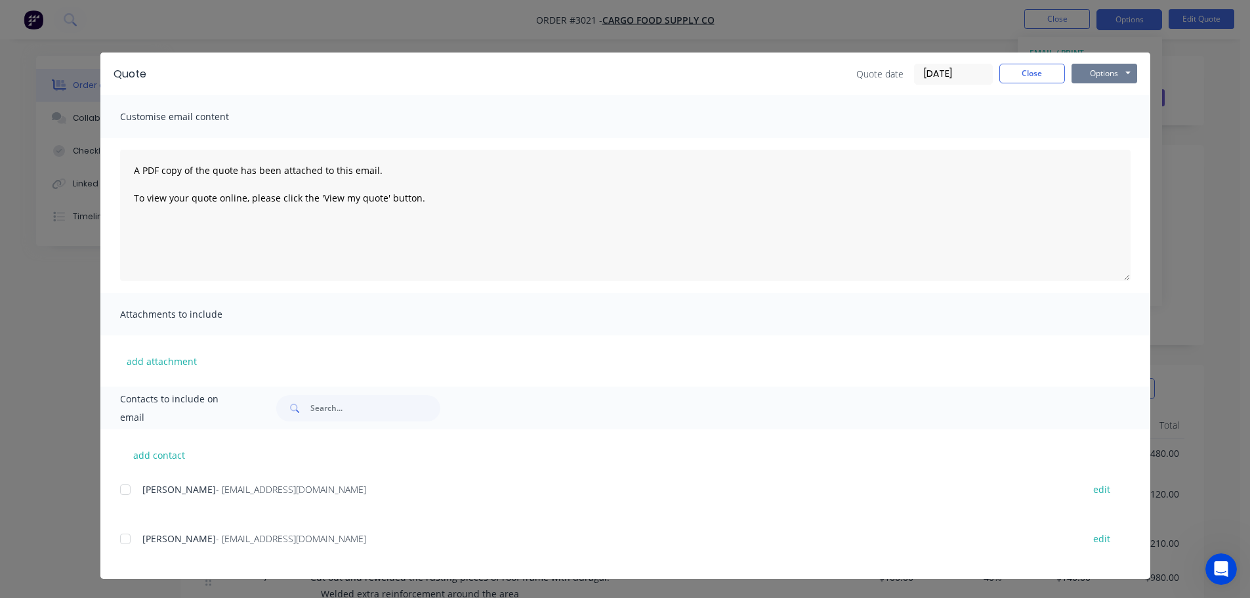
click at [1090, 72] on button "Options" at bounding box center [1105, 74] width 66 height 20
click at [1093, 93] on button "Preview" at bounding box center [1114, 97] width 84 height 22
click at [1021, 73] on button "Close" at bounding box center [1032, 74] width 66 height 20
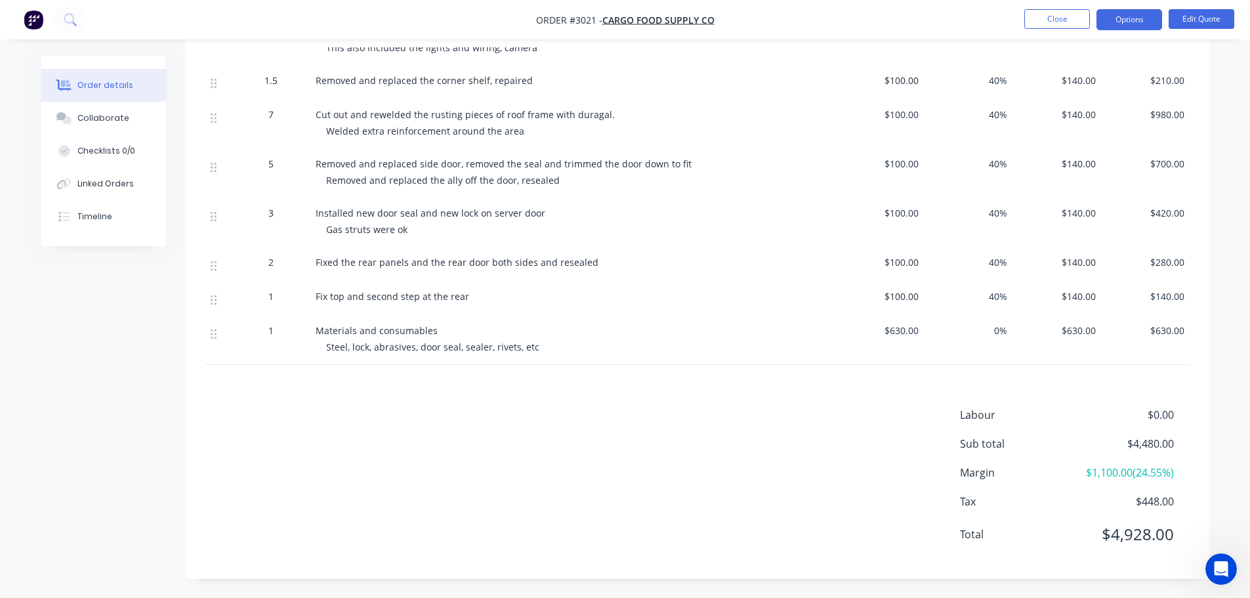
scroll to position [463, 0]
click at [1211, 11] on button "Edit Quote" at bounding box center [1202, 19] width 66 height 20
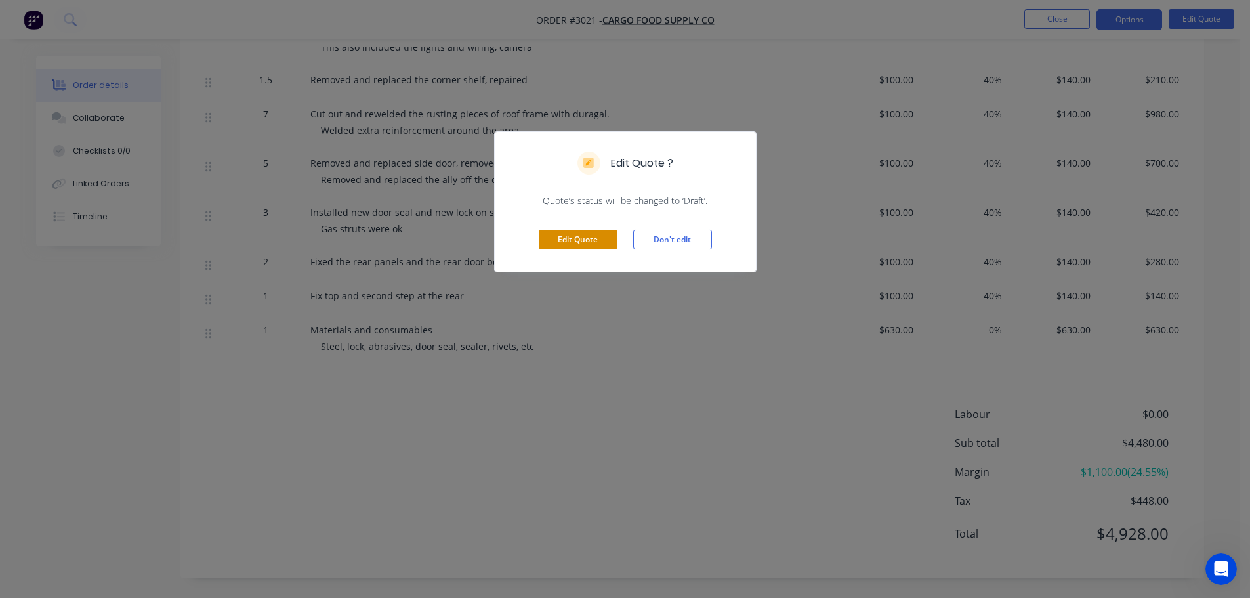
click at [562, 236] on button "Edit Quote" at bounding box center [578, 240] width 79 height 20
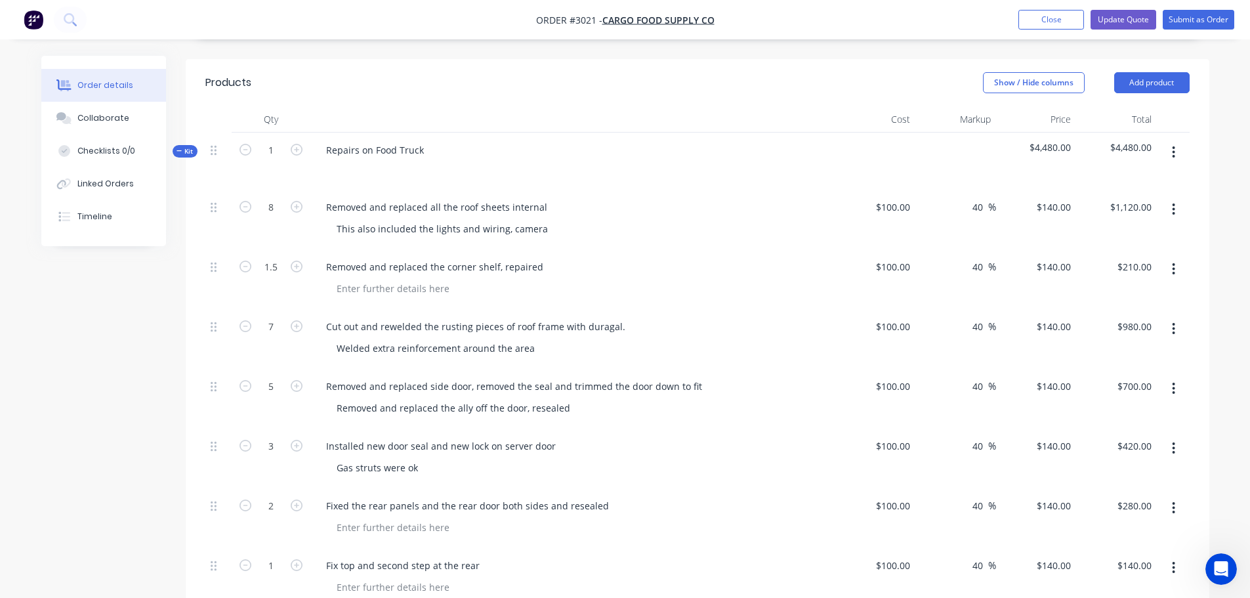
scroll to position [328, 0]
drag, startPoint x: 325, startPoint y: 188, endPoint x: 555, endPoint y: 189, distance: 229.7
click at [555, 196] on div "Removed and replaced all the roof sheets internal" at bounding box center [573, 205] width 514 height 19
copy div "Removed and replaced all the roof sheets internal"
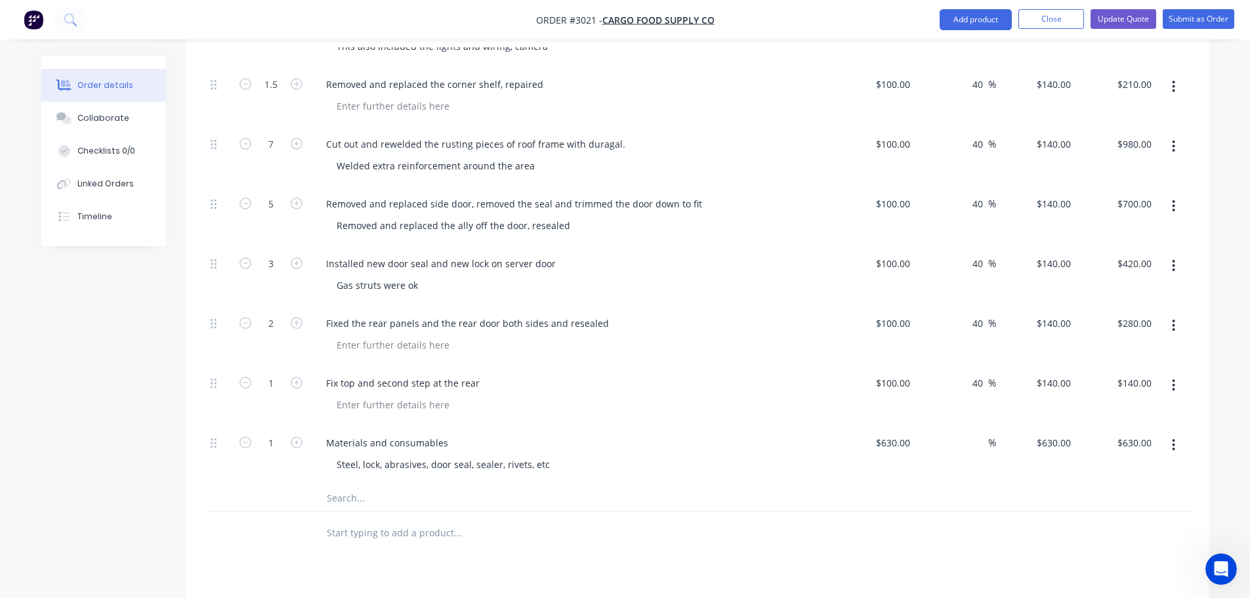
scroll to position [722, 0]
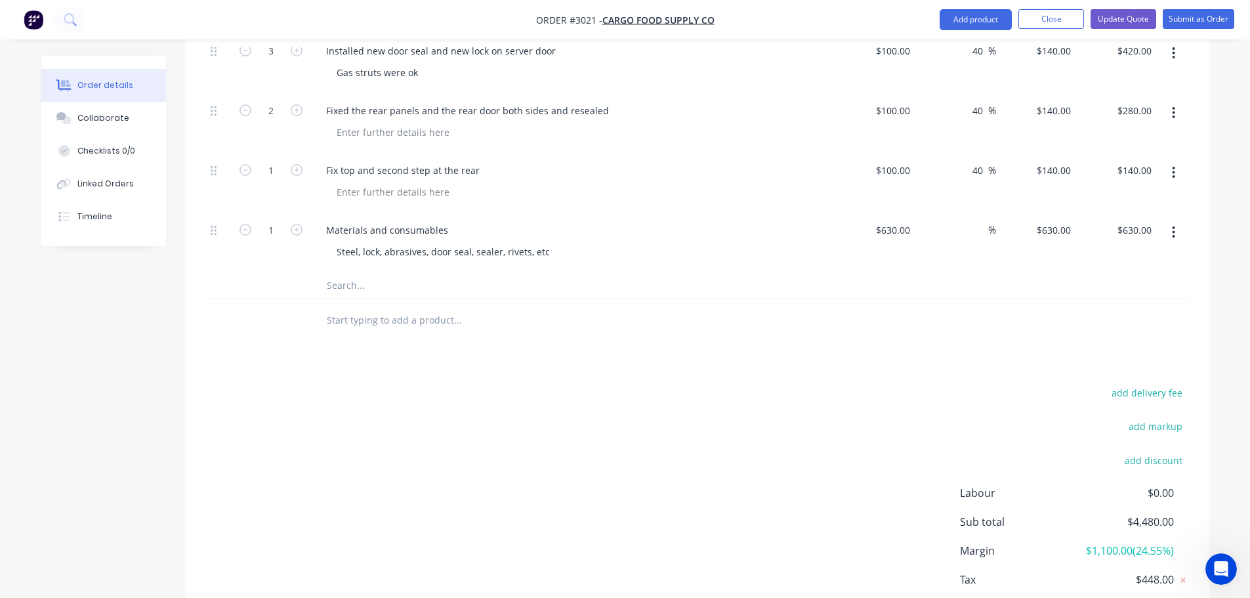
click at [344, 307] on input "text" at bounding box center [457, 320] width 262 height 26
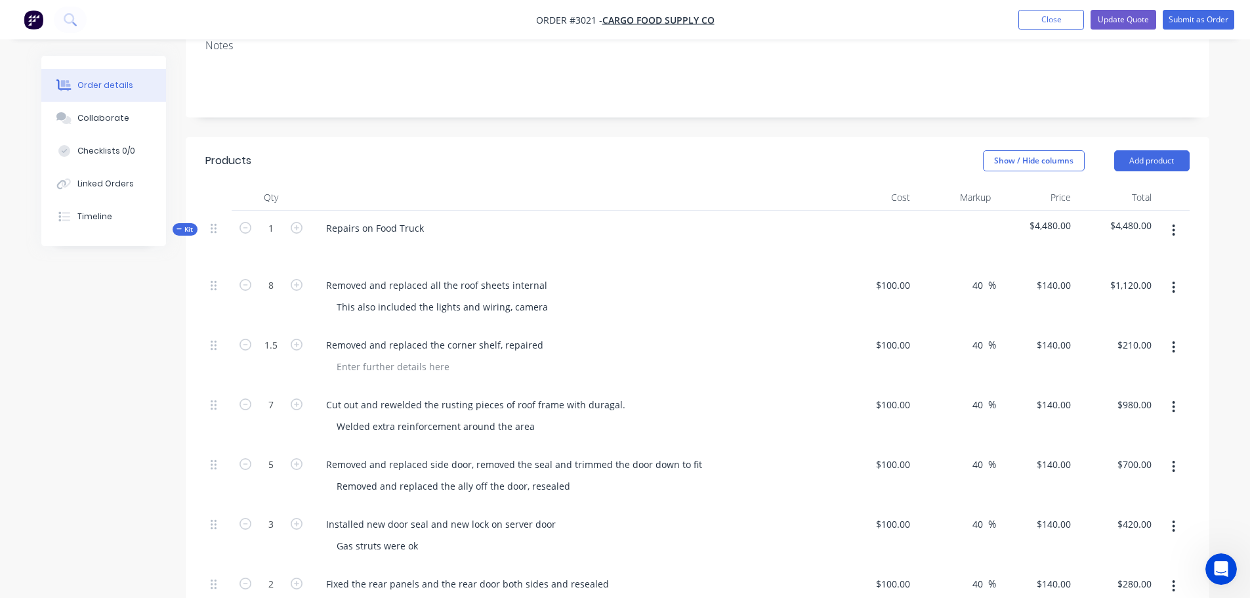
scroll to position [66, 0]
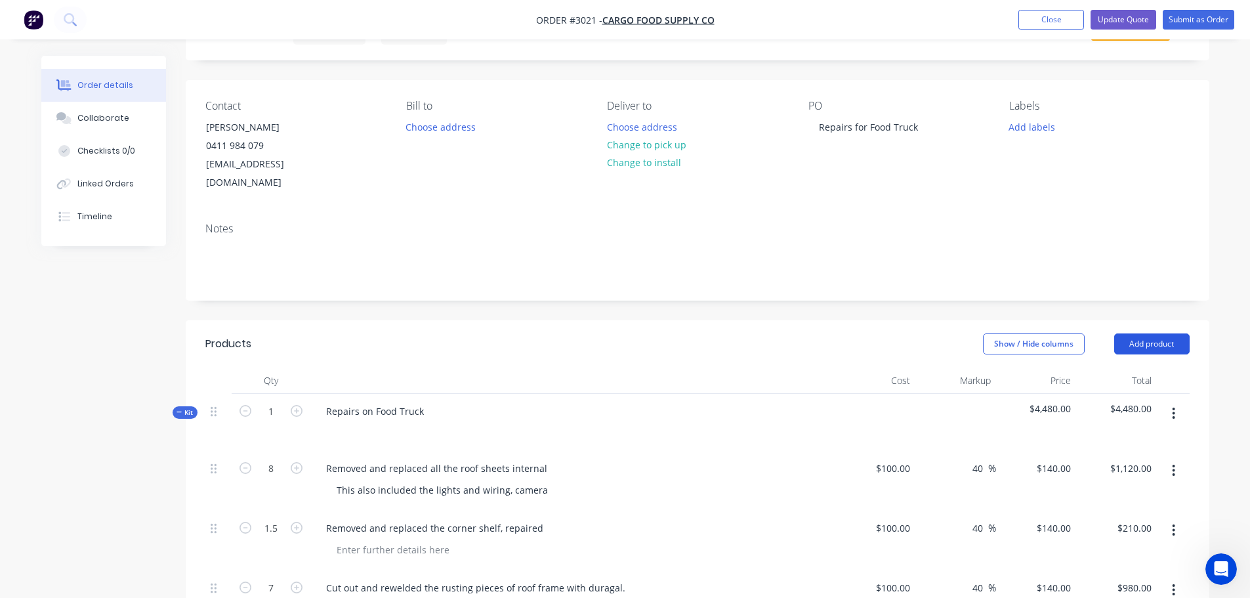
click at [1171, 333] on button "Add product" at bounding box center [1151, 343] width 75 height 21
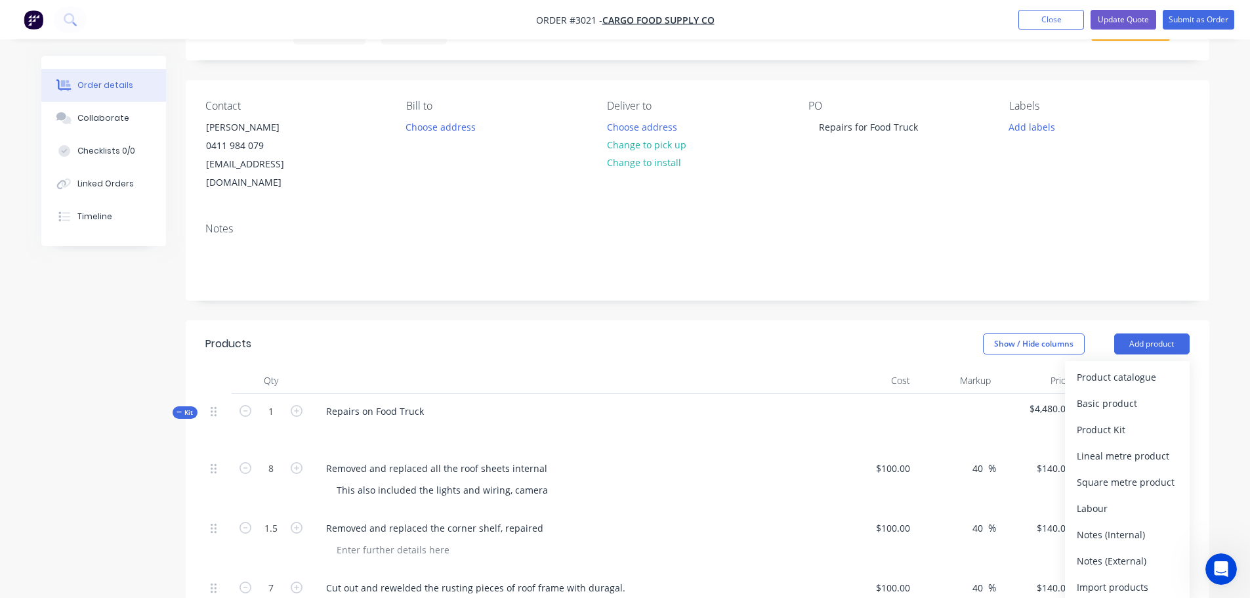
click at [1100, 551] on div "Notes (External)" at bounding box center [1127, 560] width 101 height 19
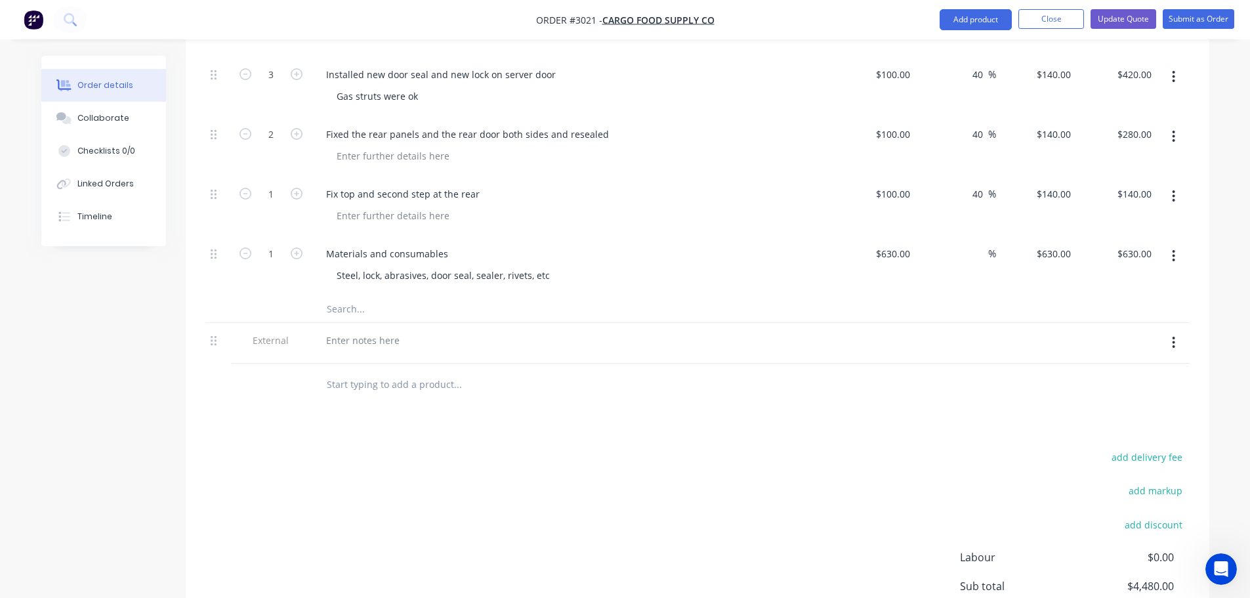
scroll to position [722, 0]
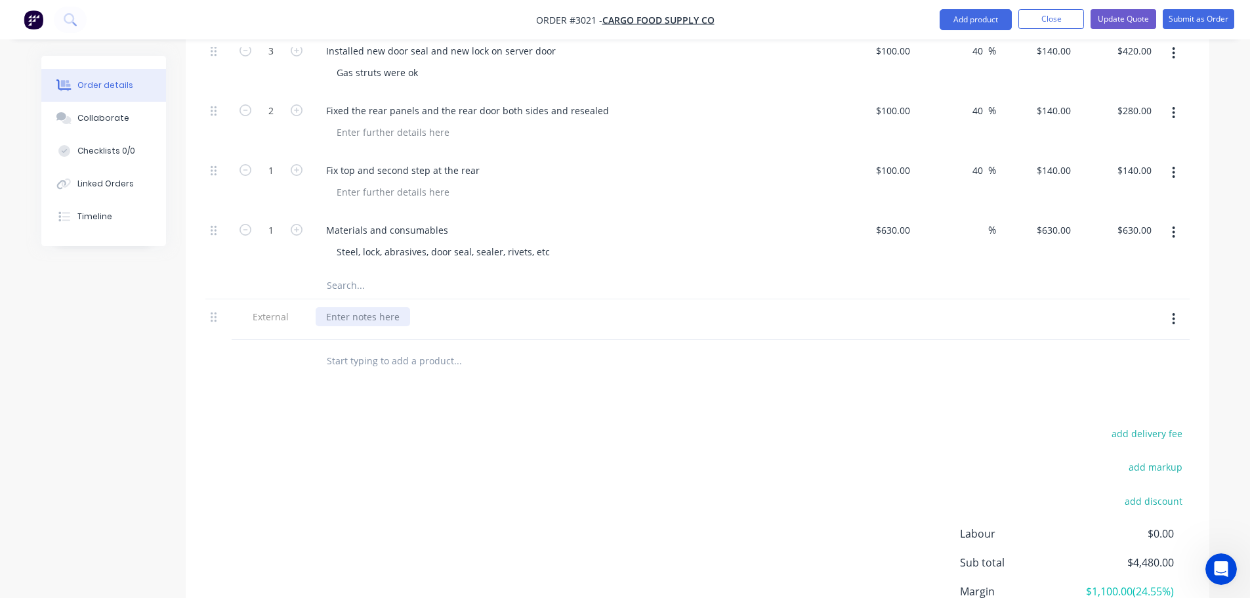
click at [330, 307] on div at bounding box center [363, 316] width 94 height 19
paste div
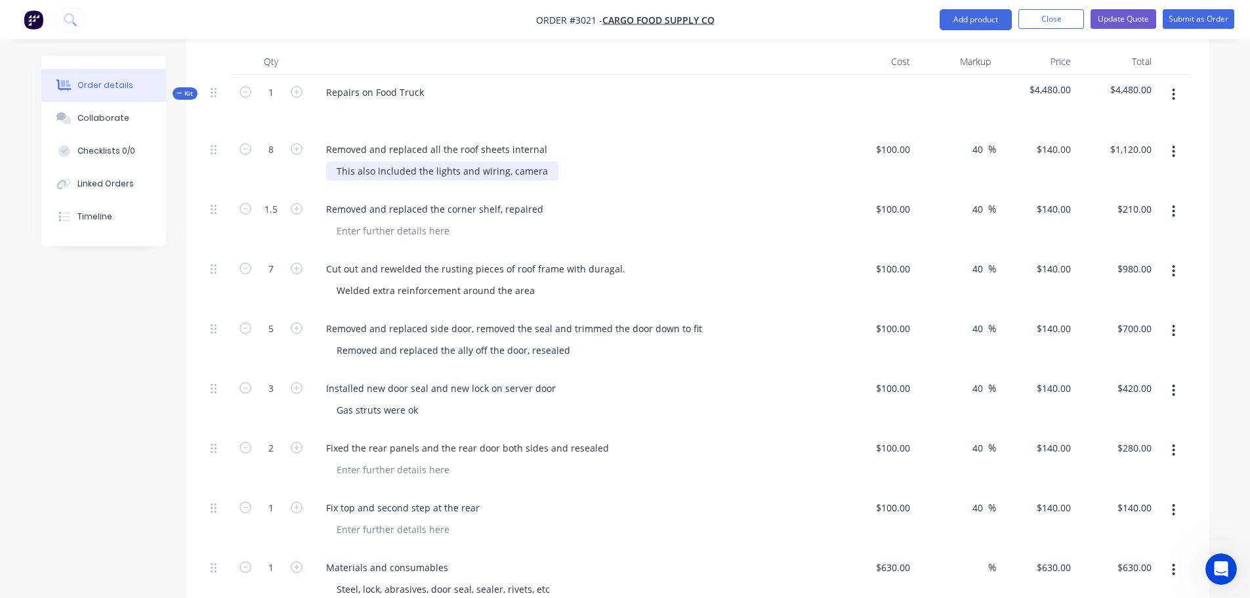
scroll to position [328, 0]
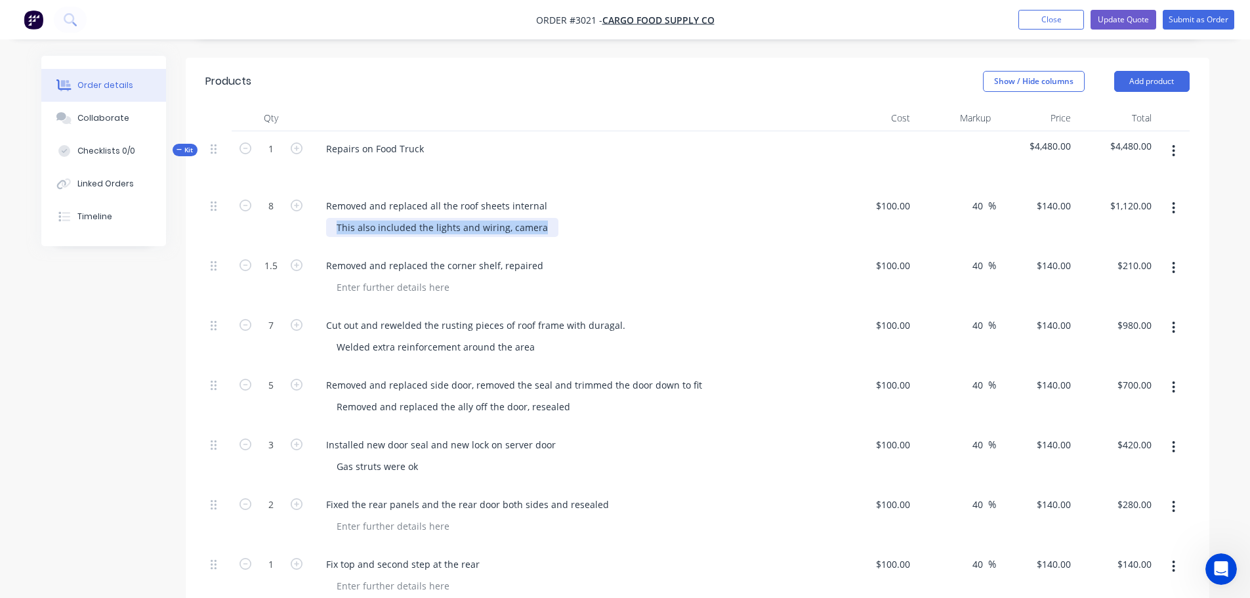
drag, startPoint x: 338, startPoint y: 207, endPoint x: 542, endPoint y: 203, distance: 204.1
click at [542, 218] on div "This also included the lights and wiring, camera" at bounding box center [442, 227] width 232 height 19
copy div "This also included the lights and wiring, camera"
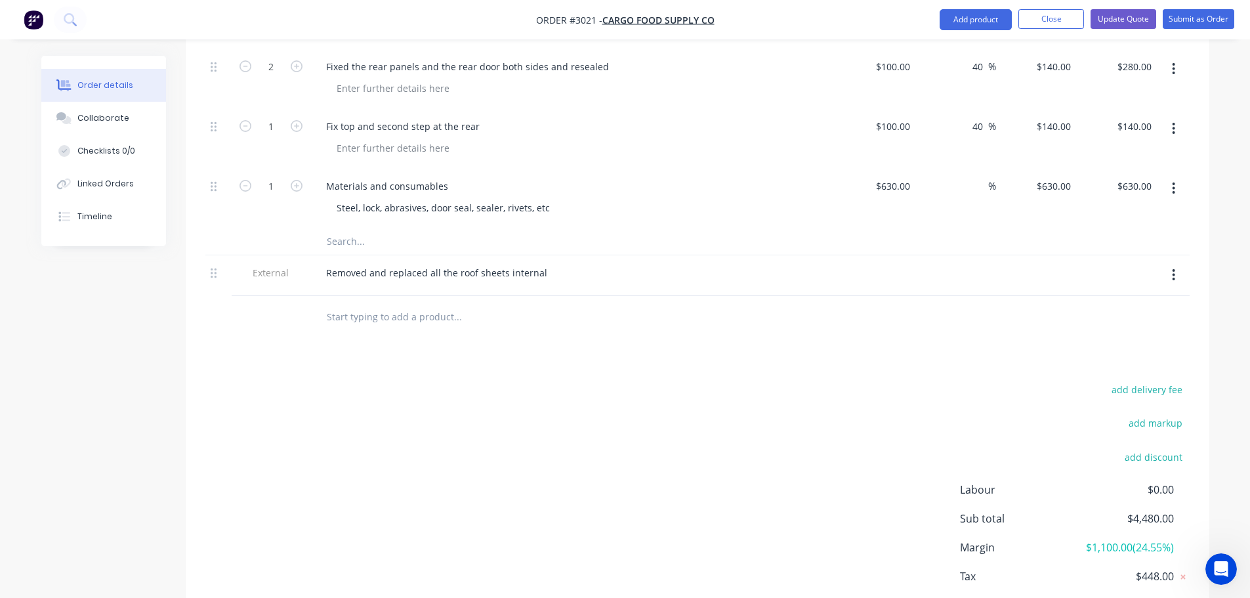
scroll to position [823, 0]
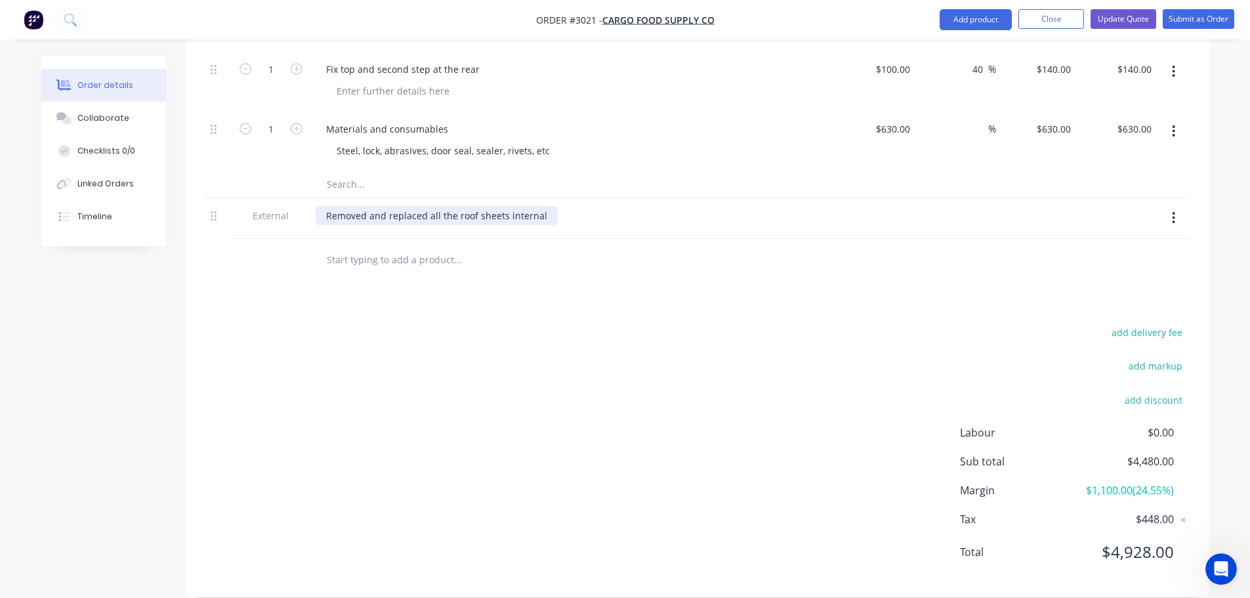
click at [545, 206] on div "Removed and replaced all the roof sheets internal" at bounding box center [437, 215] width 242 height 19
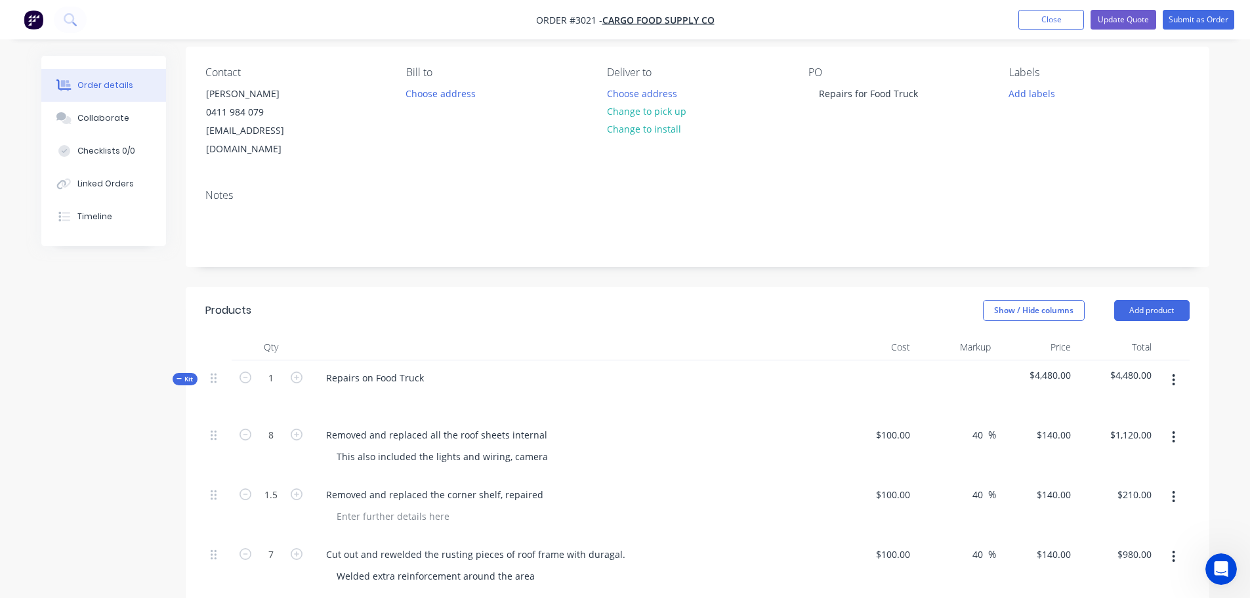
scroll to position [0, 0]
